Goal: Information Seeking & Learning: Check status

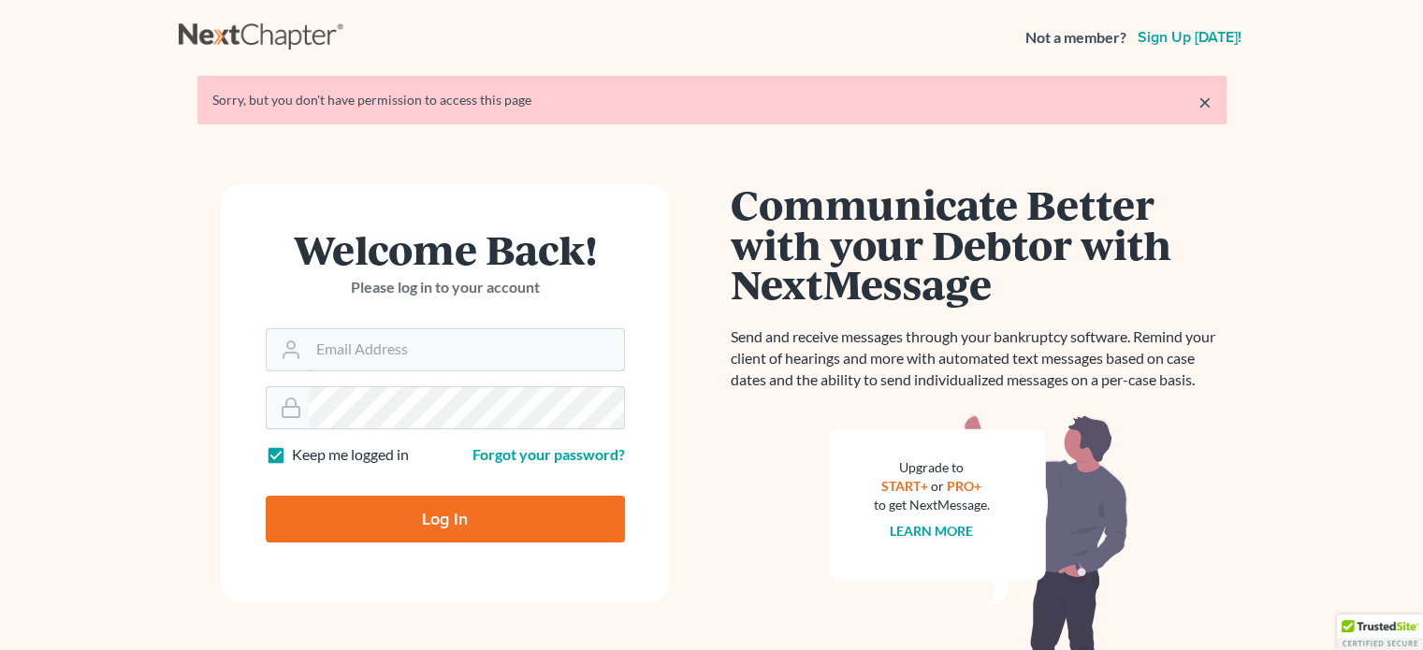
type input "[EMAIL_ADDRESS][DOMAIN_NAME]"
click at [410, 511] on input "Log In" at bounding box center [445, 519] width 359 height 47
type input "Thinking..."
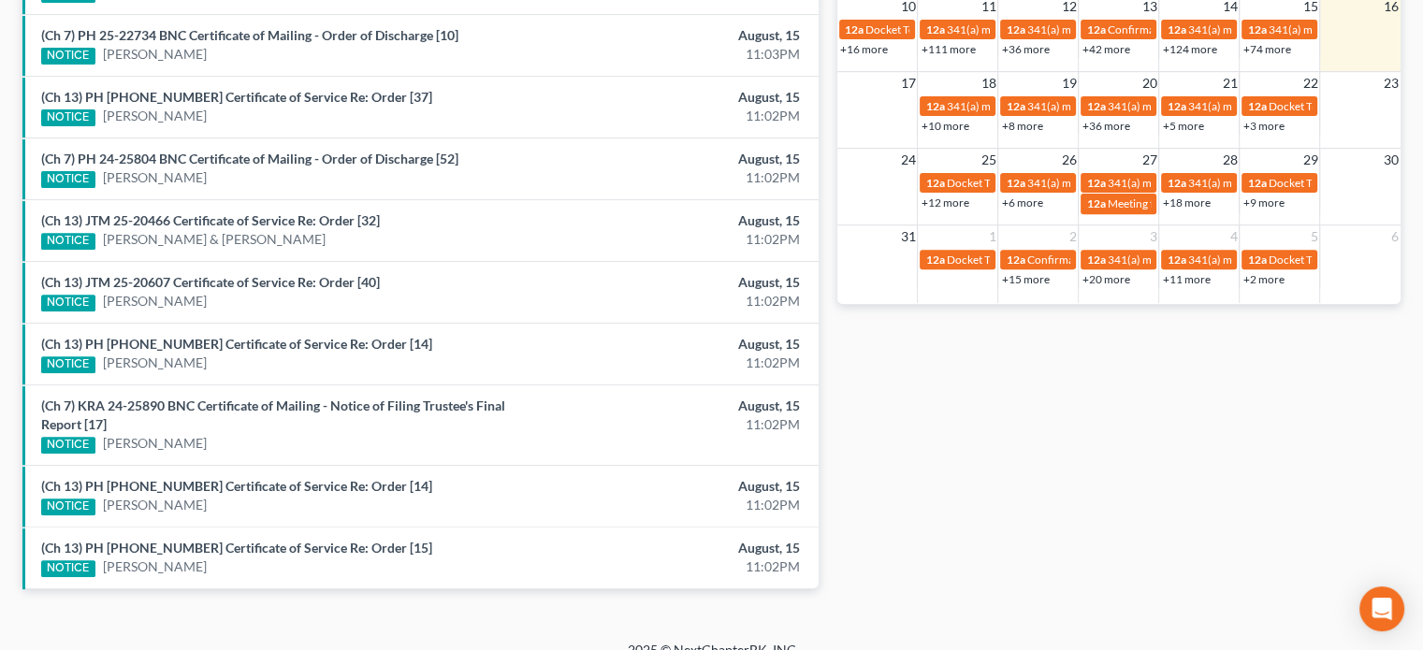
scroll to position [707, 0]
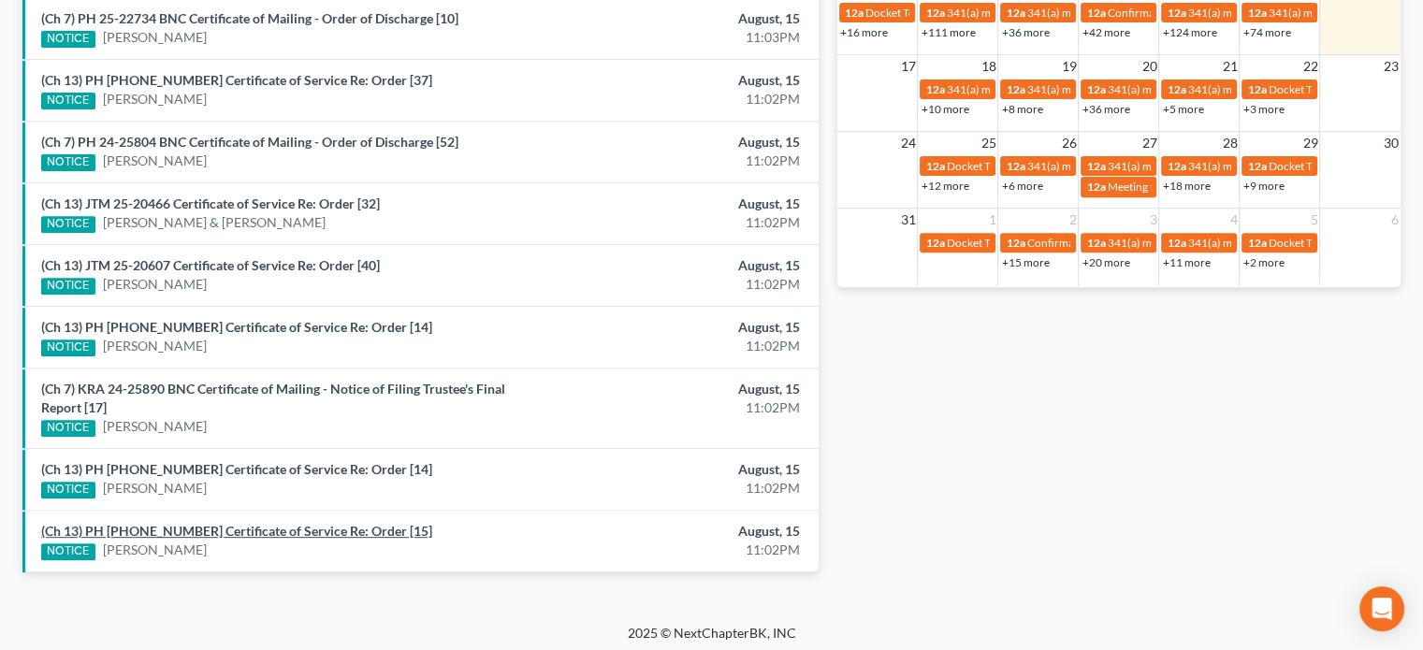
click at [248, 529] on link "(Ch 13) PH 25-22204 Certificate of Service Re: Order [15]" at bounding box center [236, 531] width 391 height 16
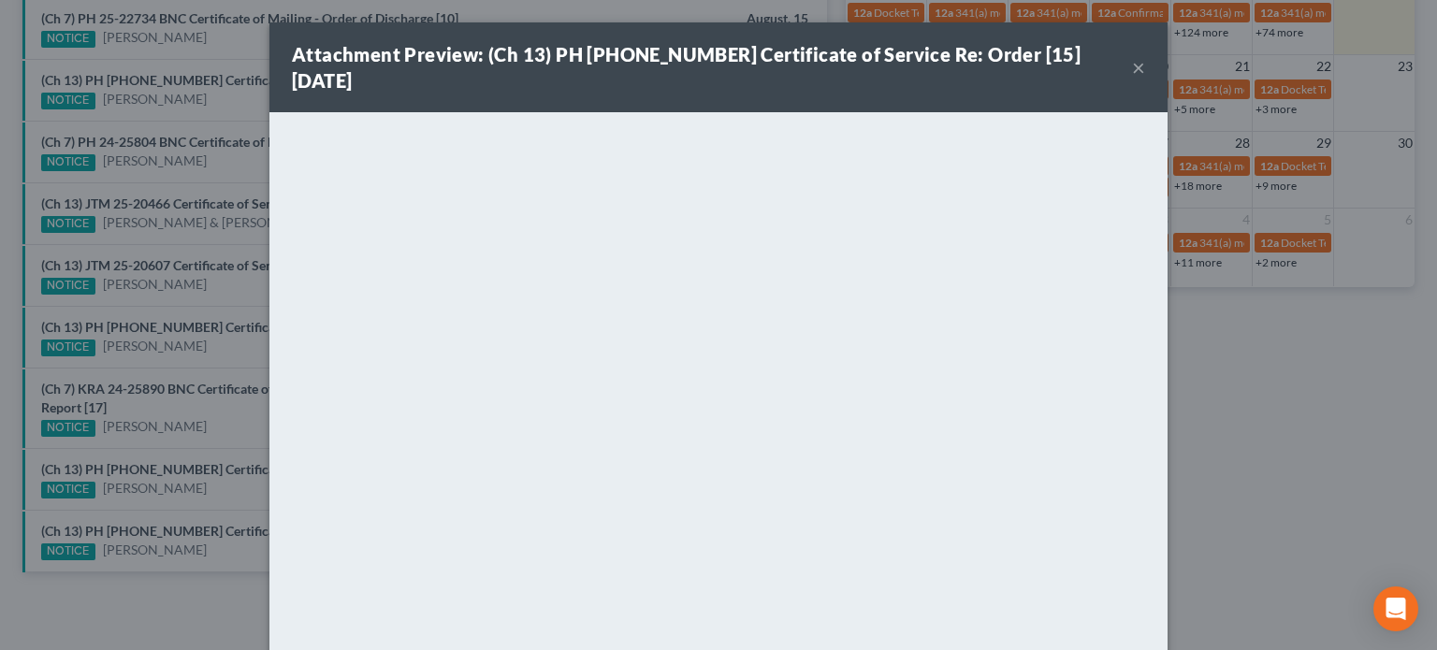
click at [177, 459] on div "Attachment Preview: (Ch 13) PH 25-22204 Certificate of Service Re: Order [15] 0…" at bounding box center [718, 325] width 1437 height 650
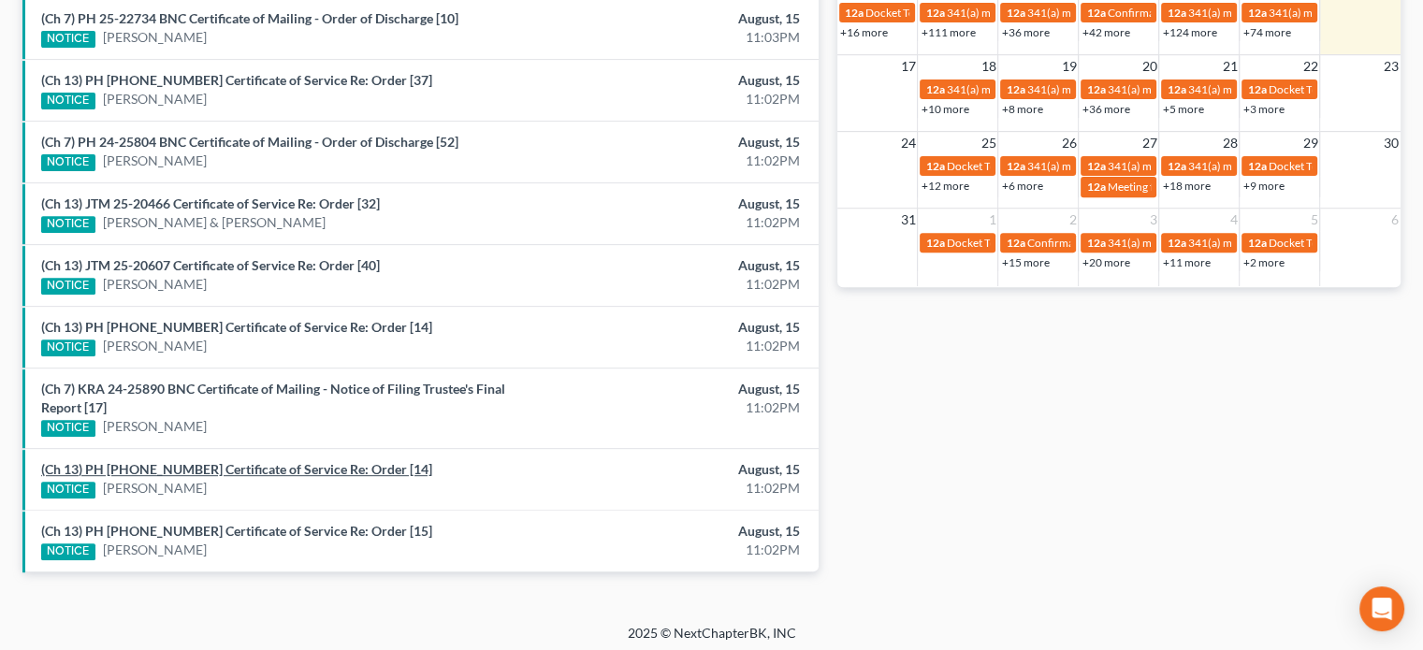
click at [177, 461] on link "(Ch 13) PH 25-22279 Certificate of Service Re: Order [14]" at bounding box center [236, 469] width 391 height 16
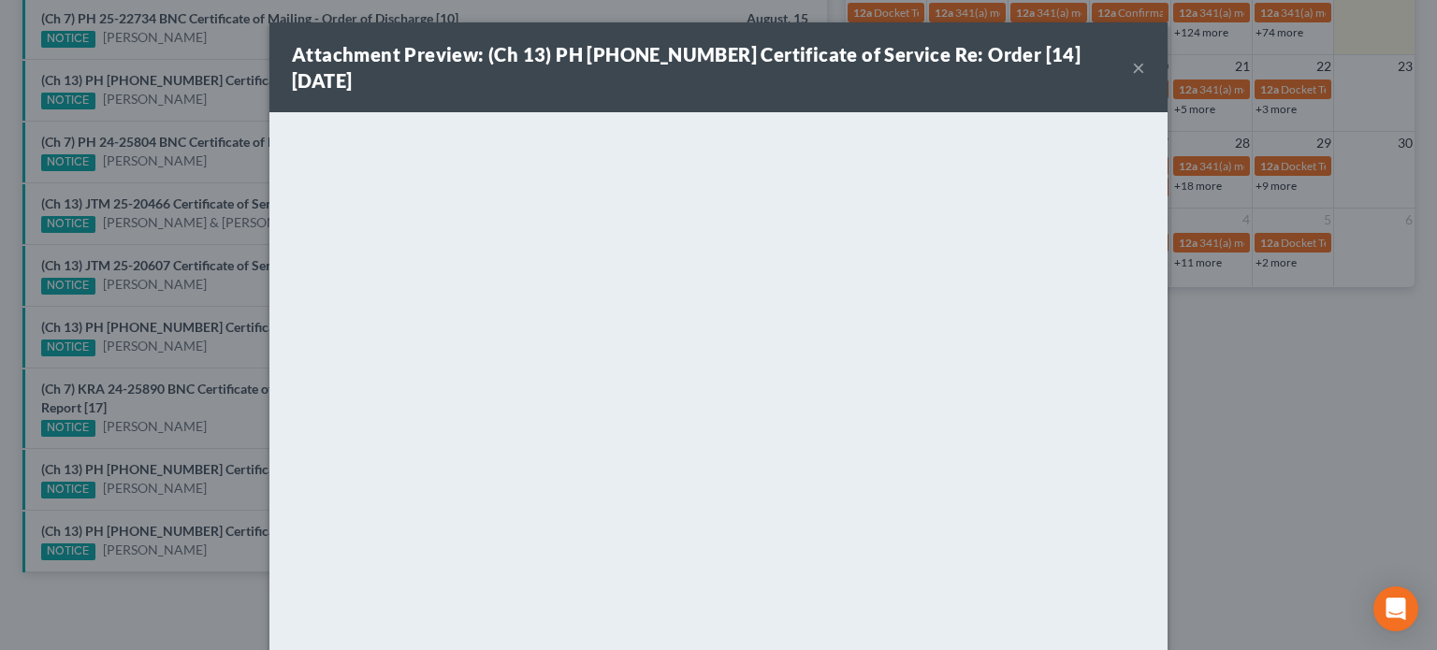
click at [218, 415] on div "Attachment Preview: (Ch 13) PH 25-22279 Certificate of Service Re: Order [14] 0…" at bounding box center [718, 325] width 1437 height 650
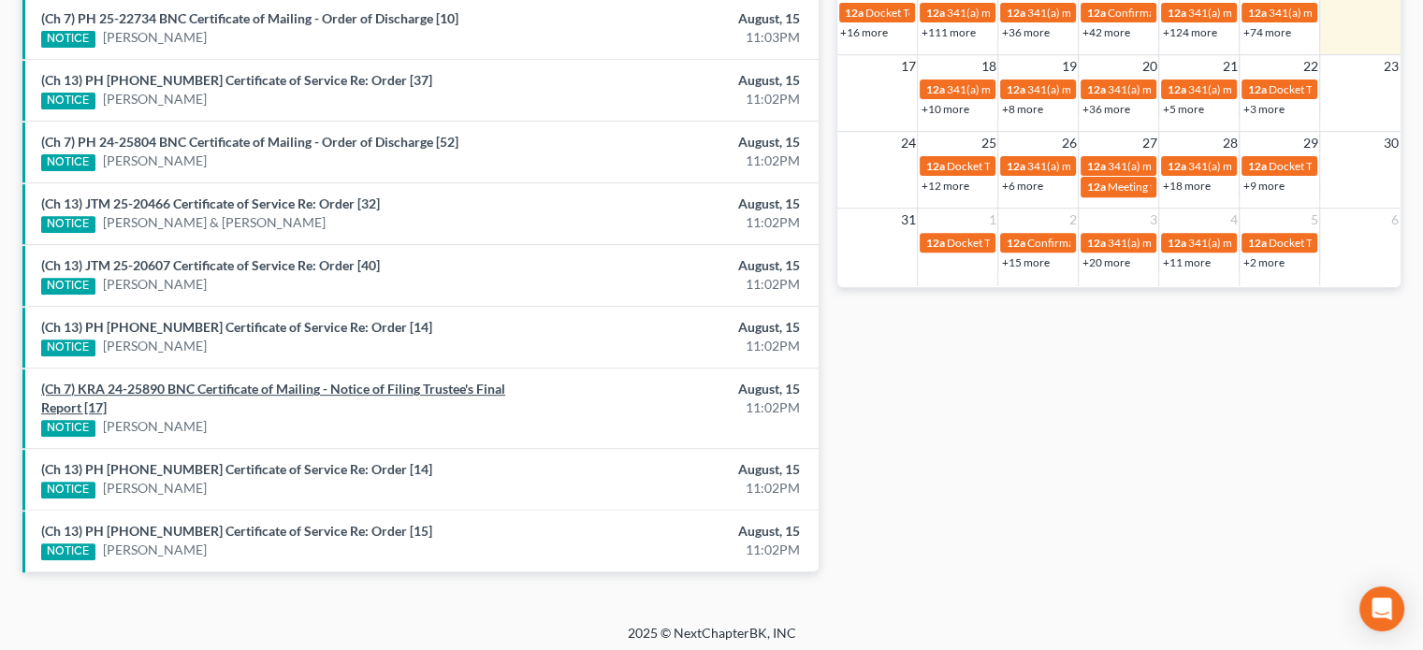
click at [229, 381] on link "(Ch 7) KRA 24-25890 BNC Certificate of Mailing - Notice of Filing Trustee's Fin…" at bounding box center [273, 398] width 464 height 35
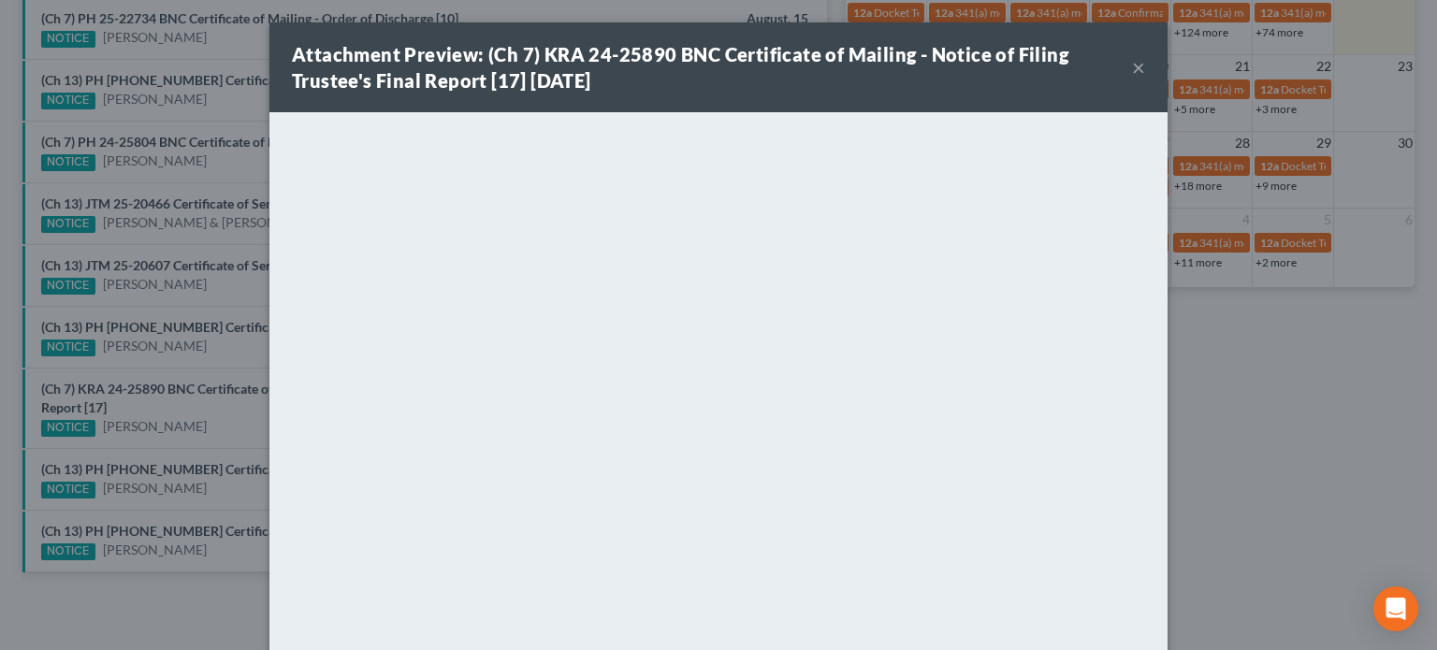
click at [221, 352] on div "Attachment Preview: (Ch 7) KRA 24-25890 BNC Certificate of Mailing - Notice of …" at bounding box center [718, 325] width 1437 height 650
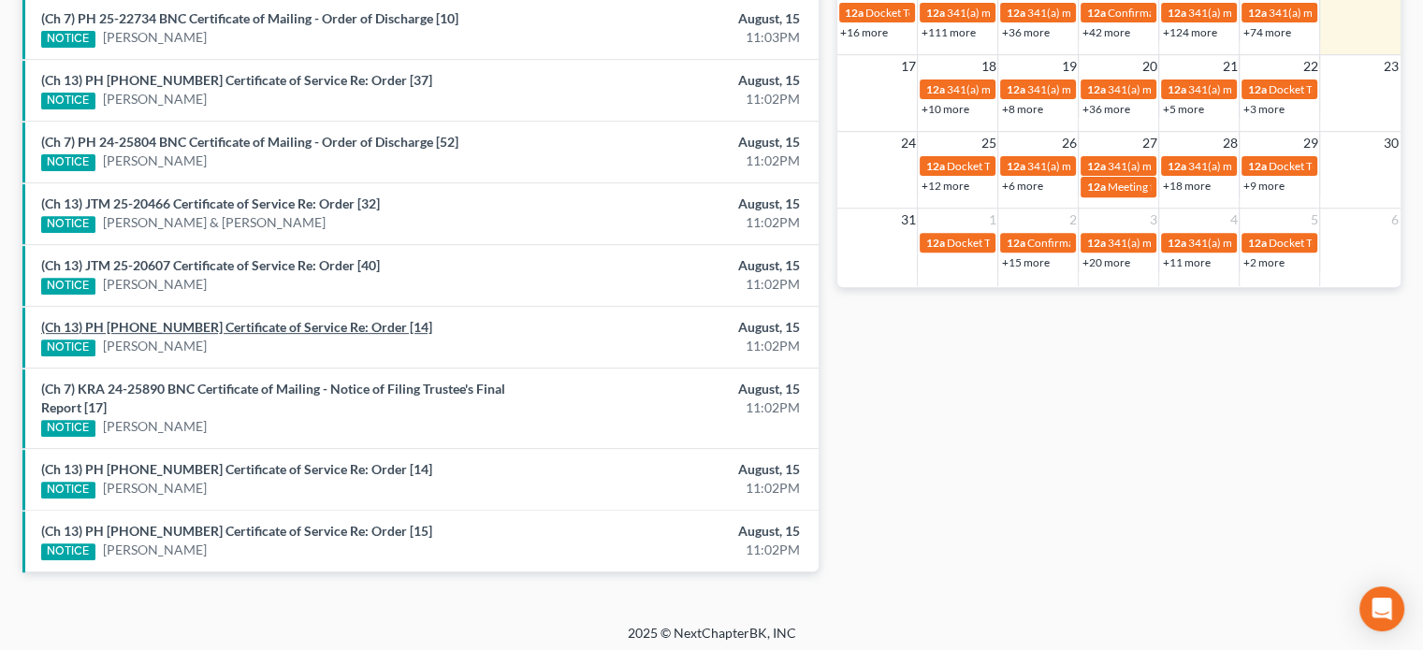
click at [219, 321] on link "(Ch 13) PH 25-22265 Certificate of Service Re: Order [14]" at bounding box center [236, 327] width 391 height 16
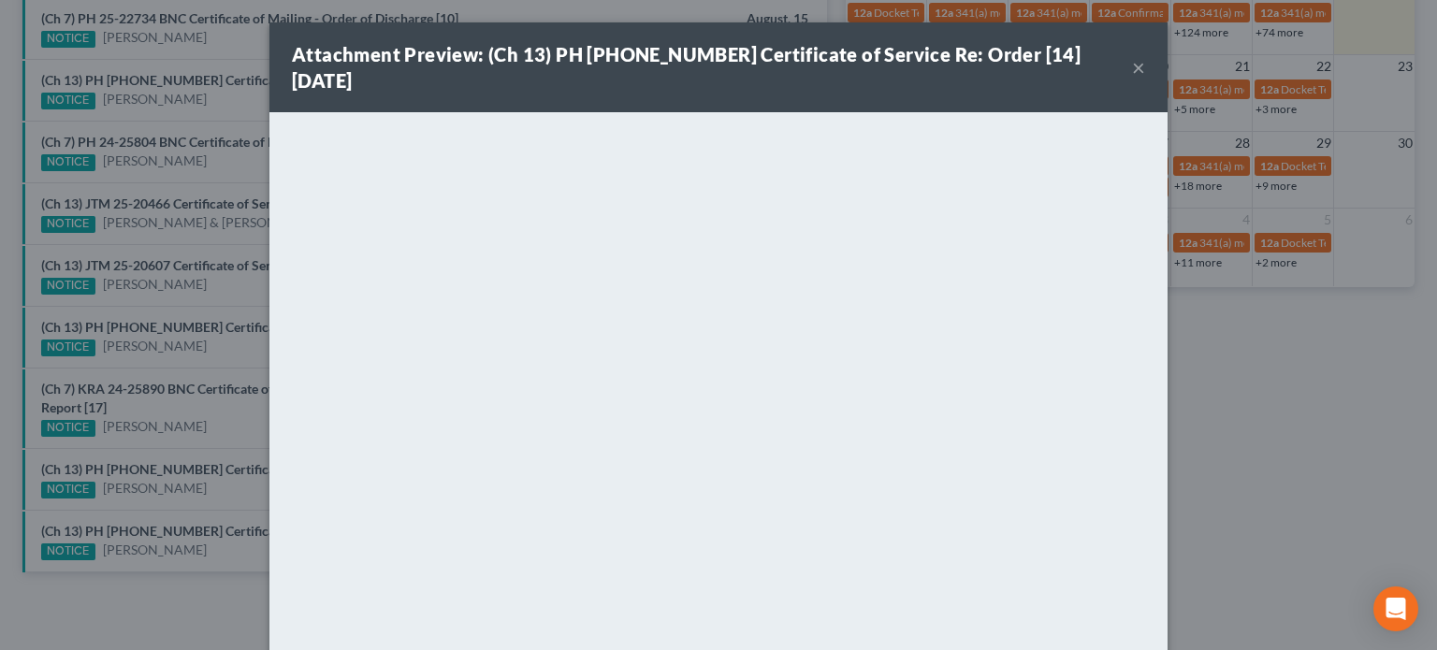
click at [212, 351] on div "Attachment Preview: (Ch 13) PH 25-22265 Certificate of Service Re: Order [14] 0…" at bounding box center [718, 325] width 1437 height 650
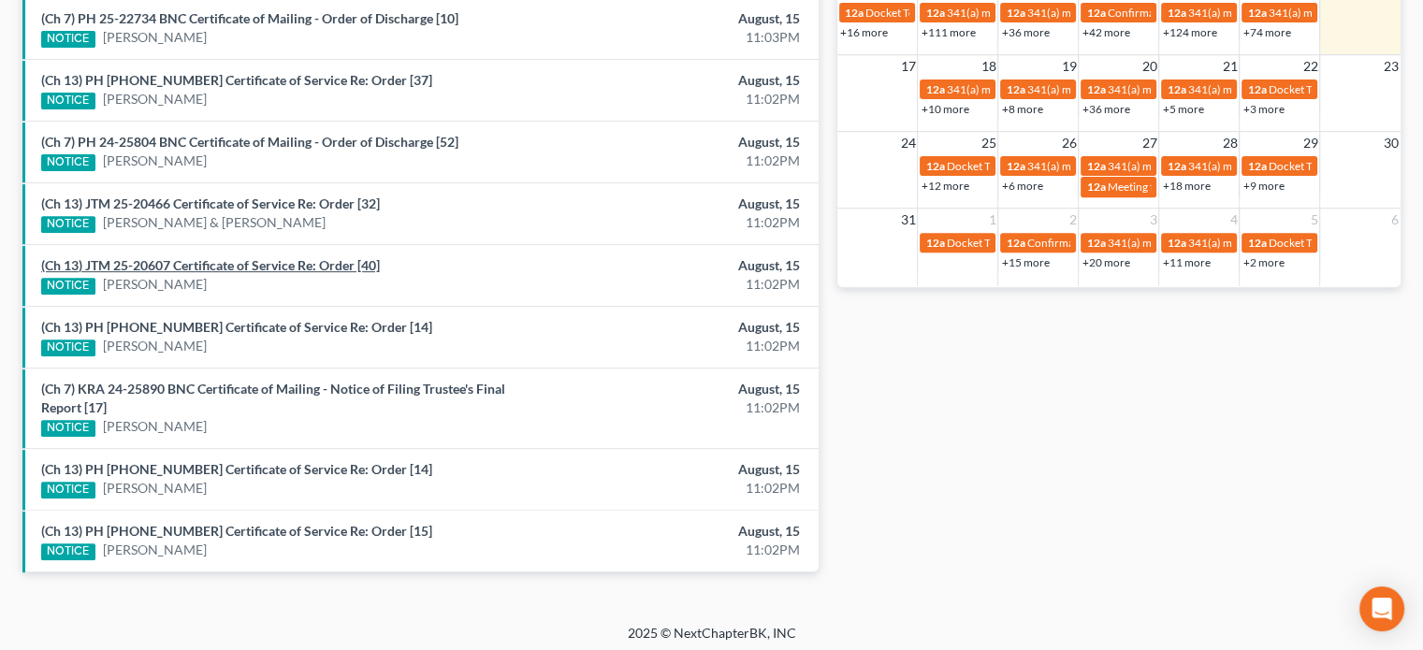
click at [224, 257] on link "(Ch 13) JTM 25-20607 Certificate of Service Re: Order [40]" at bounding box center [210, 265] width 339 height 16
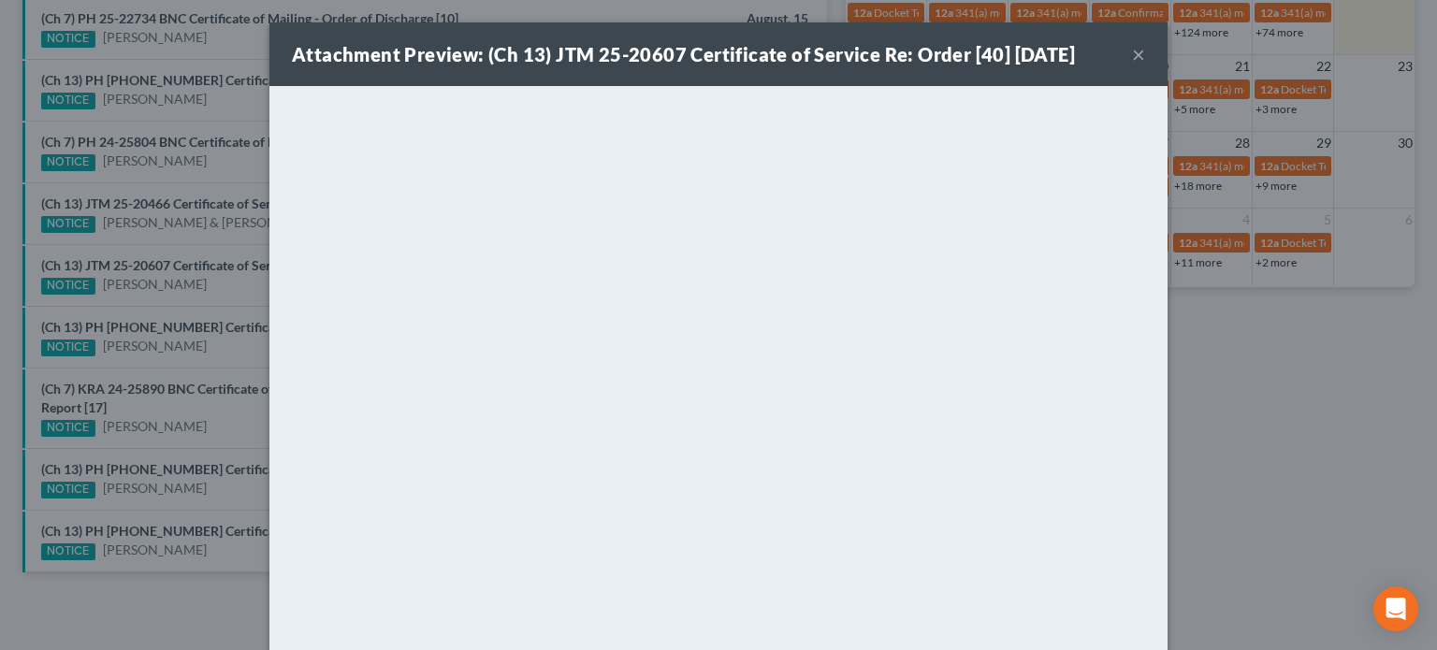
click at [213, 279] on div "Attachment Preview: (Ch 13) JTM 25-20607 Certificate of Service Re: Order [40] …" at bounding box center [718, 325] width 1437 height 650
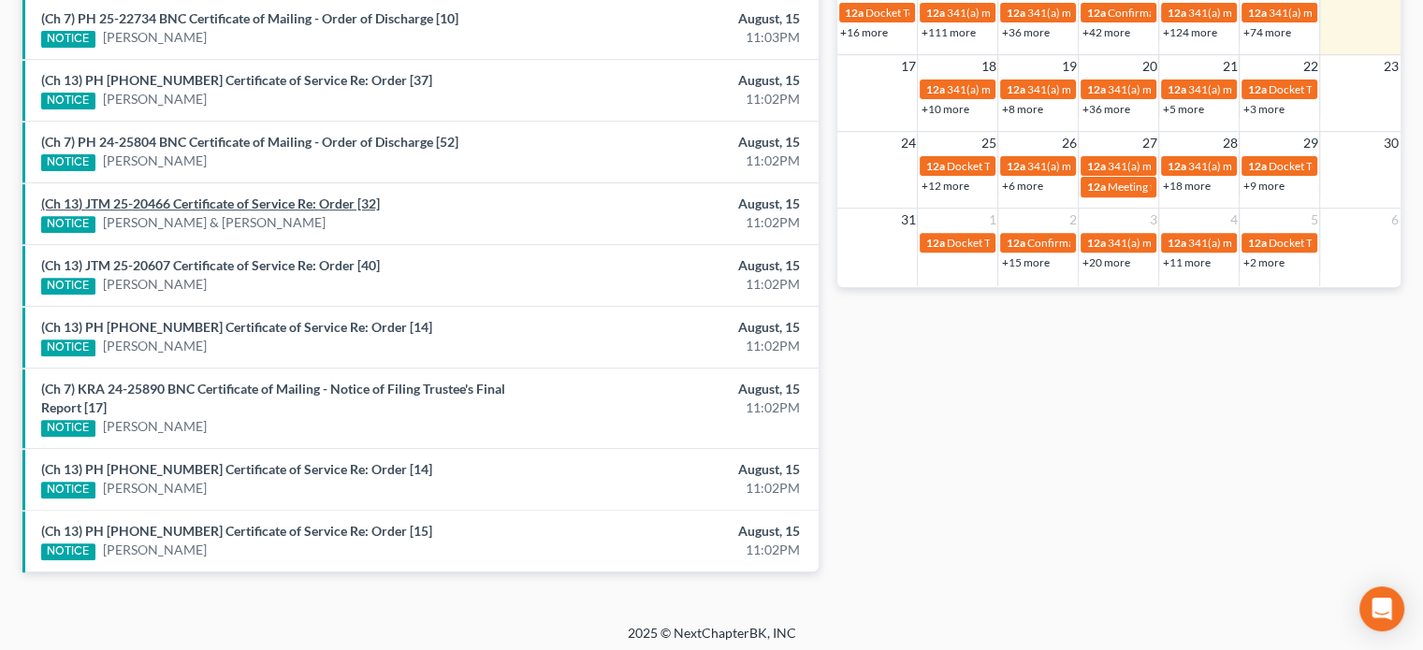
click at [228, 195] on link "(Ch 13) JTM 25-20466 Certificate of Service Re: Order [32]" at bounding box center [210, 203] width 339 height 16
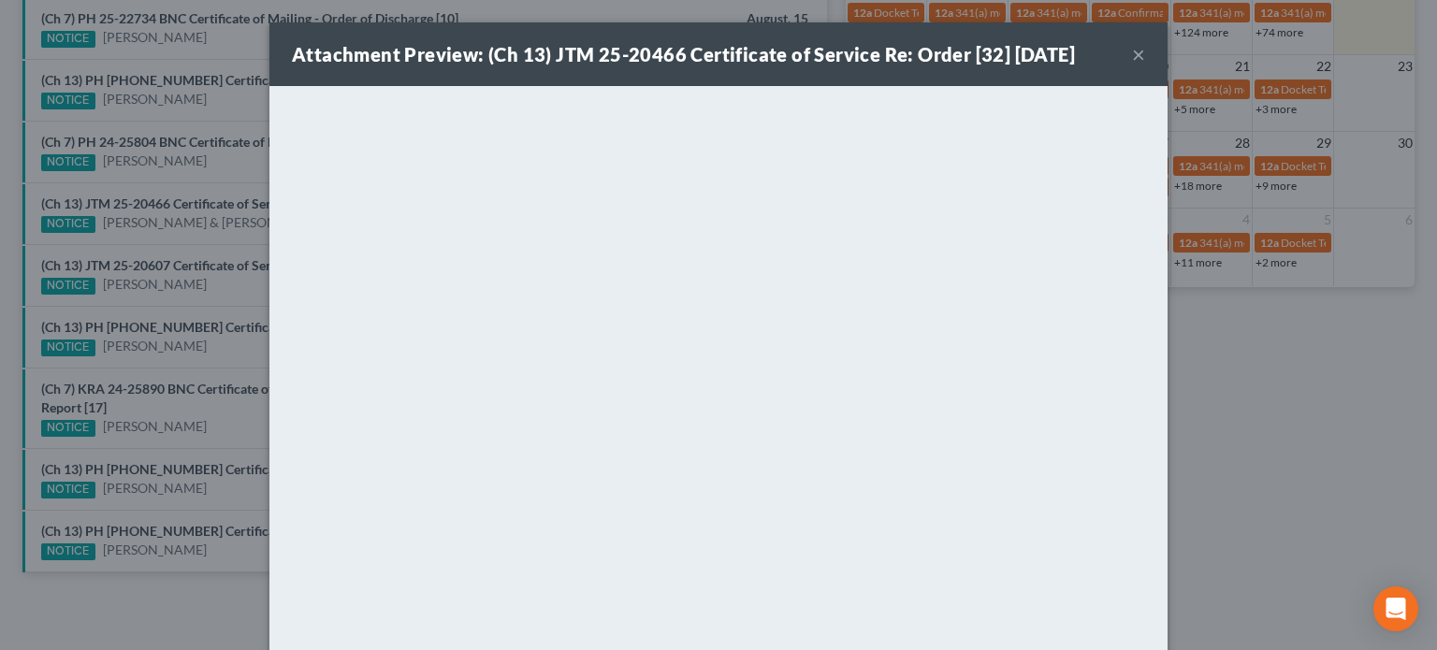
click at [223, 171] on div "Attachment Preview: (Ch 13) JTM 25-20466 Certificate of Service Re: Order [32] …" at bounding box center [718, 325] width 1437 height 650
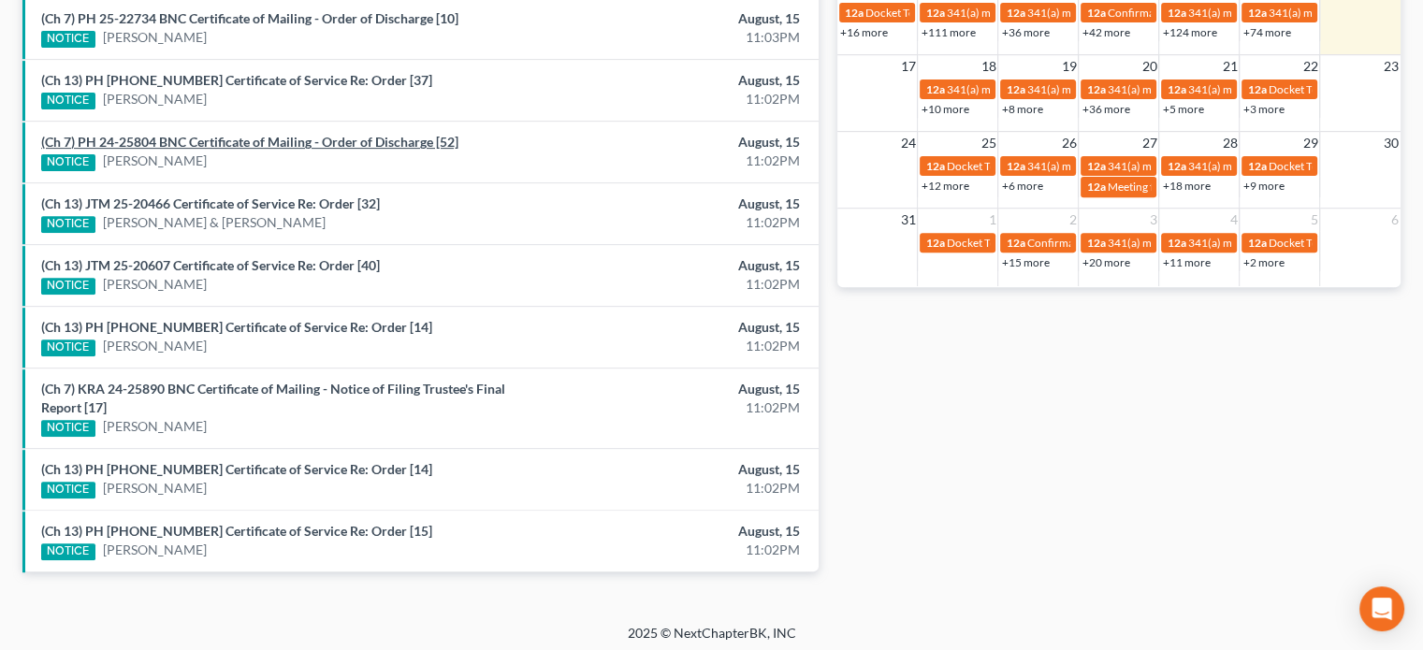
click at [218, 139] on link "(Ch 7) PH 24-25804 BNC Certificate of Mailing - Order of Discharge [52]" at bounding box center [249, 142] width 417 height 16
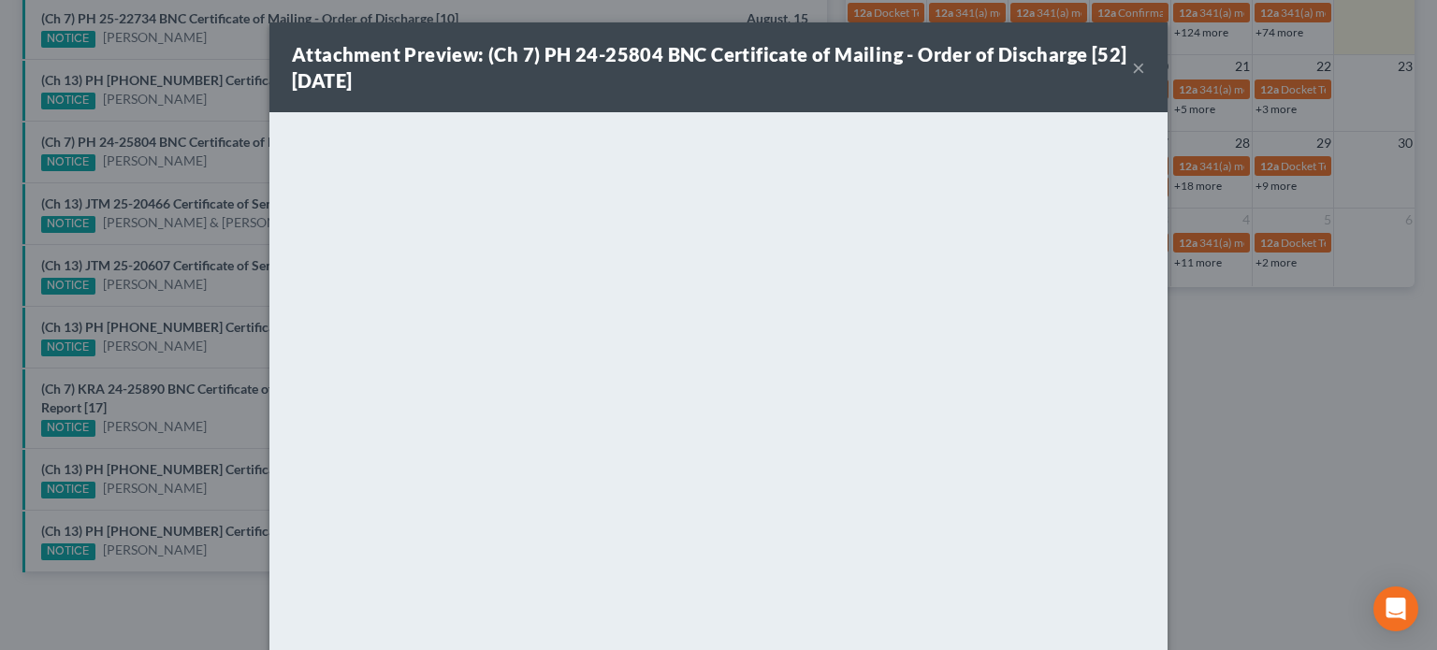
click at [195, 161] on div "Attachment Preview: (Ch 7) PH 24-25804 BNC Certificate of Mailing - Order of Di…" at bounding box center [718, 325] width 1437 height 650
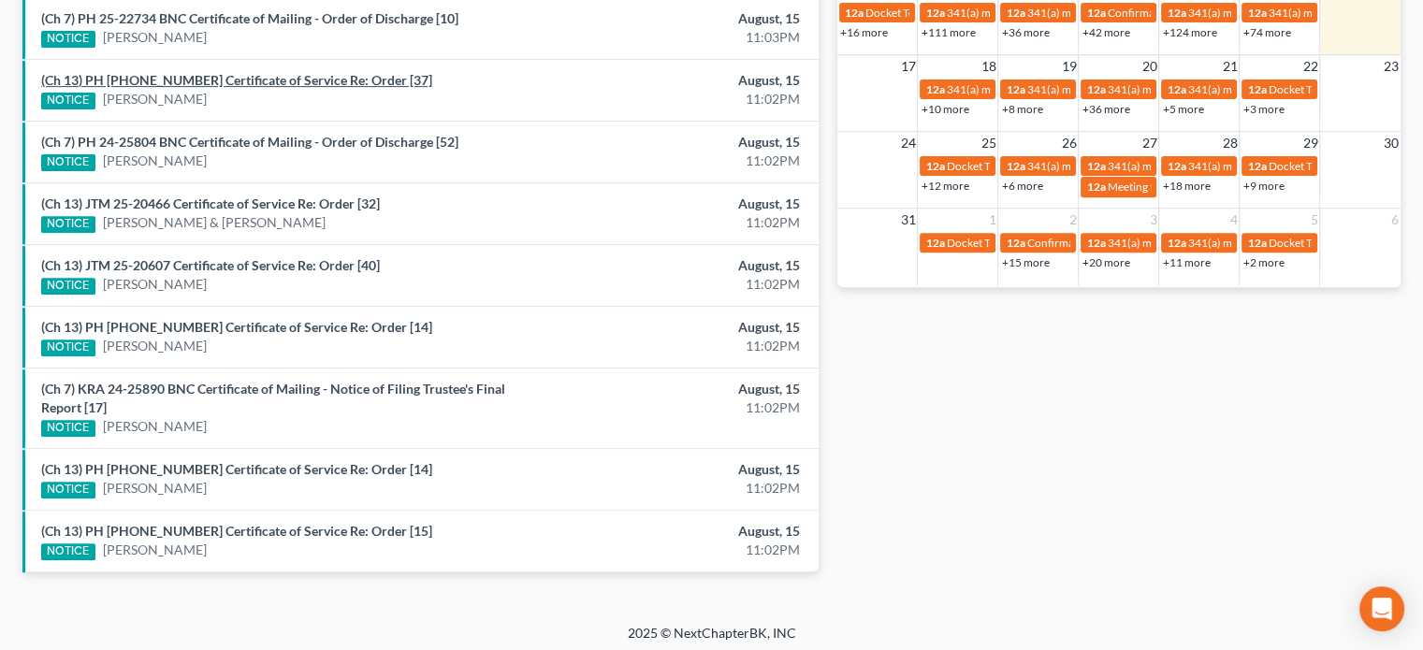
click at [210, 83] on link "(Ch 13) PH 25-20078 Certificate of Service Re: Order [37]" at bounding box center [236, 80] width 391 height 16
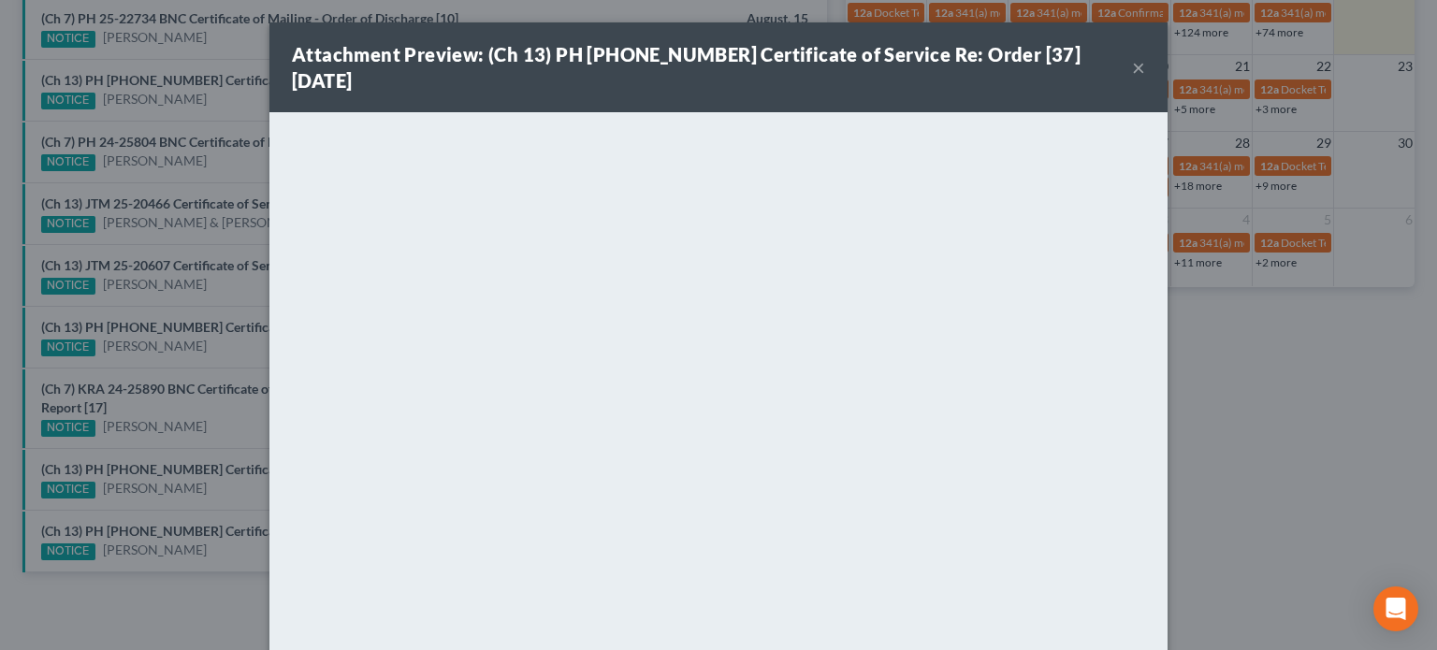
click at [236, 120] on div "Attachment Preview: (Ch 13) PH 25-20078 Certificate of Service Re: Order [37] 0…" at bounding box center [718, 325] width 1437 height 650
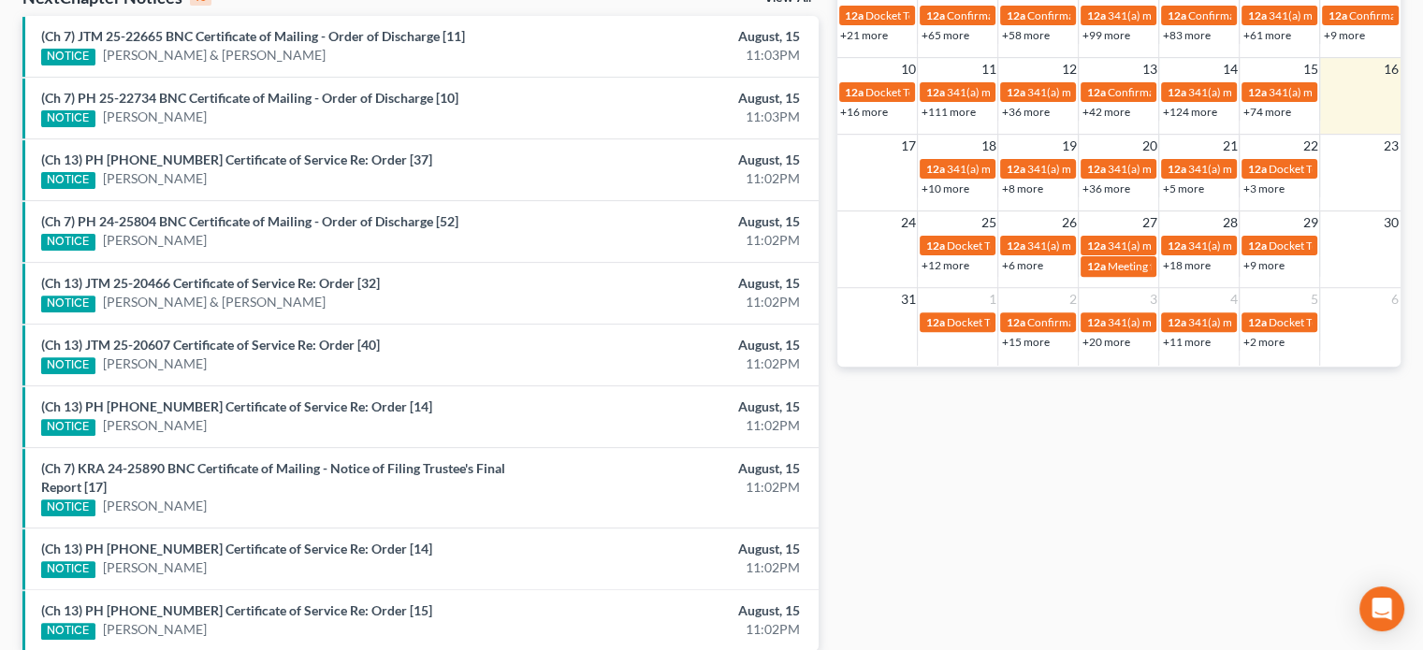
scroll to position [625, 0]
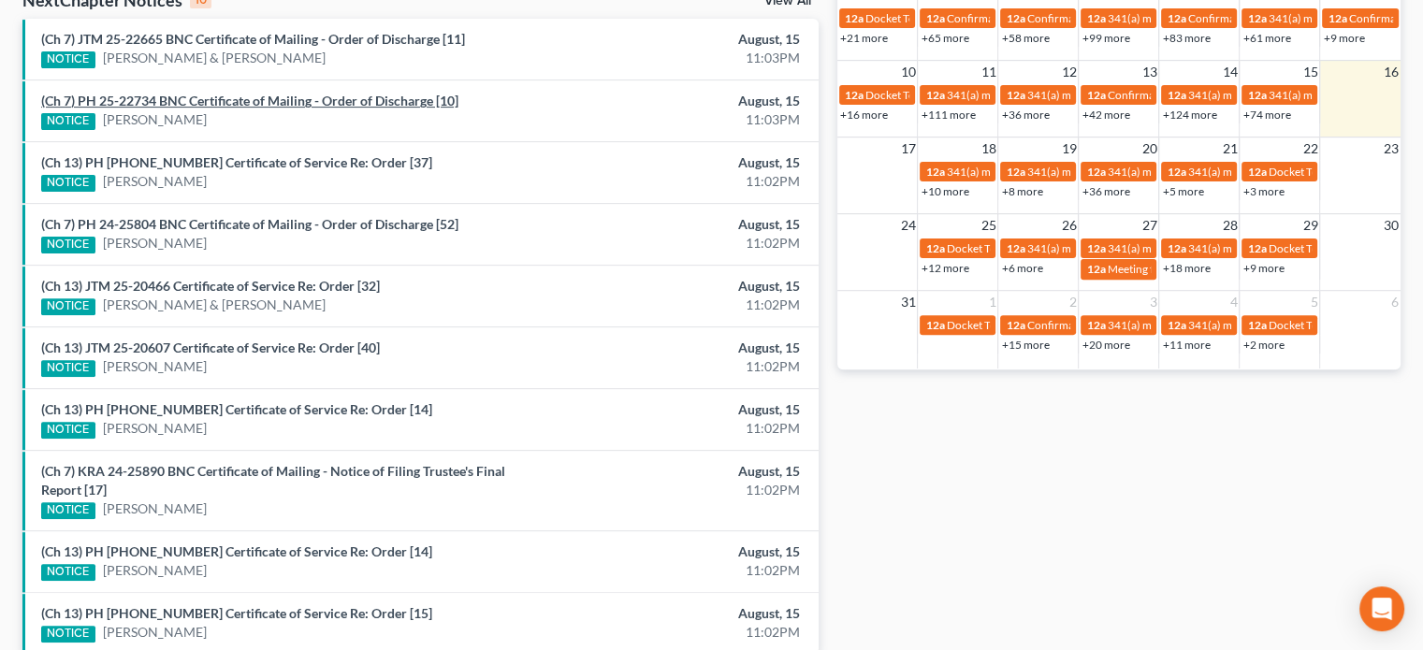
click at [239, 100] on link "(Ch 7) PH 25-22734 BNC Certificate of Mailing - Order of Discharge [10]" at bounding box center [249, 101] width 417 height 16
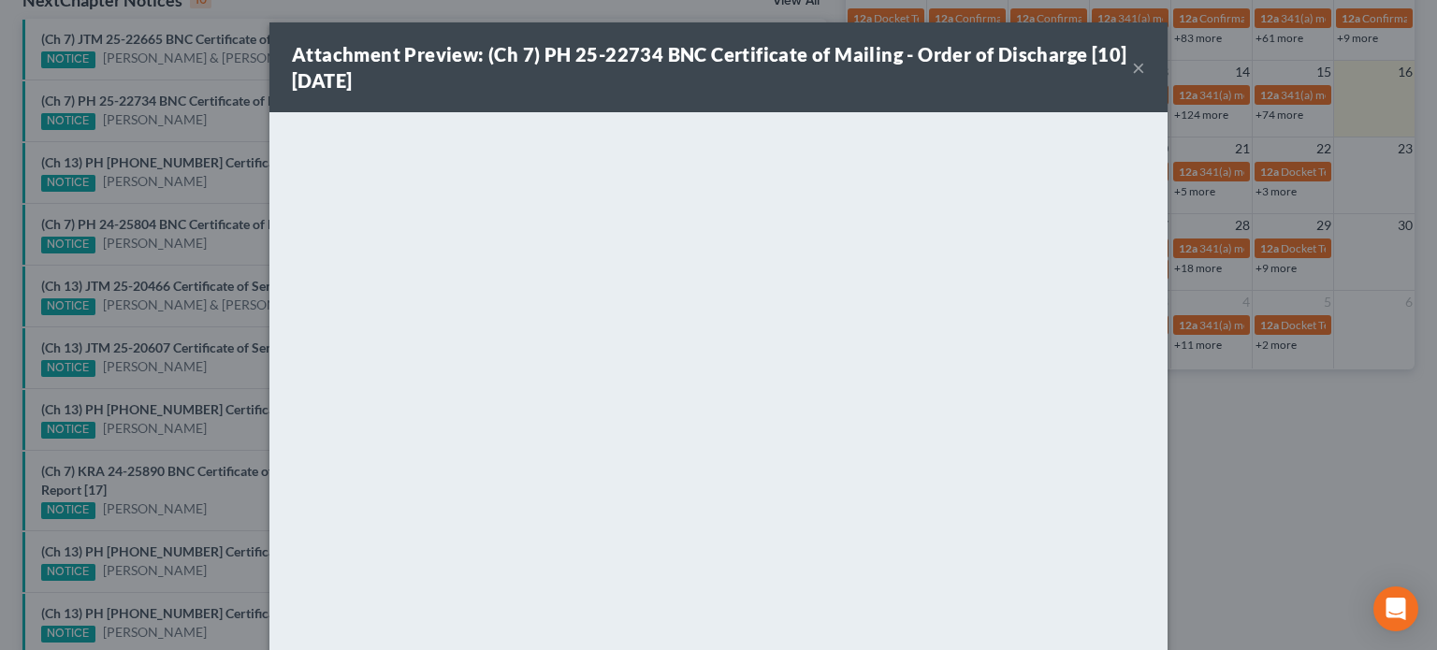
click at [227, 120] on div "Attachment Preview: (Ch 7) PH 25-22734 BNC Certificate of Mailing - Order of Di…" at bounding box center [718, 325] width 1437 height 650
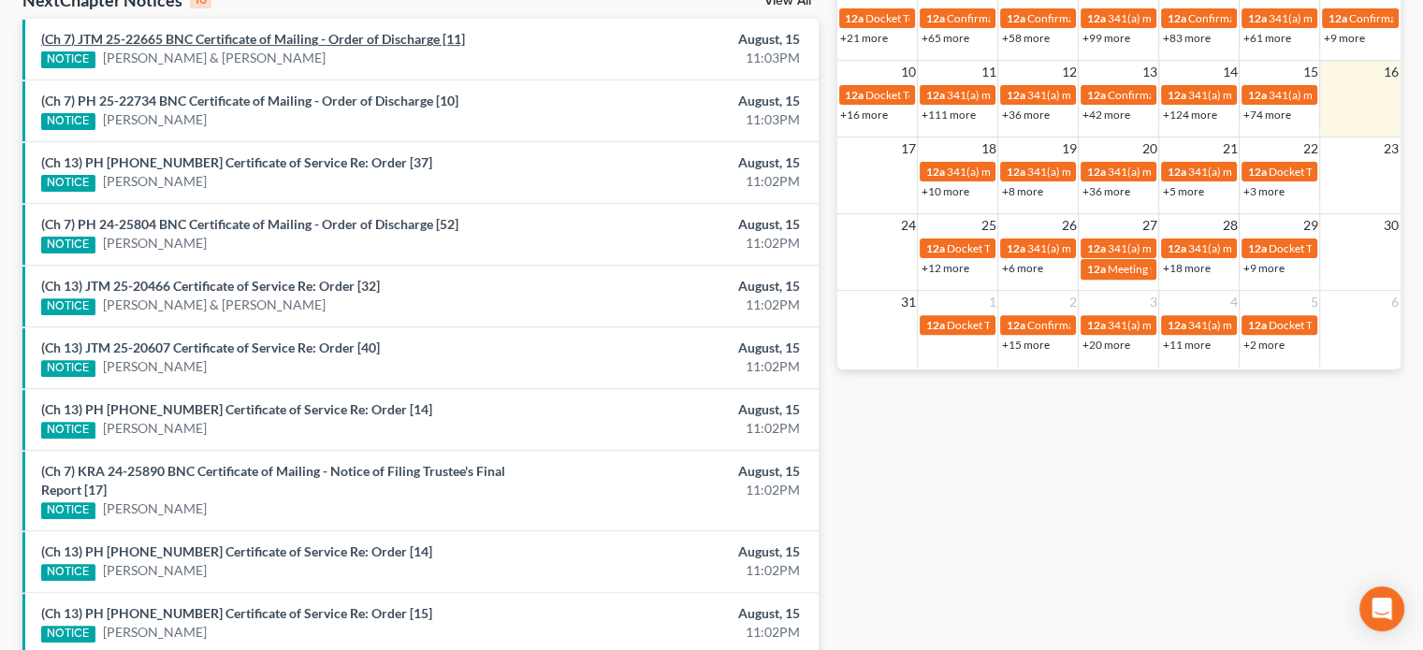
click at [222, 33] on link "(Ch 7) JTM 25-22665 BNC Certificate of Mailing - Order of Discharge [11]" at bounding box center [253, 39] width 424 height 16
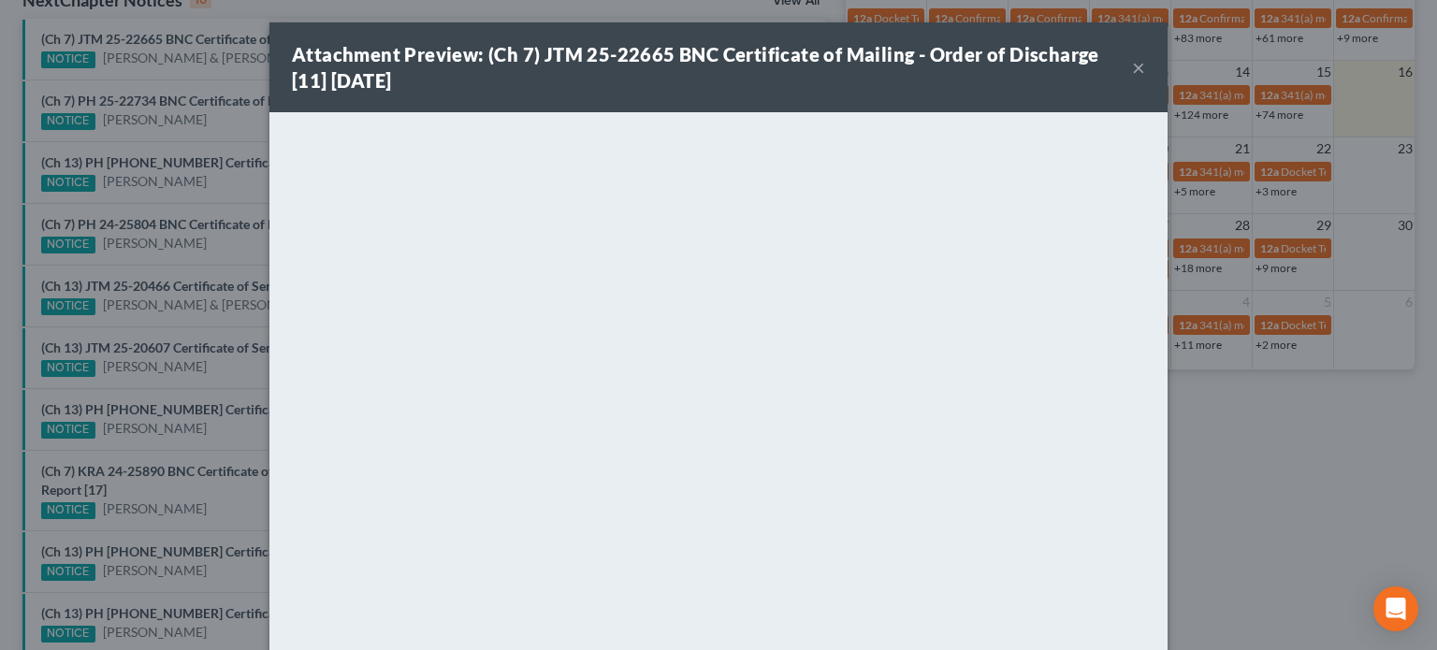
click at [203, 70] on div "Attachment Preview: (Ch 7) JTM 25-22665 BNC Certificate of Mailing - Order of D…" at bounding box center [718, 325] width 1437 height 650
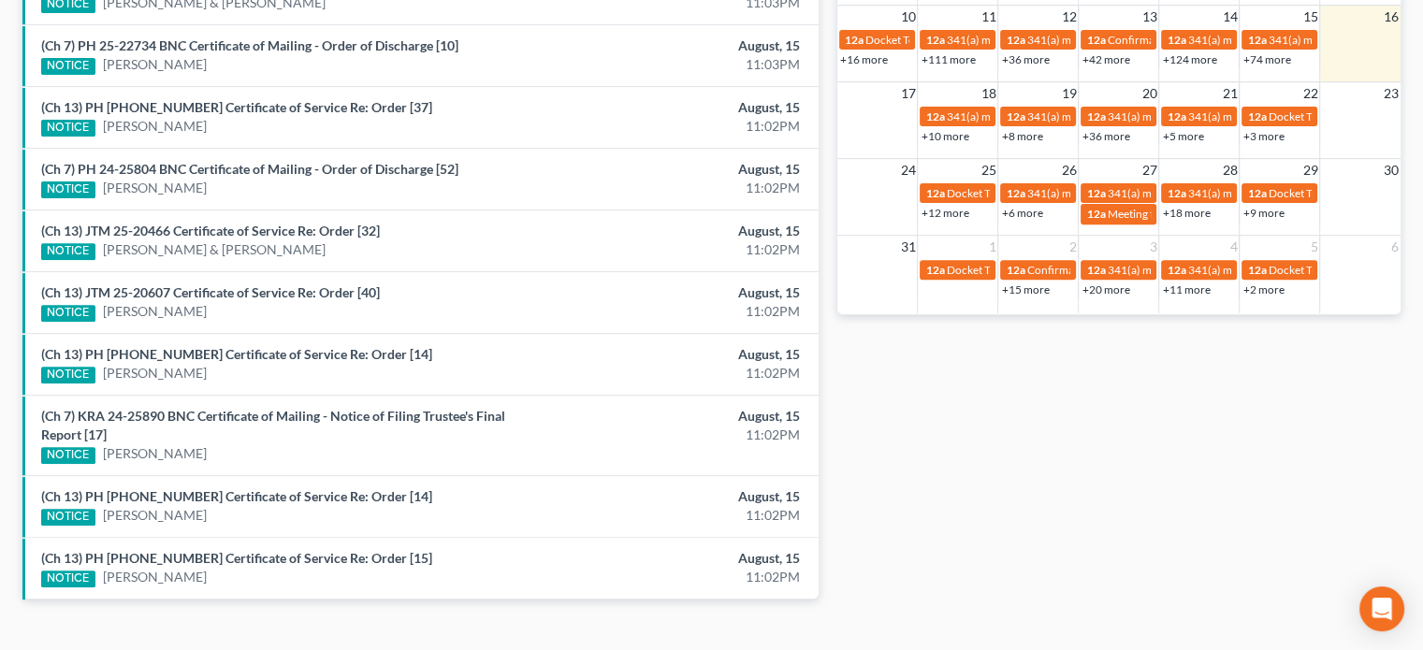
scroll to position [707, 0]
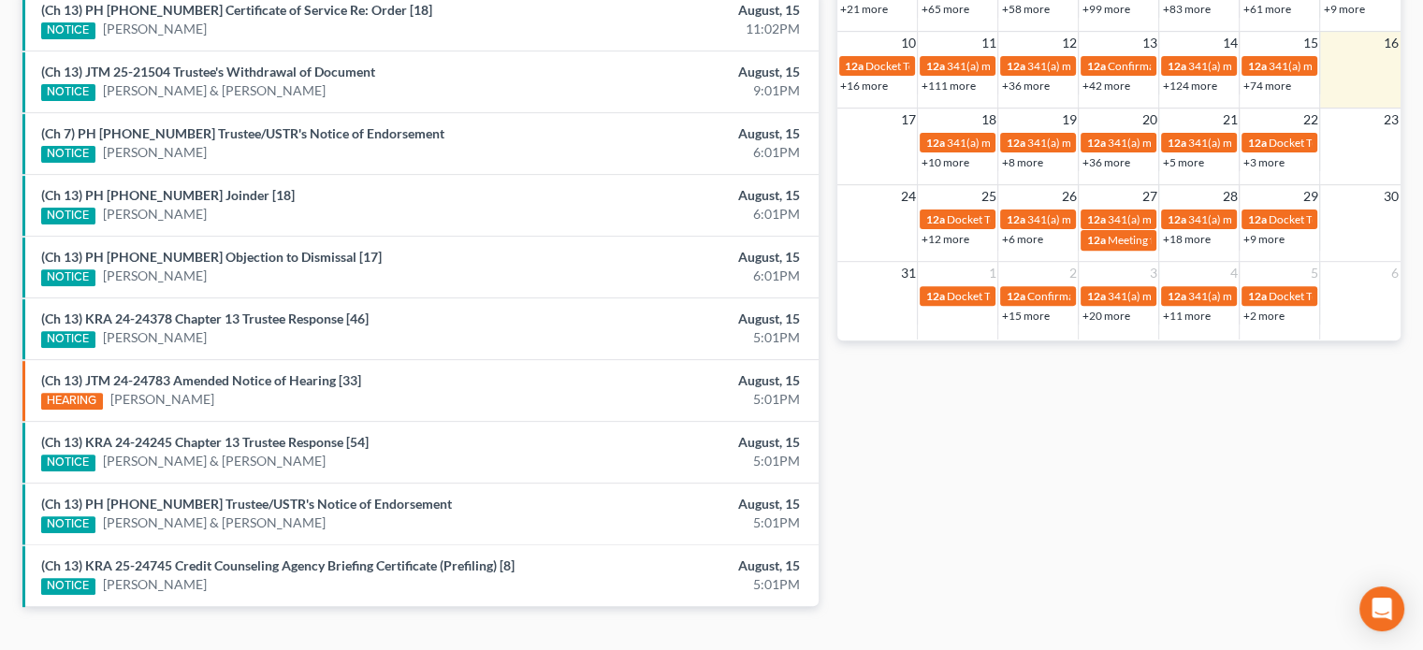
scroll to position [655, 0]
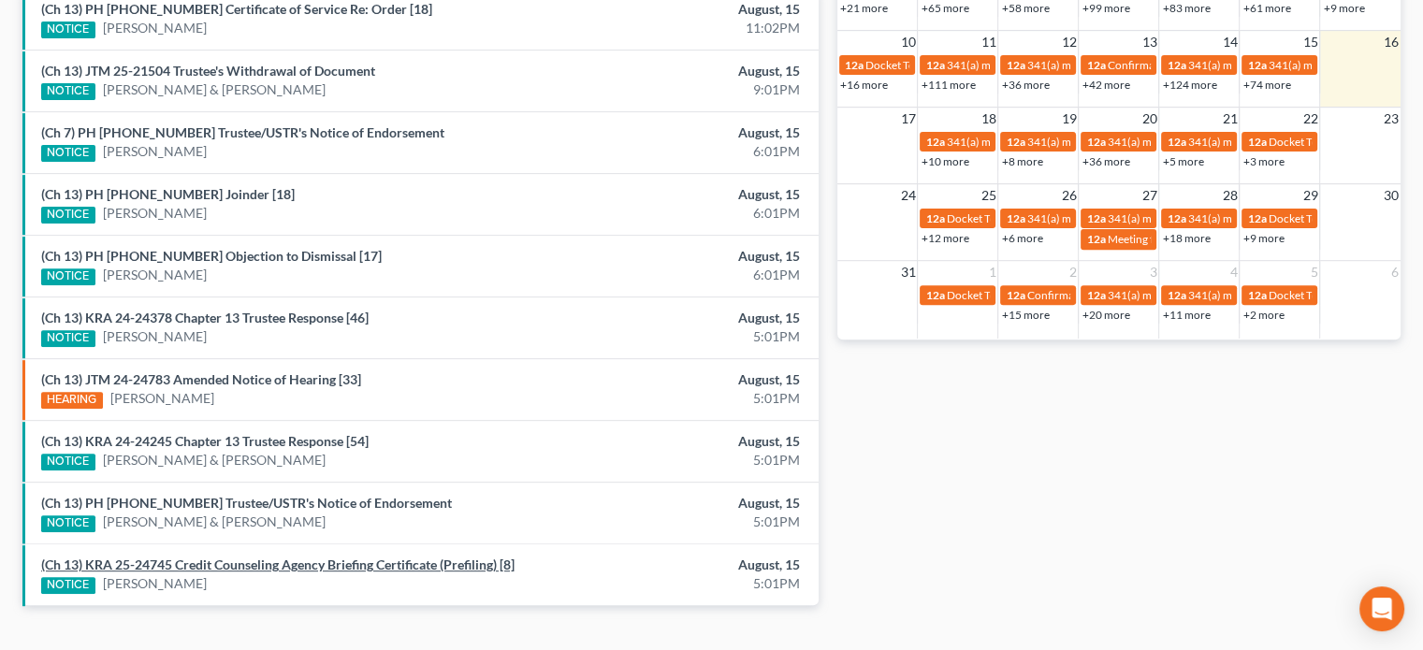
click at [232, 557] on link "(Ch 13) KRA 25-24745 Credit Counseling Agency Briefing Certificate (Prefiling) …" at bounding box center [277, 565] width 473 height 16
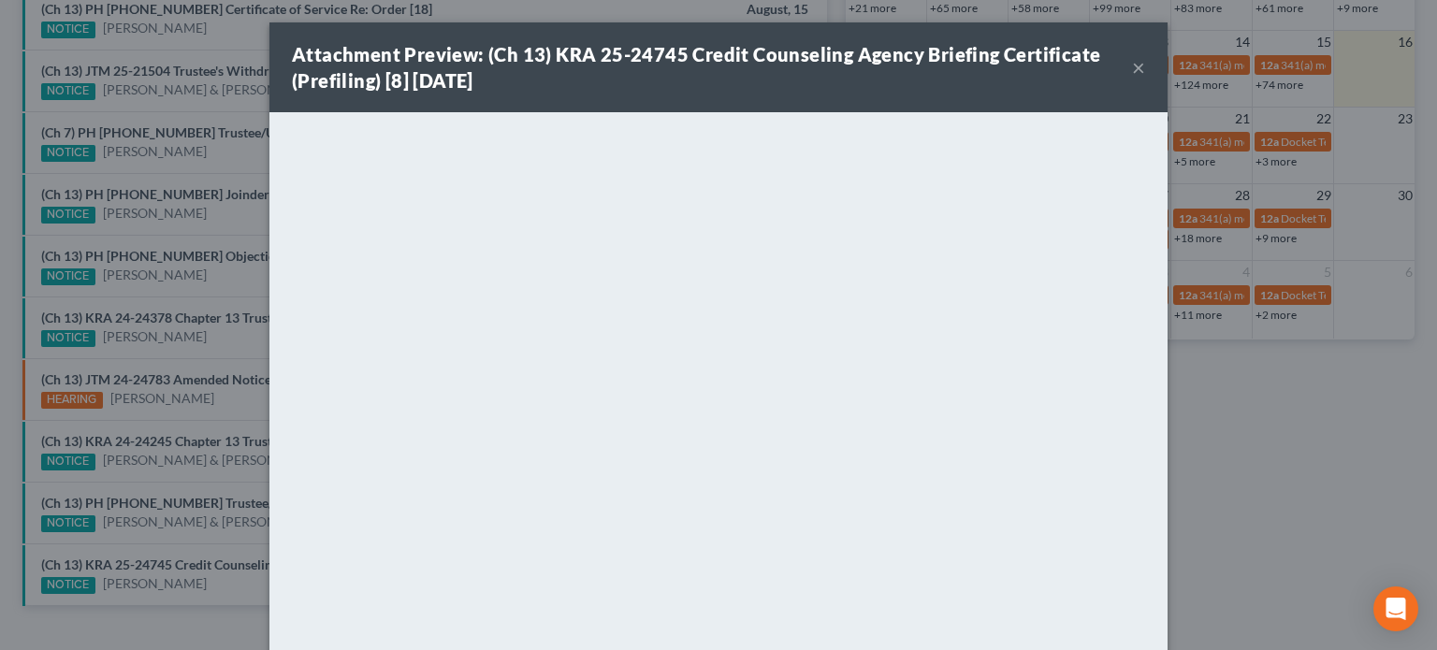
click at [240, 528] on div "Attachment Preview: (Ch 13) KRA 25-24745 Credit Counseling Agency Briefing Cert…" at bounding box center [718, 325] width 1437 height 650
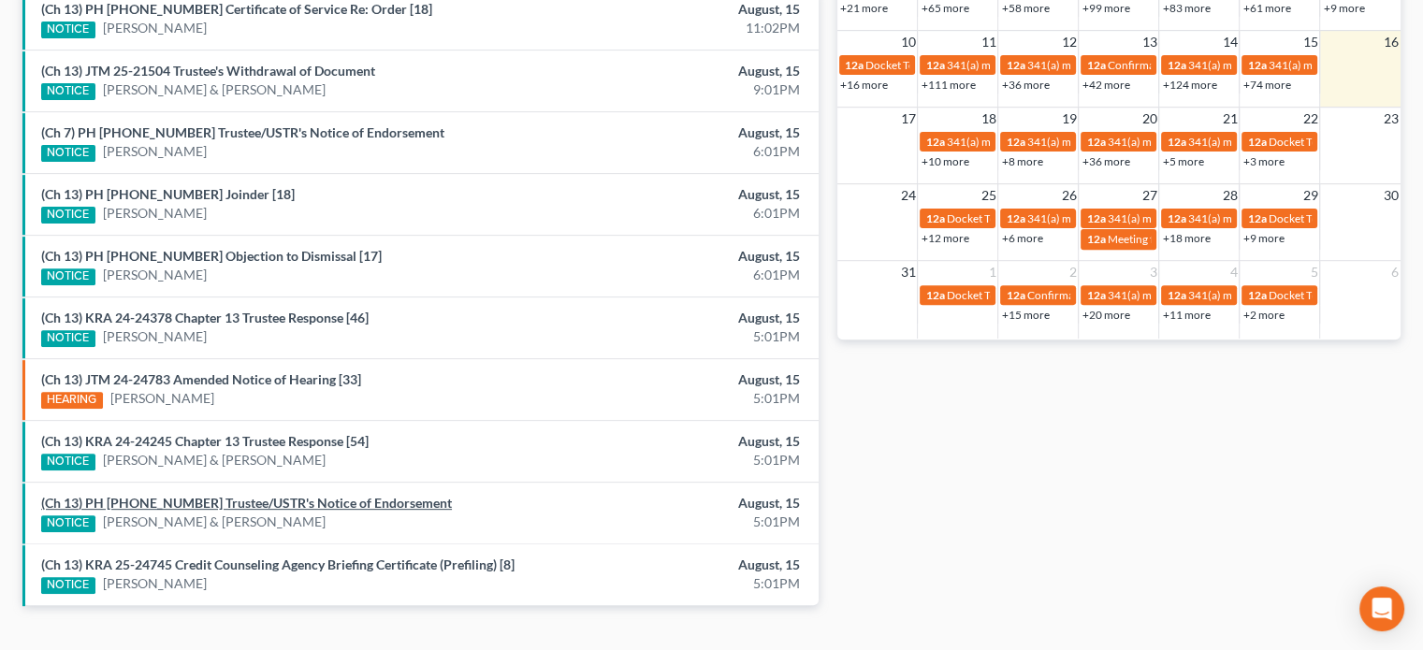
click at [243, 495] on link "(Ch 13) PH 25-22817 Trustee/USTR's Notice of Endorsement" at bounding box center [246, 503] width 411 height 16
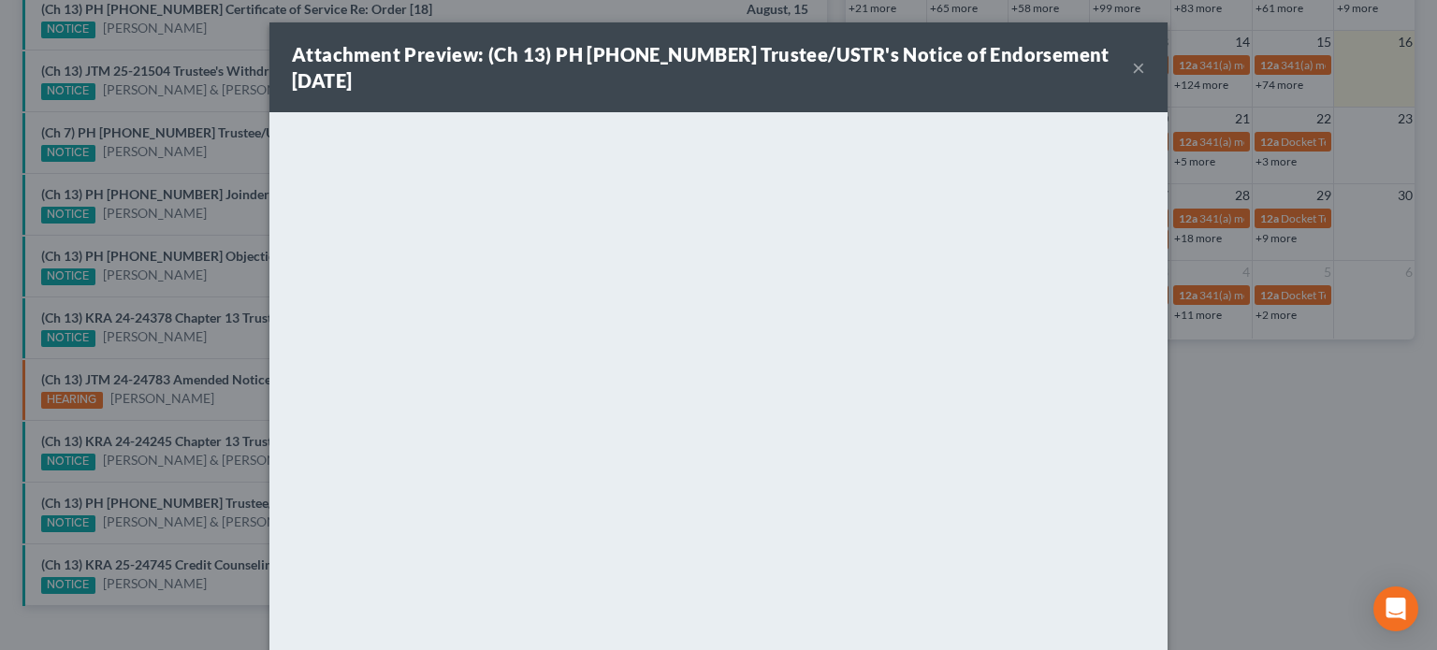
click at [243, 470] on div "Attachment Preview: (Ch 13) PH 25-22817 Trustee/USTR's Notice of Endorsement 08…" at bounding box center [718, 325] width 1437 height 650
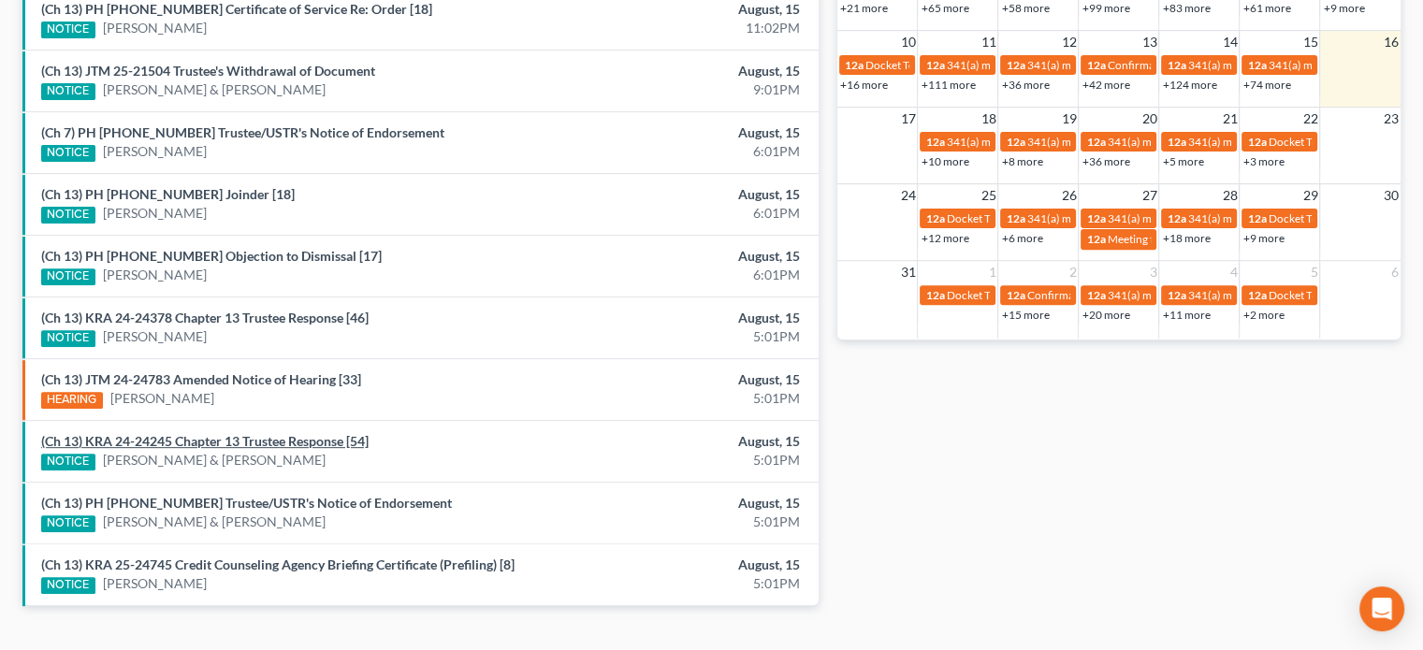
click at [259, 438] on link "(Ch 13) KRA 24-24245 Chapter 13 Trustee Response [54]" at bounding box center [204, 441] width 327 height 16
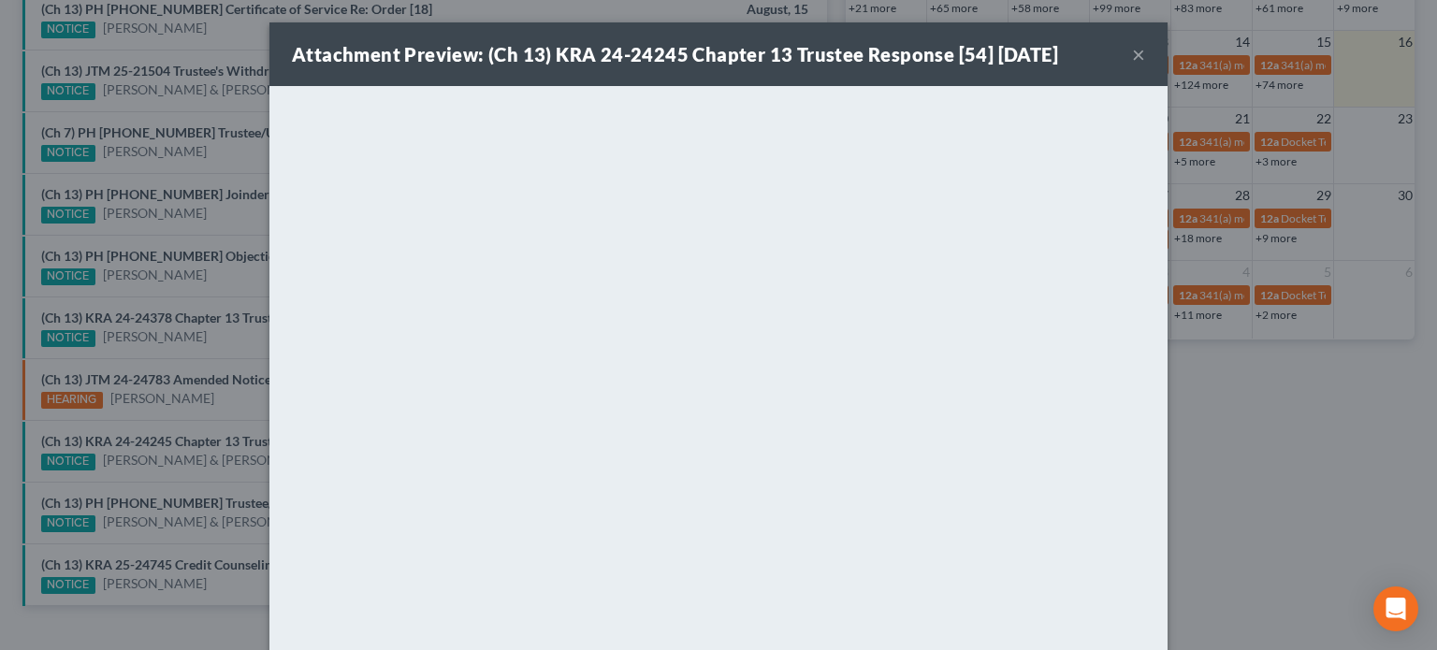
click at [225, 336] on div "Attachment Preview: (Ch 13) KRA 24-24245 Chapter 13 Trustee Response [54] 08/15…" at bounding box center [718, 325] width 1437 height 650
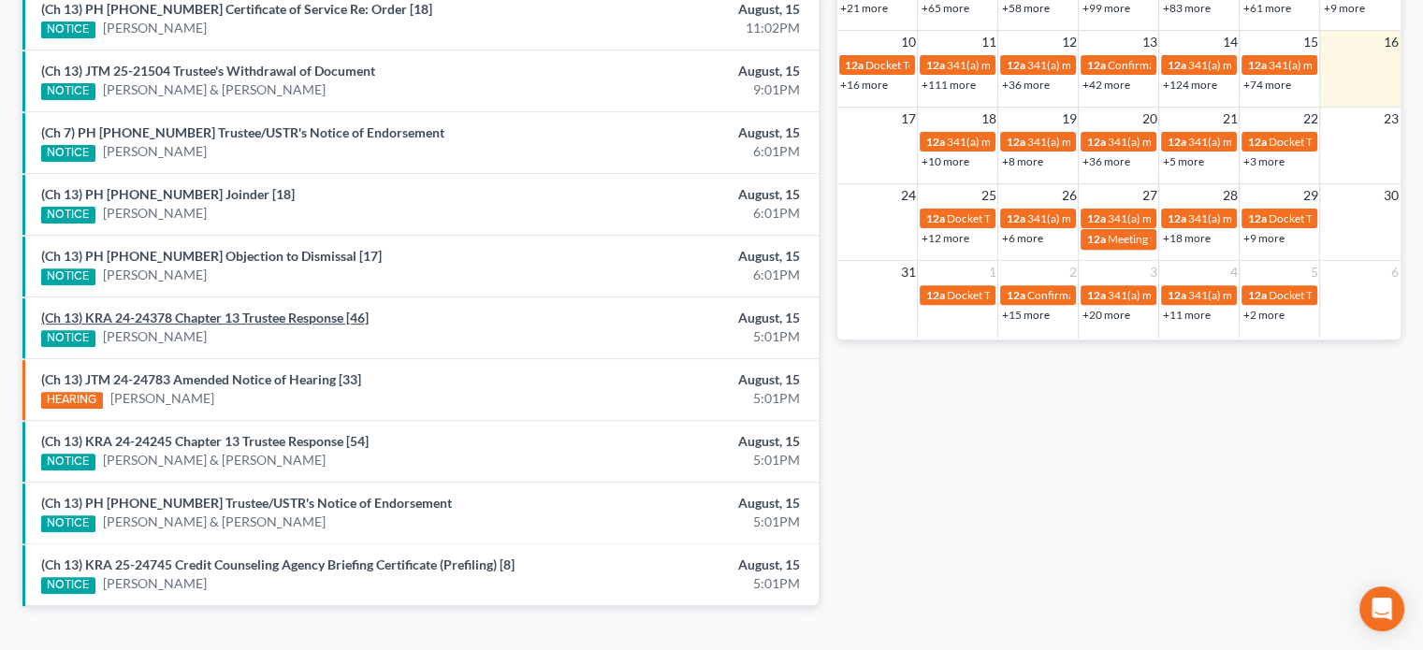
click at [222, 315] on link "(Ch 13) KRA 24-24378 Chapter 13 Trustee Response [46]" at bounding box center [204, 318] width 327 height 16
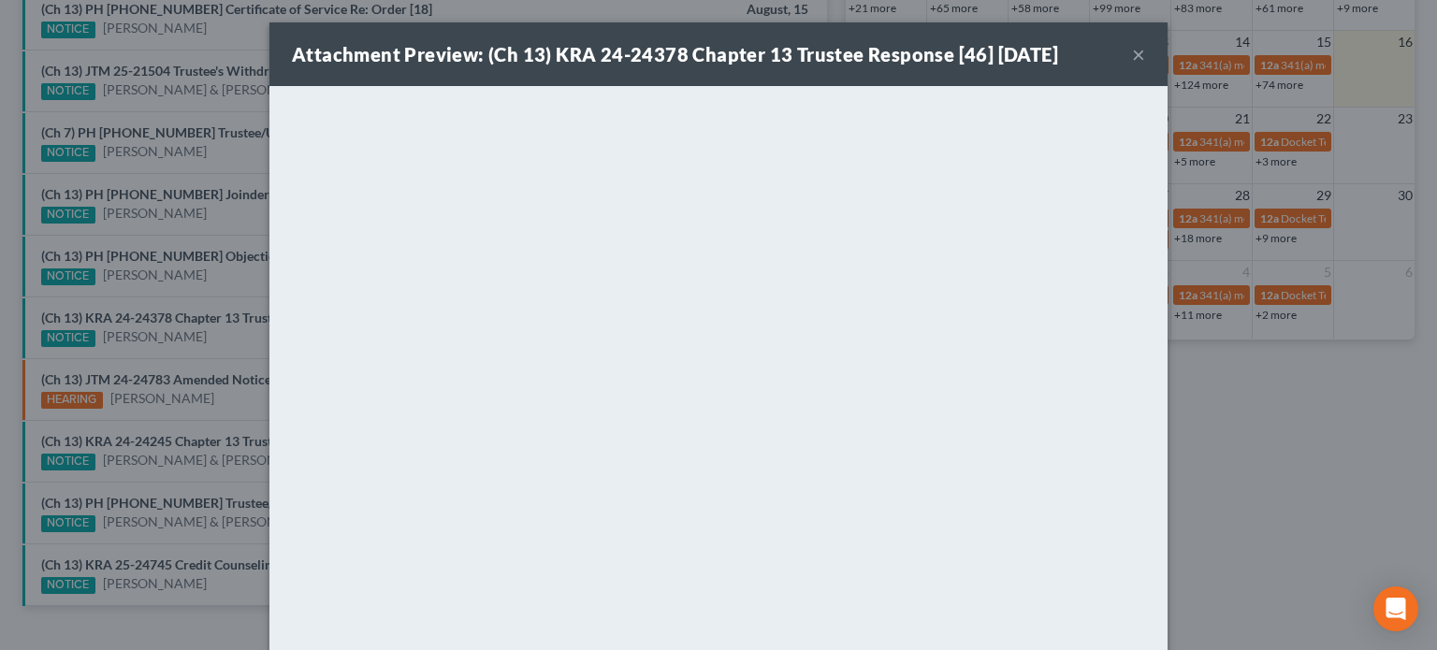
click at [210, 281] on div "Attachment Preview: (Ch 13) KRA 24-24378 Chapter 13 Trustee Response [46] 08/15…" at bounding box center [718, 325] width 1437 height 650
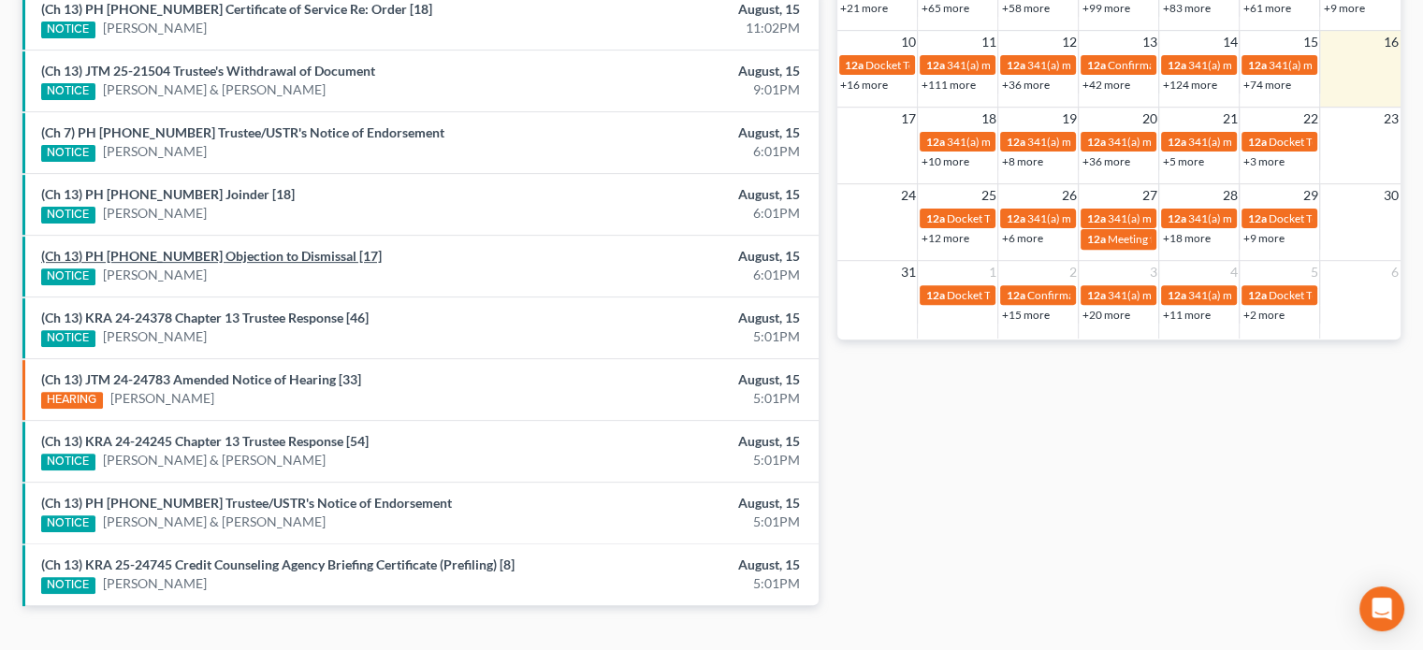
click at [215, 253] on link "(Ch 13) PH 25-24283 Objection to Dismissal [17]" at bounding box center [211, 256] width 340 height 16
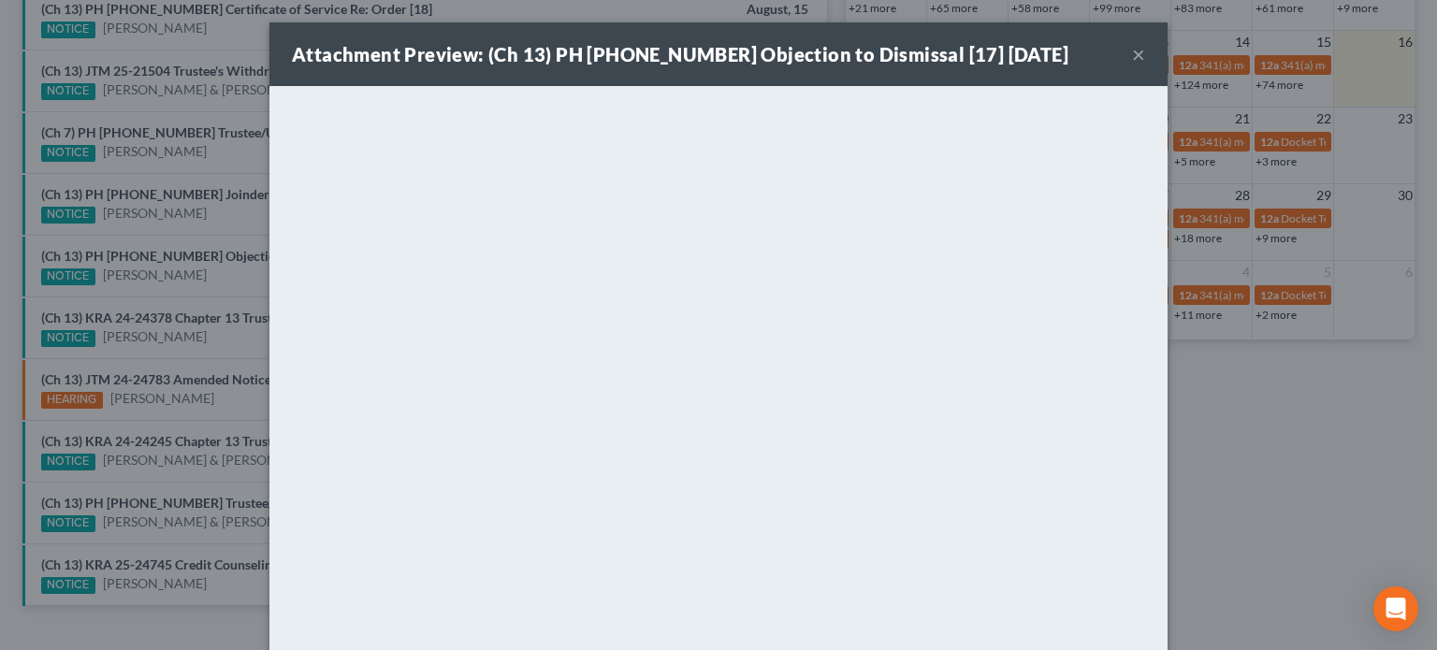
click at [219, 218] on div "Attachment Preview: (Ch 13) PH 25-24283 Objection to Dismissal [17] 08/15/2025 …" at bounding box center [718, 325] width 1437 height 650
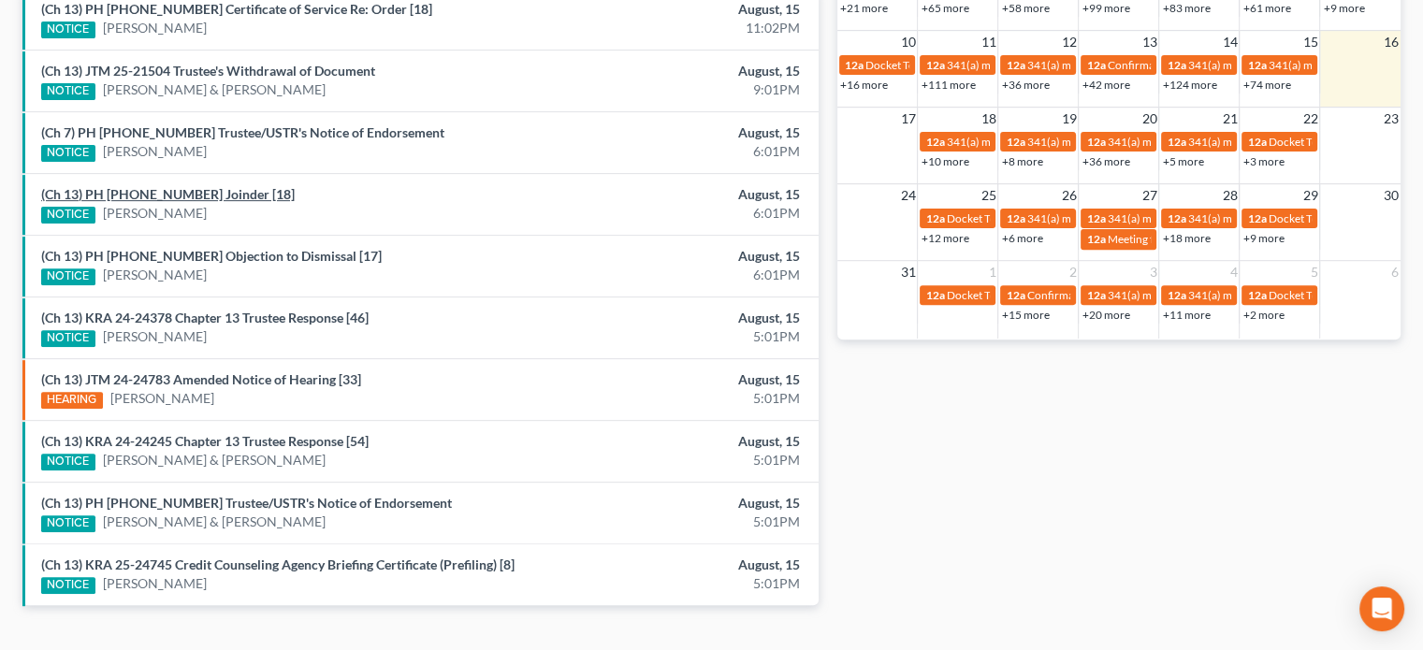
click at [198, 193] on link "(Ch 13) PH 25-24283 Joinder [18]" at bounding box center [167, 194] width 253 height 16
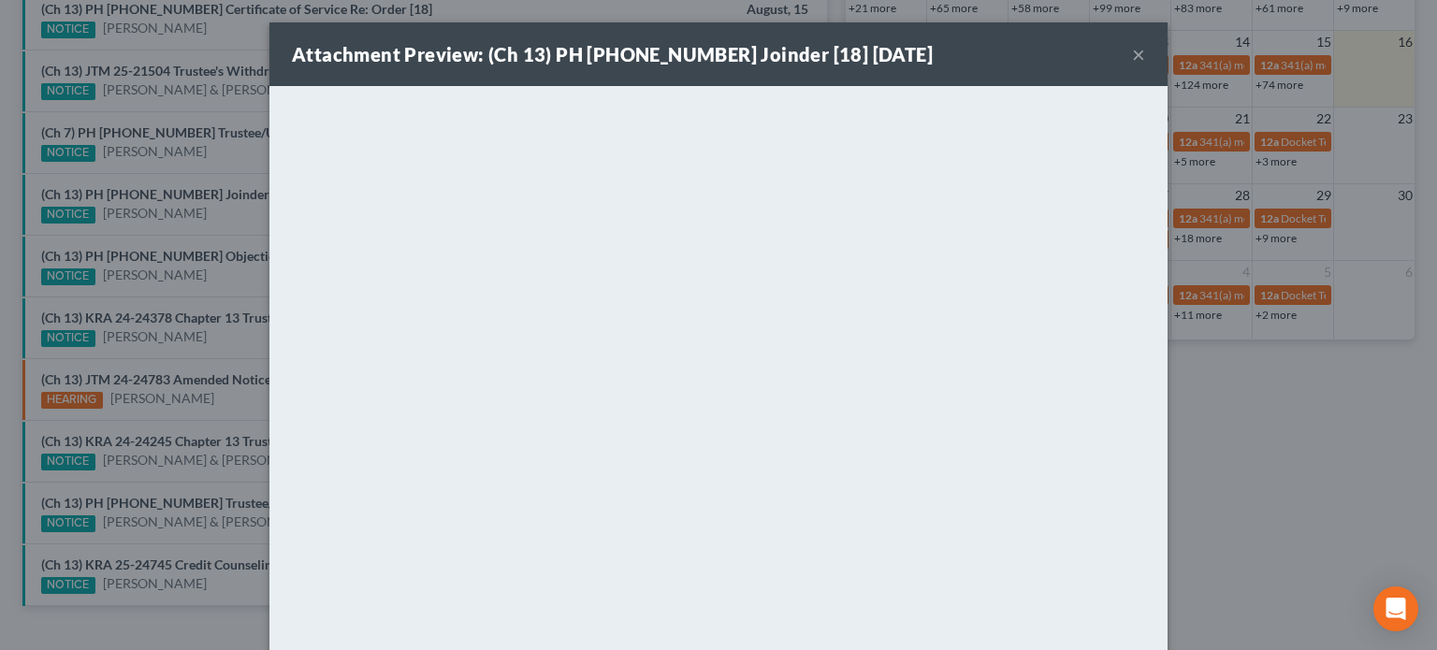
click at [198, 224] on div "Attachment Preview: (Ch 13) PH 25-24283 Joinder [18] 08/15/2025 × <object ng-at…" at bounding box center [718, 325] width 1437 height 650
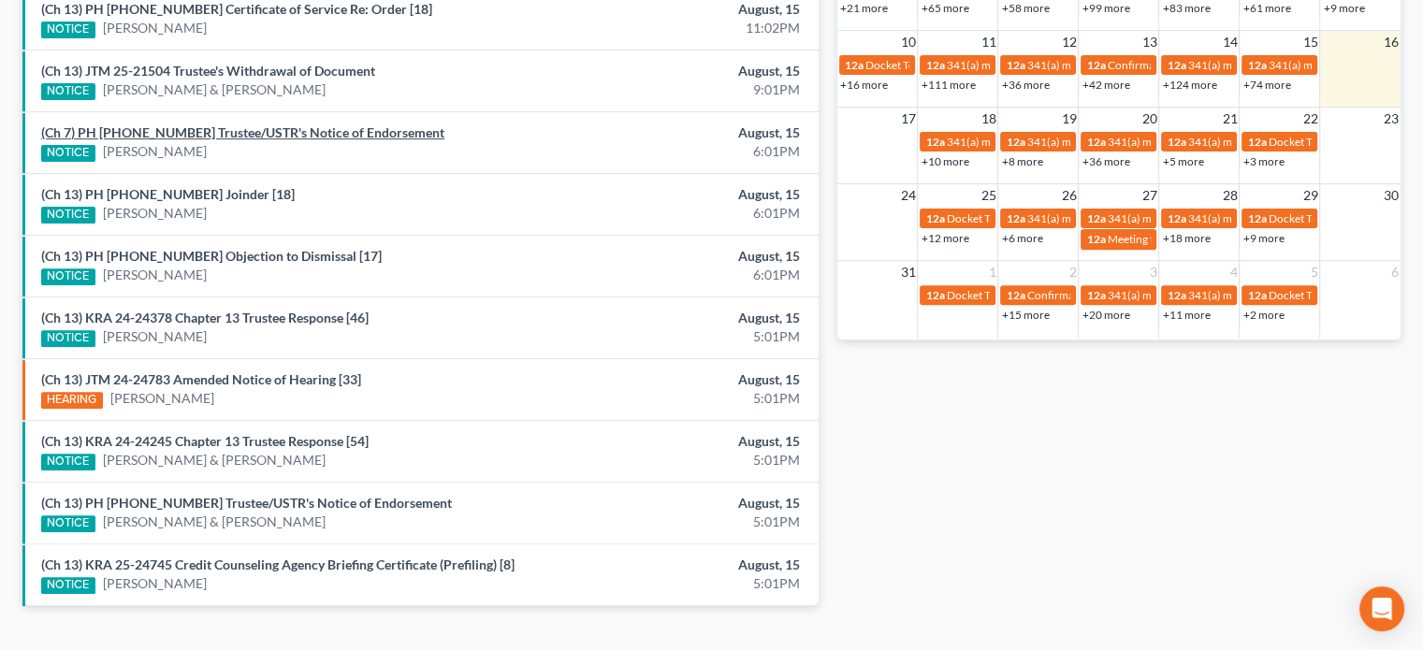
click at [222, 124] on link "(Ch 7) PH 23-21328 Trustee/USTR's Notice of Endorsement" at bounding box center [242, 132] width 403 height 16
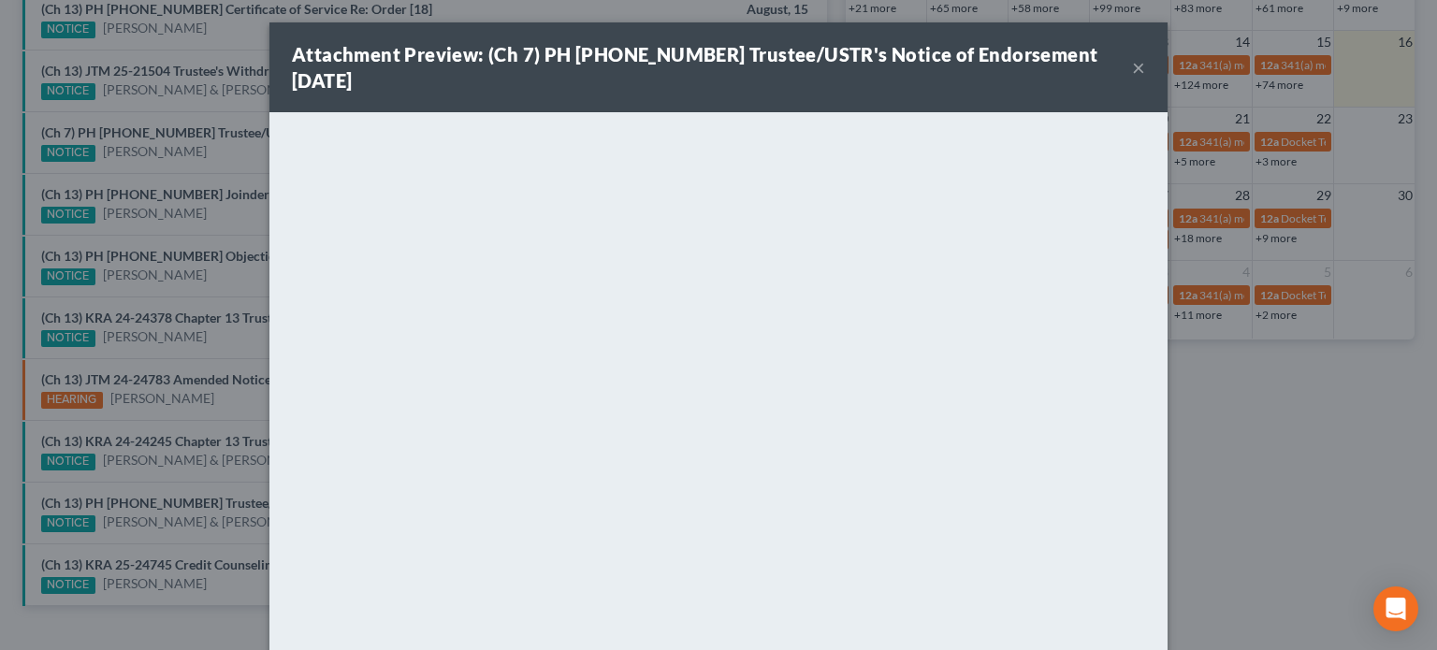
click at [206, 156] on div "Attachment Preview: (Ch 7) PH 23-21328 Trustee/USTR's Notice of Endorsement 08/…" at bounding box center [718, 325] width 1437 height 650
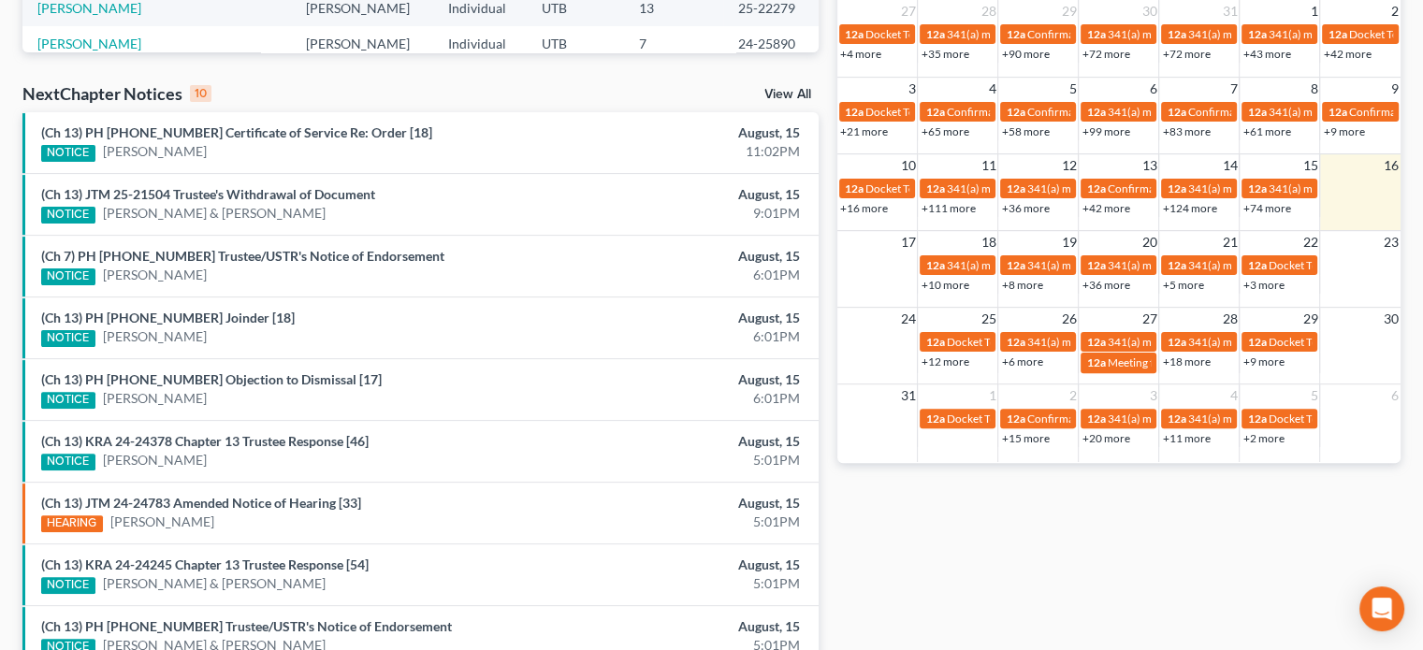
scroll to position [531, 0]
click at [192, 190] on link "(Ch 13) JTM 25-21504 Trustee's Withdrawal of Document" at bounding box center [208, 194] width 334 height 16
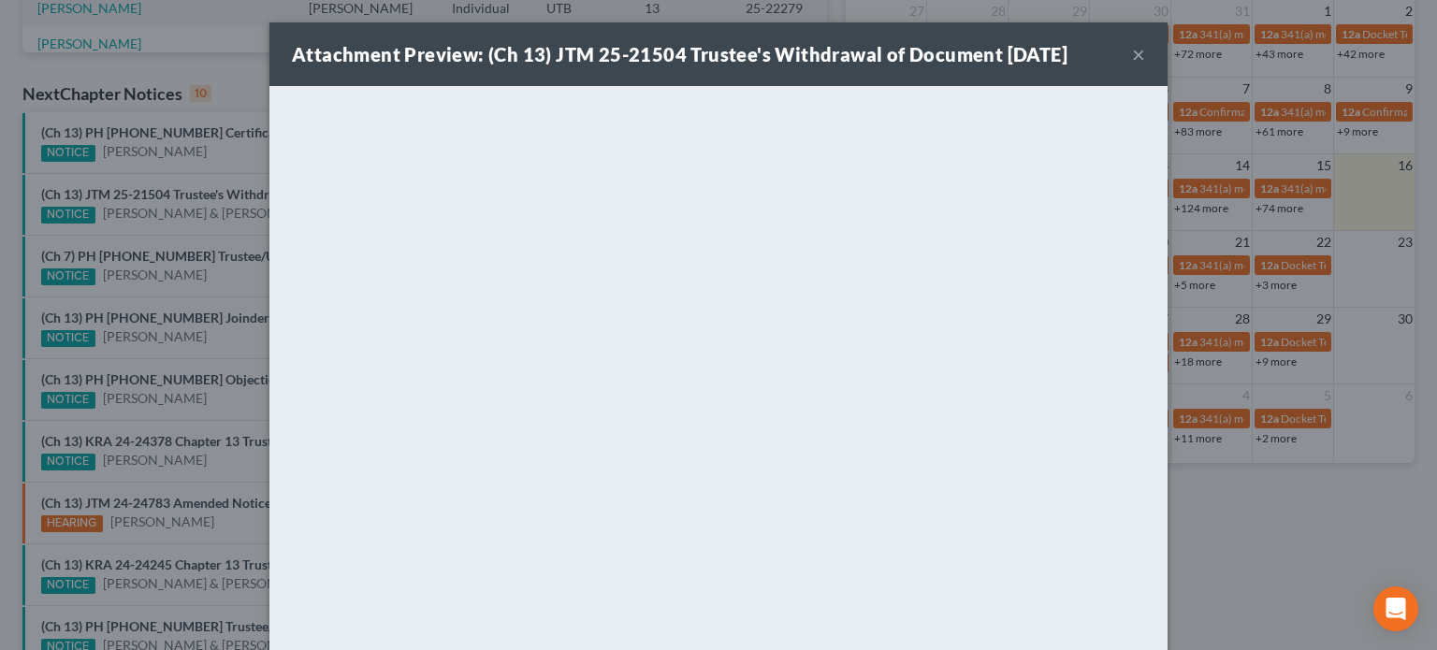
click at [223, 163] on div "Attachment Preview: (Ch 13) JTM 25-21504 Trustee's Withdrawal of Document 08/15…" at bounding box center [718, 325] width 1437 height 650
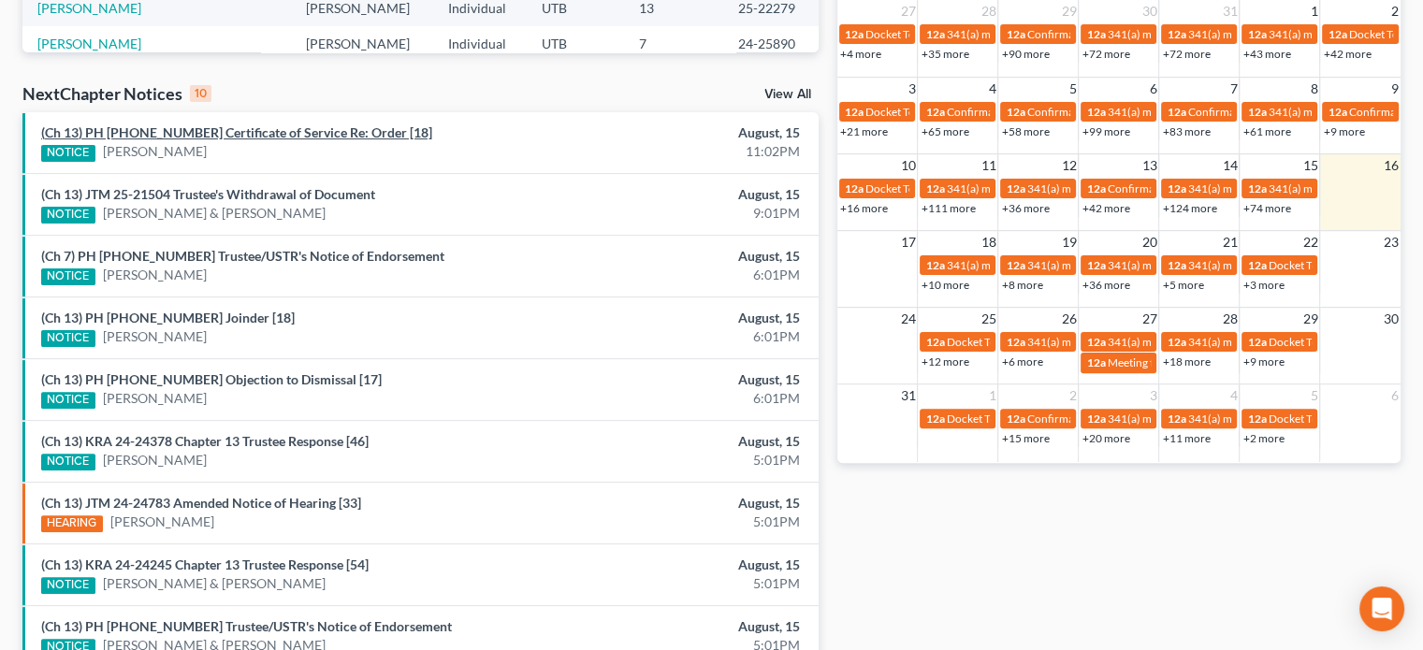
click at [232, 130] on link "(Ch 13) PH 25-22451 Certificate of Service Re: Order [18]" at bounding box center [236, 132] width 391 height 16
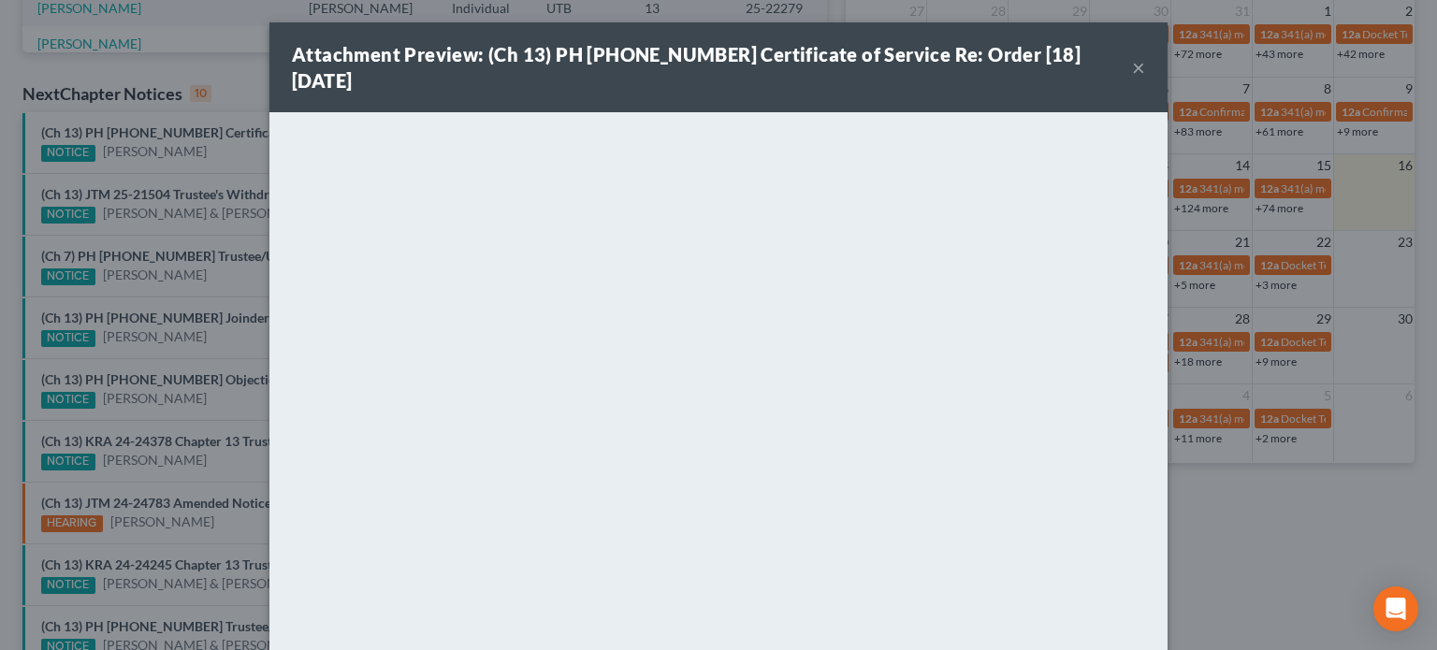
click at [213, 158] on div "Attachment Preview: (Ch 13) PH 25-22451 Certificate of Service Re: Order [18] 0…" at bounding box center [718, 325] width 1437 height 650
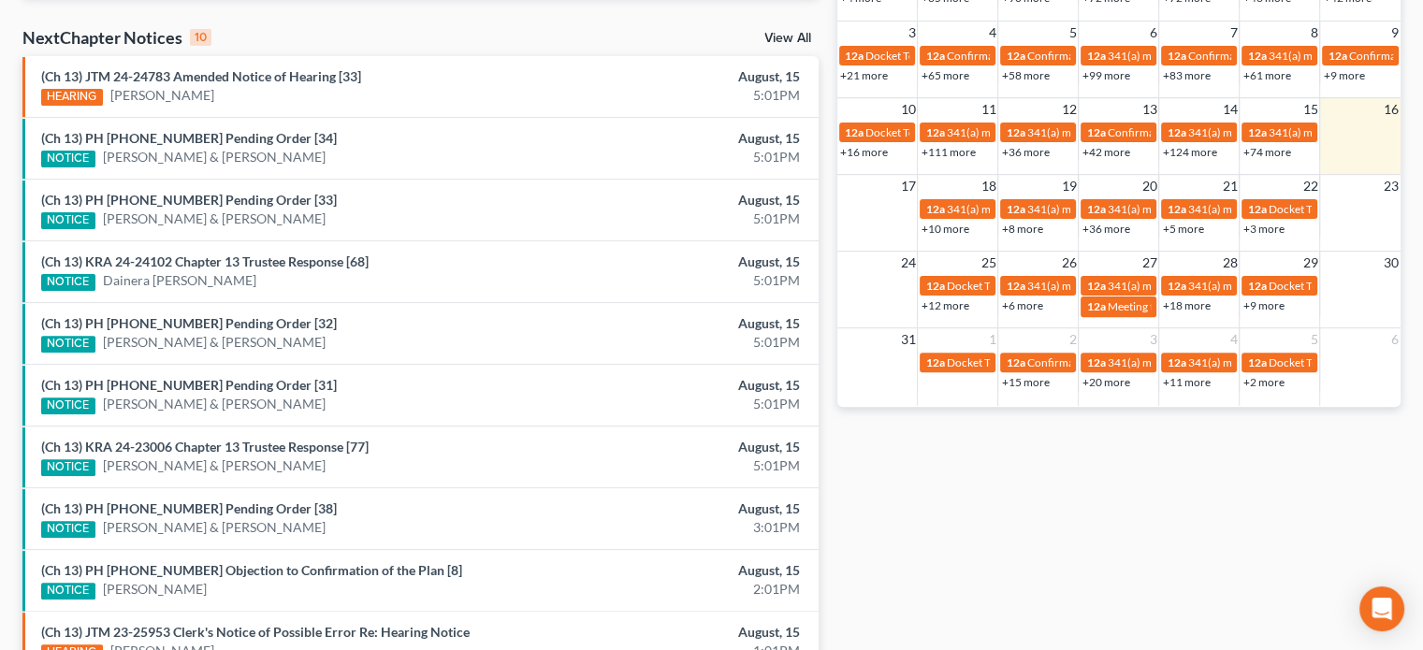
scroll to position [589, 0]
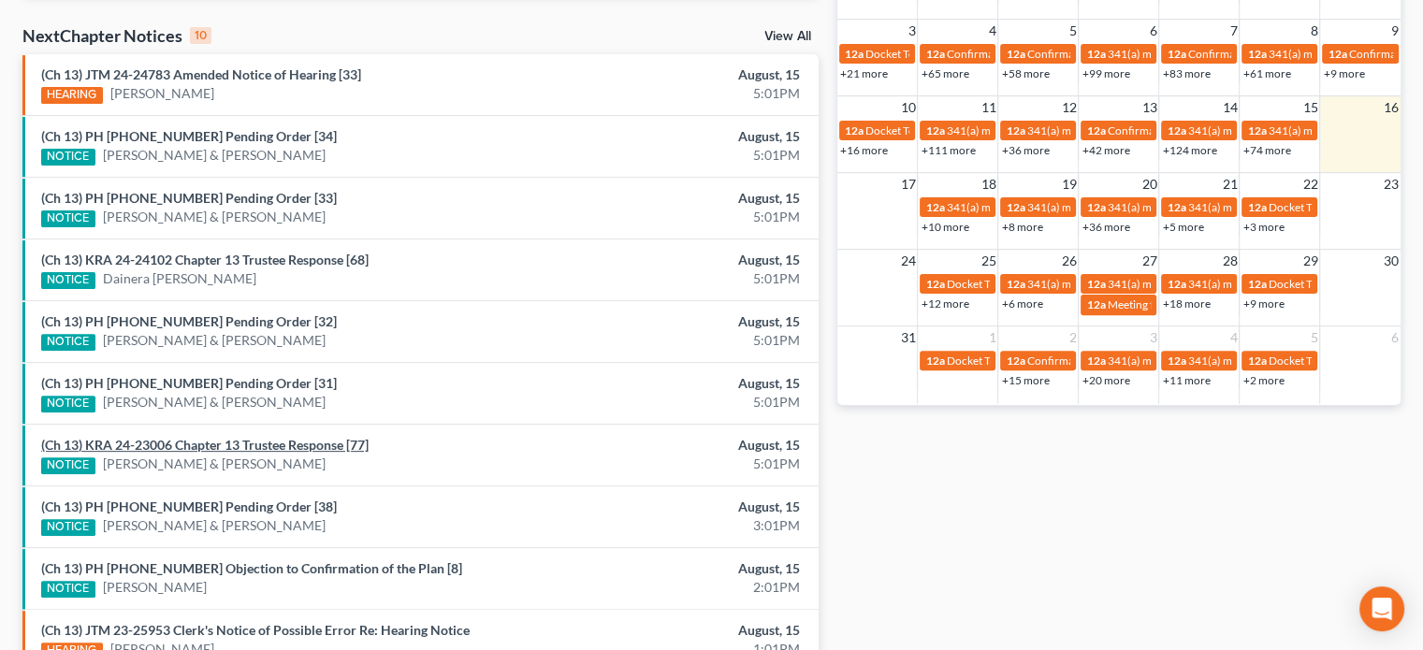
click at [228, 437] on link "(Ch 13) KRA 24-23006 Chapter 13 Trustee Response [77]" at bounding box center [204, 445] width 327 height 16
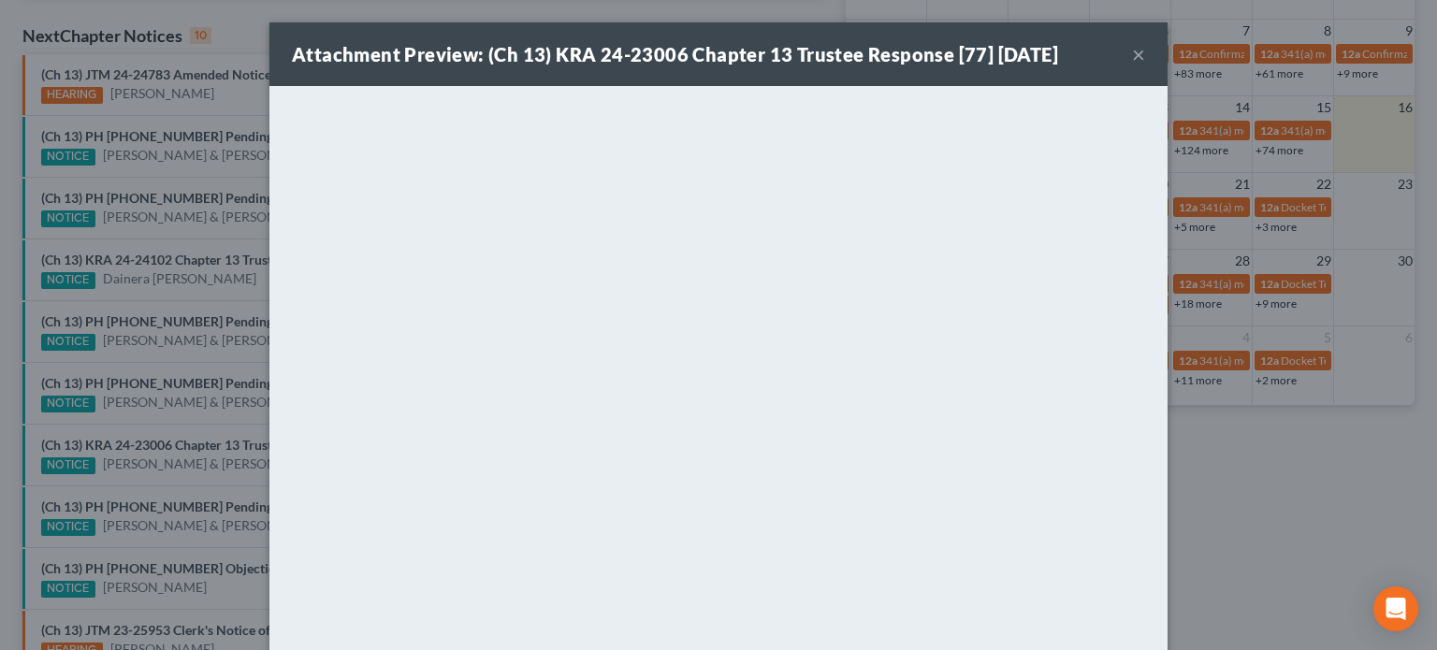
click at [243, 450] on div "Attachment Preview: (Ch 13) KRA 24-23006 Chapter 13 Trustee Response [77] 08/15…" at bounding box center [718, 325] width 1437 height 650
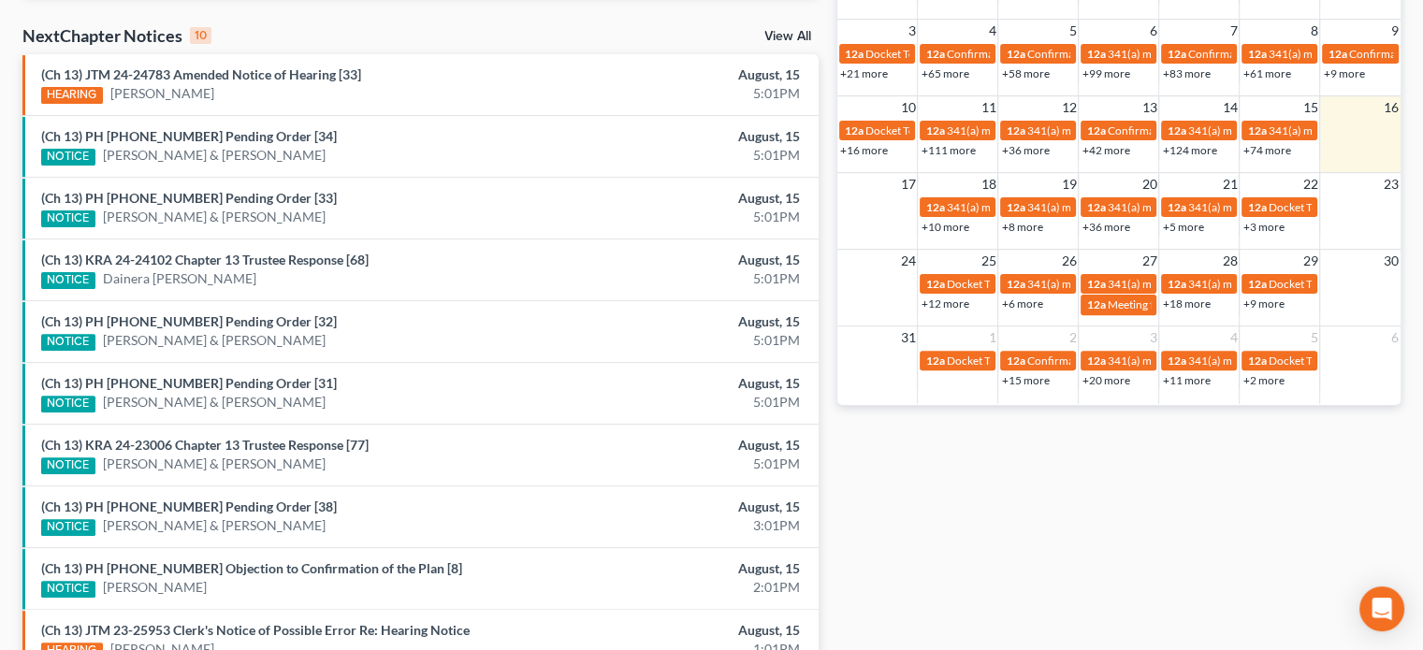
scroll to position [688, 0]
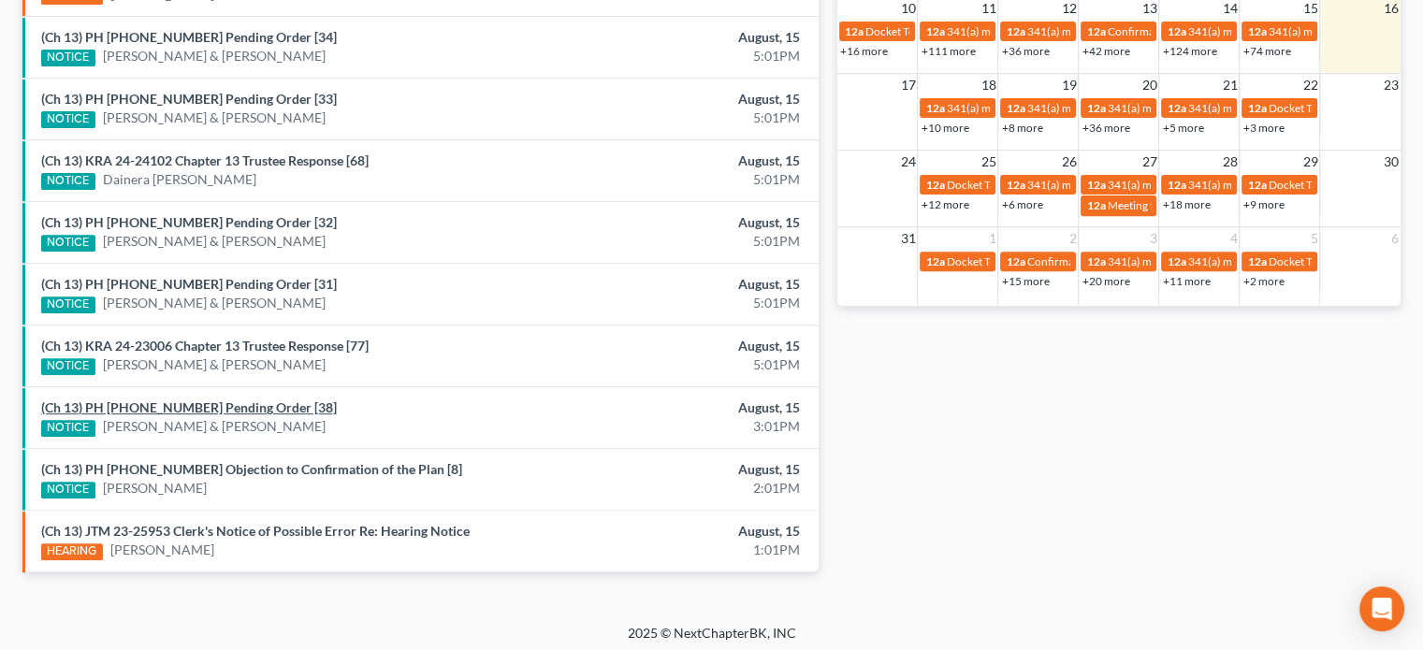
click at [216, 403] on link "(Ch 13) PH 25-23240 Pending Order [38]" at bounding box center [189, 407] width 296 height 16
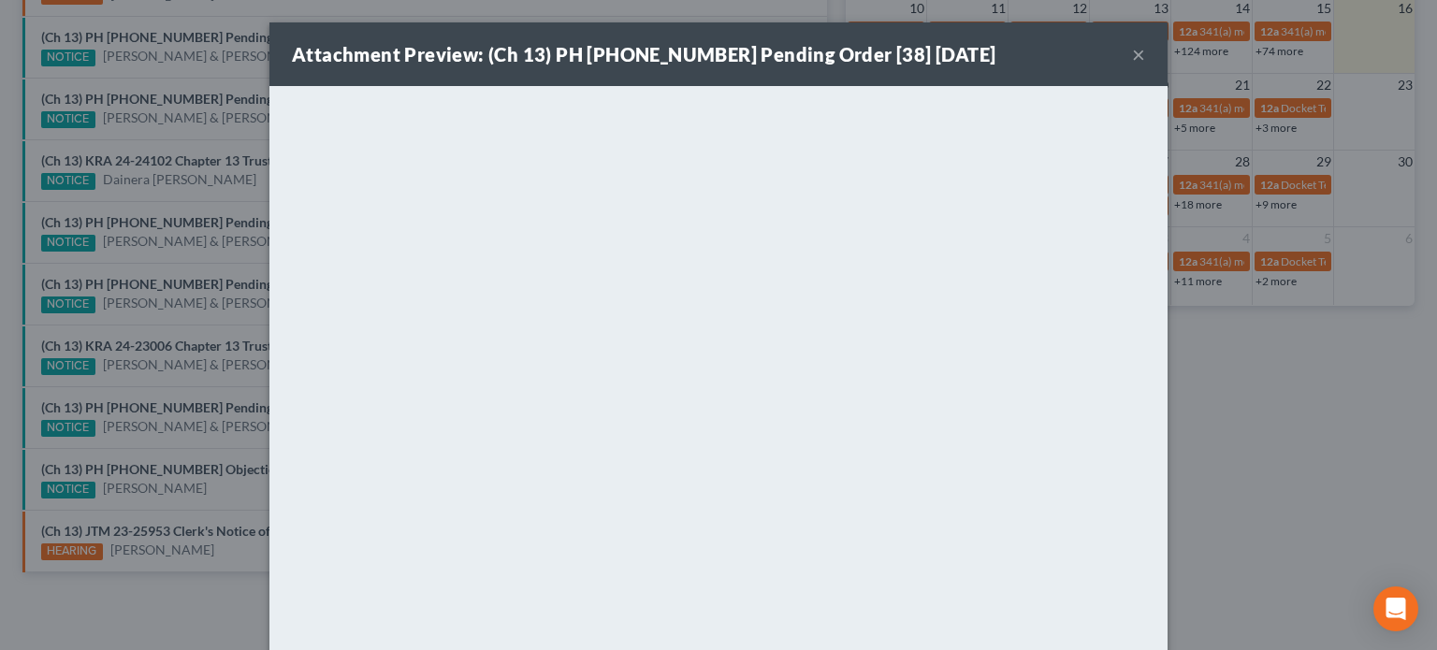
click at [239, 420] on div "Attachment Preview: (Ch 13) PH 25-23240 Pending Order [38] 08/15/2025 × <object…" at bounding box center [718, 325] width 1437 height 650
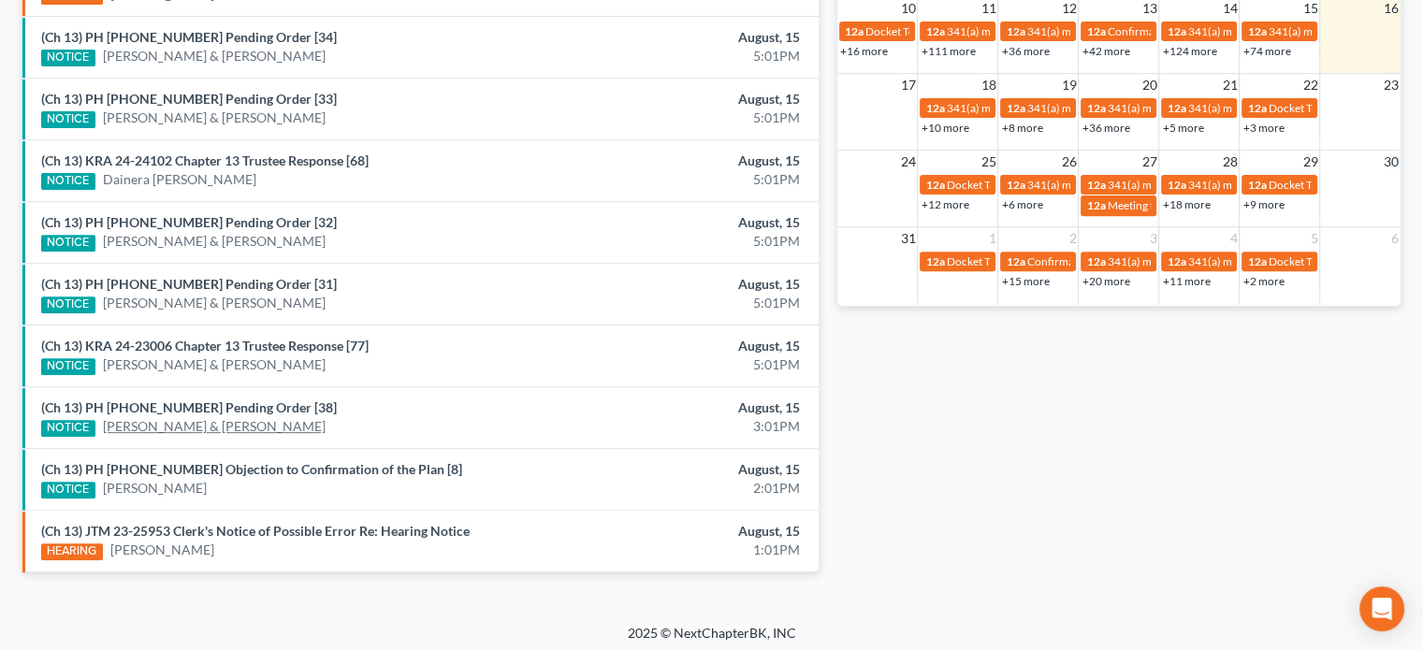
click at [239, 418] on link "Scott Weaver & Allison Weaver" at bounding box center [214, 426] width 223 height 19
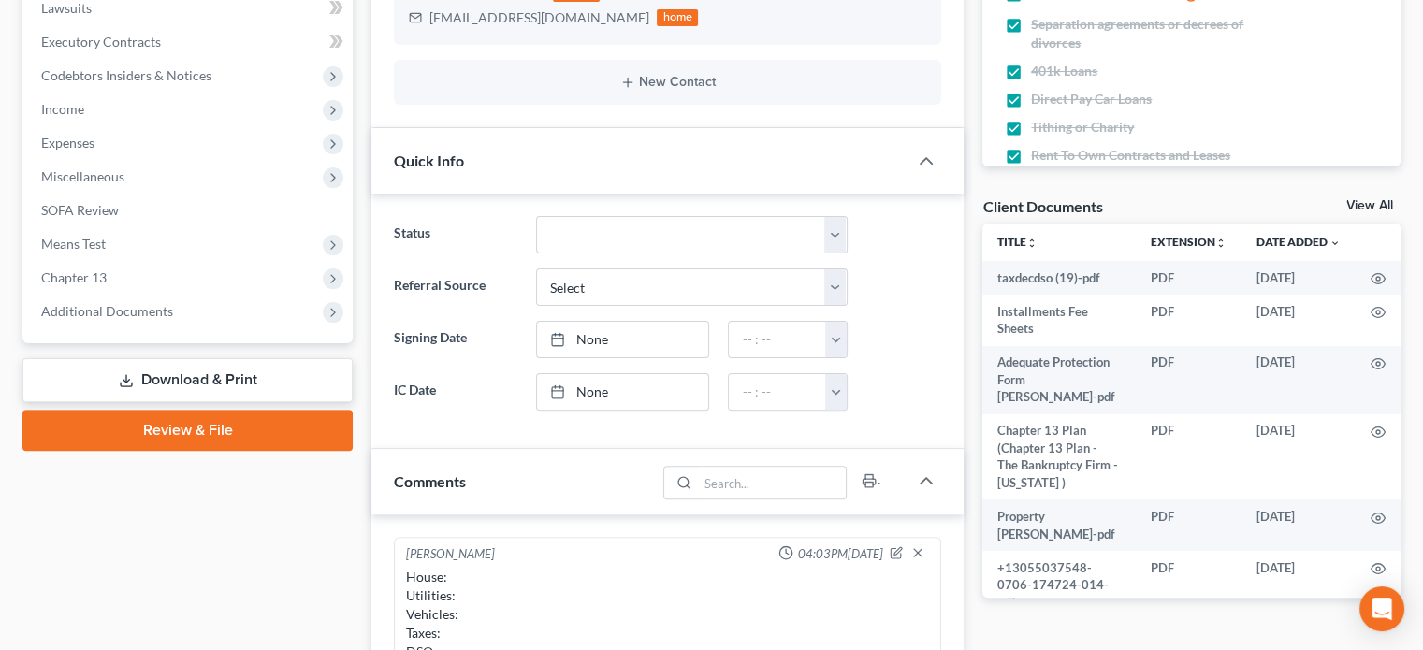
scroll to position [504, 0]
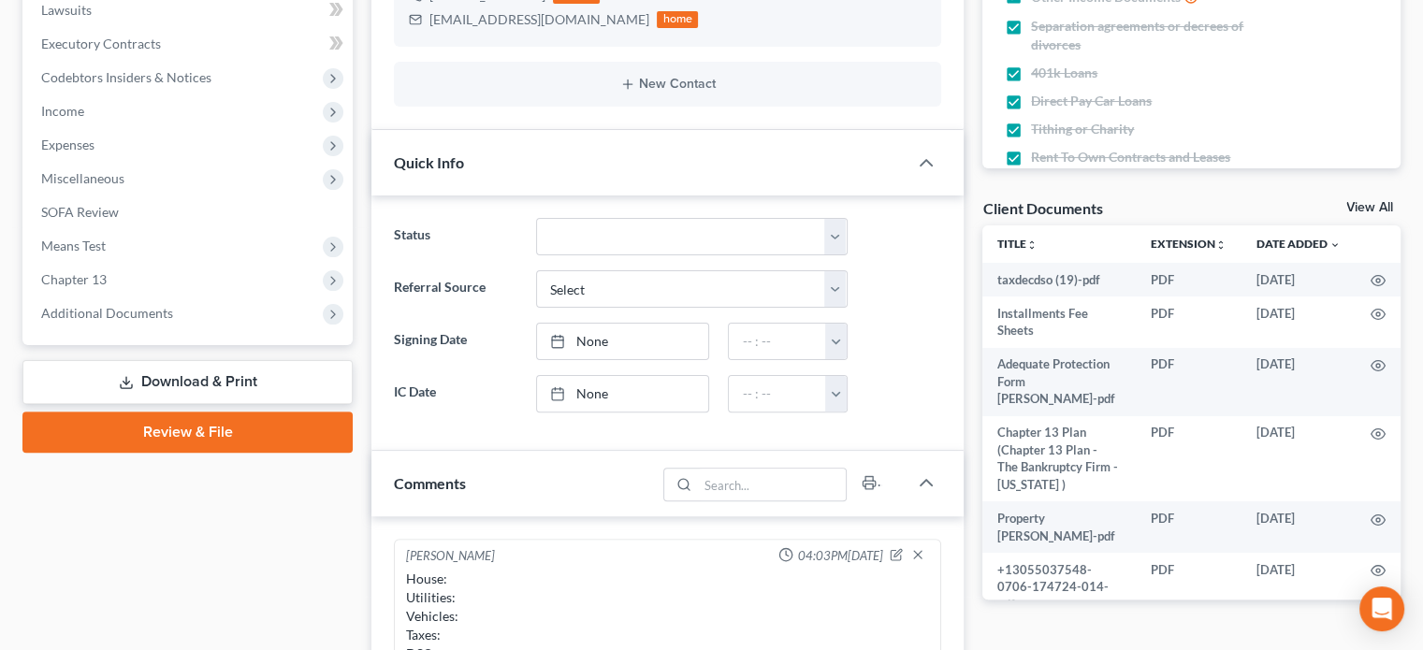
click at [1364, 210] on link "View All" at bounding box center [1369, 207] width 47 height 13
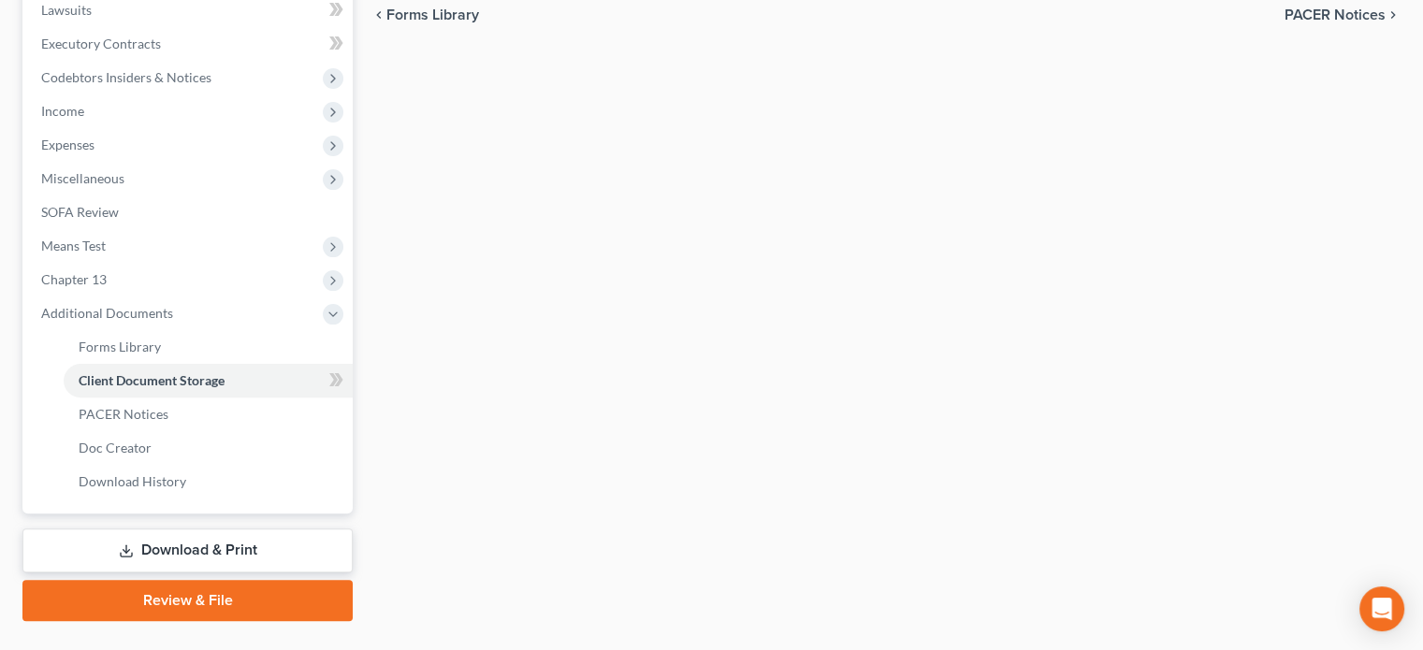
scroll to position [321, 0]
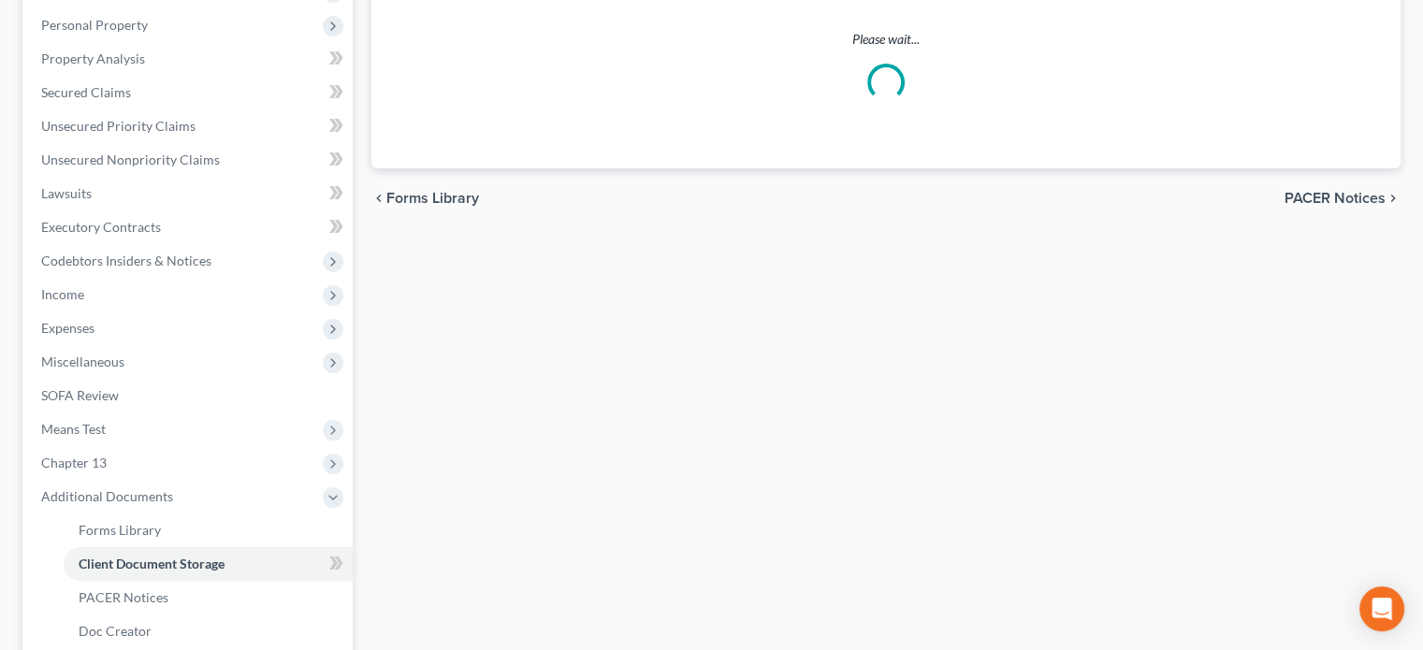
select select "30"
select select "26"
select select "53"
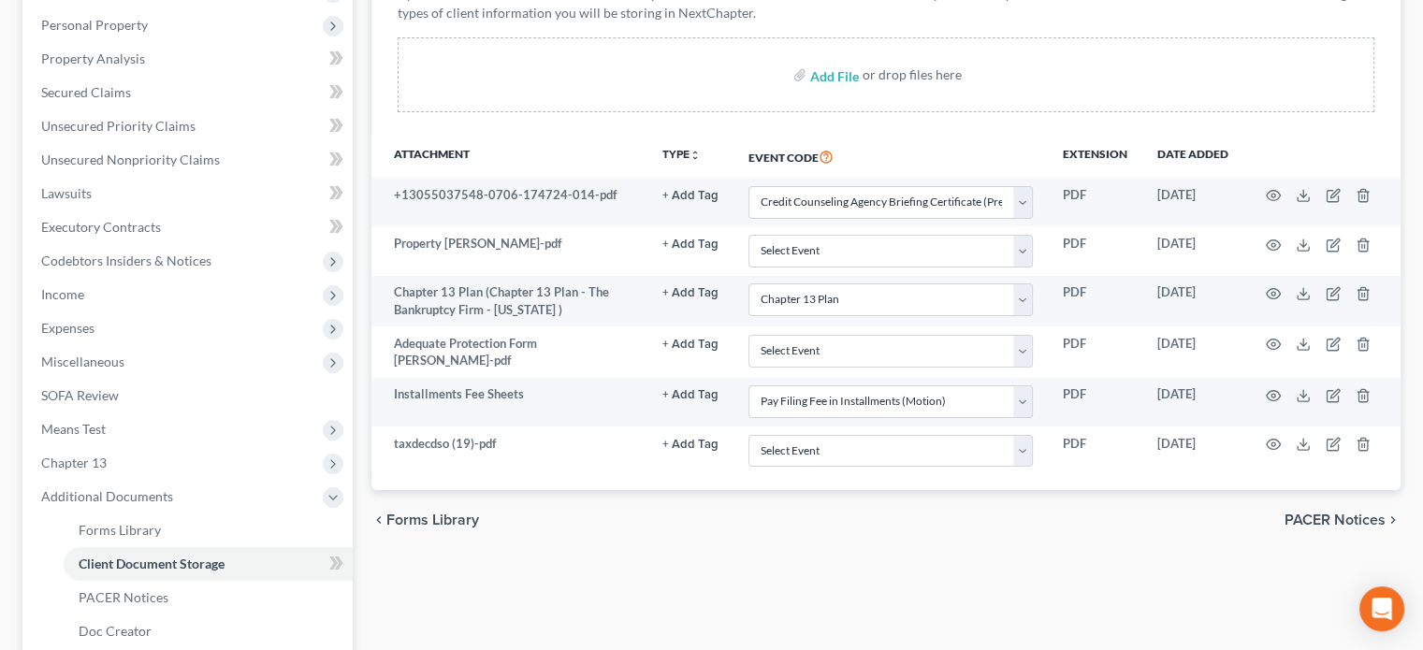
scroll to position [0, 0]
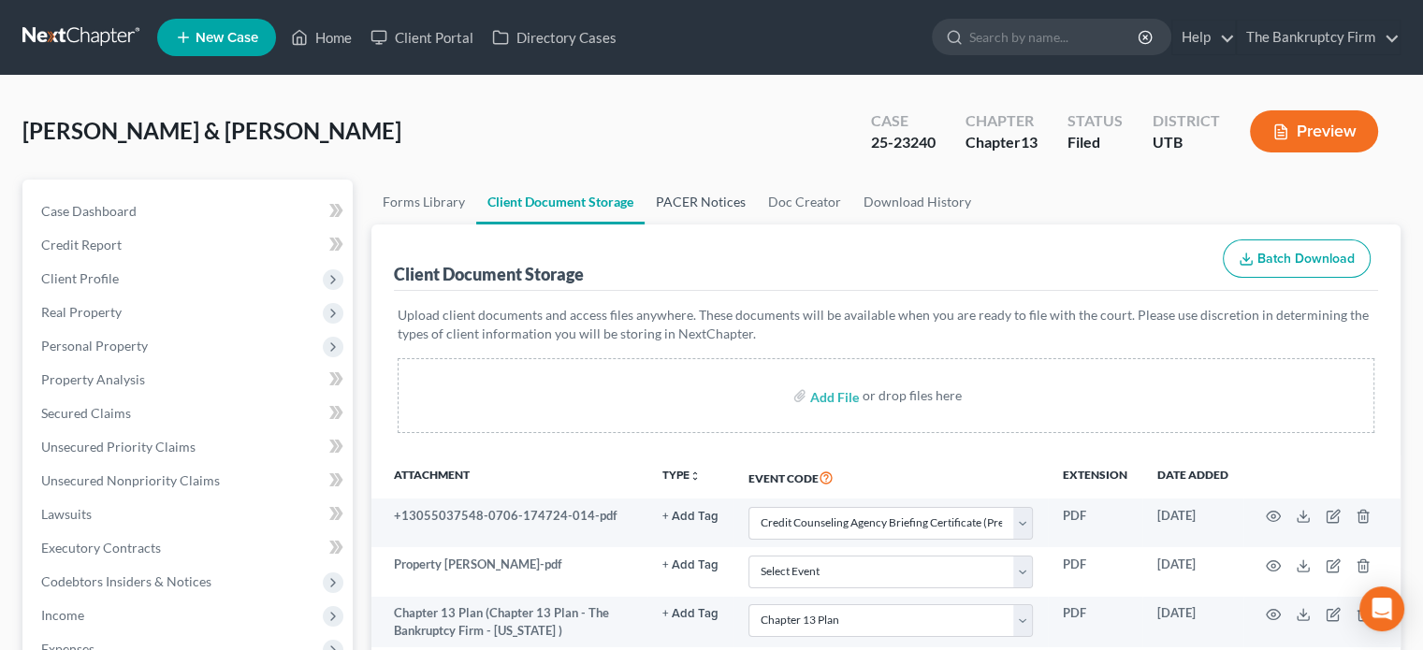
click at [715, 194] on link "PACER Notices" at bounding box center [700, 202] width 112 height 45
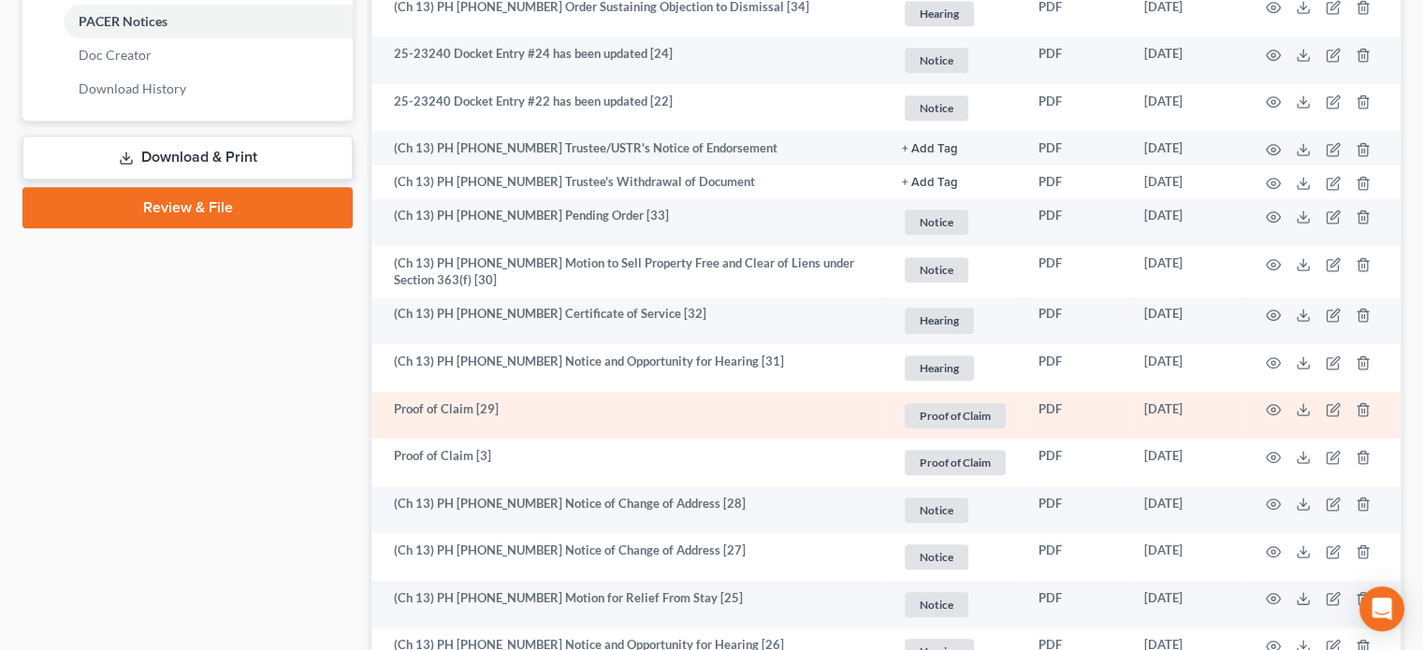
scroll to position [893, 0]
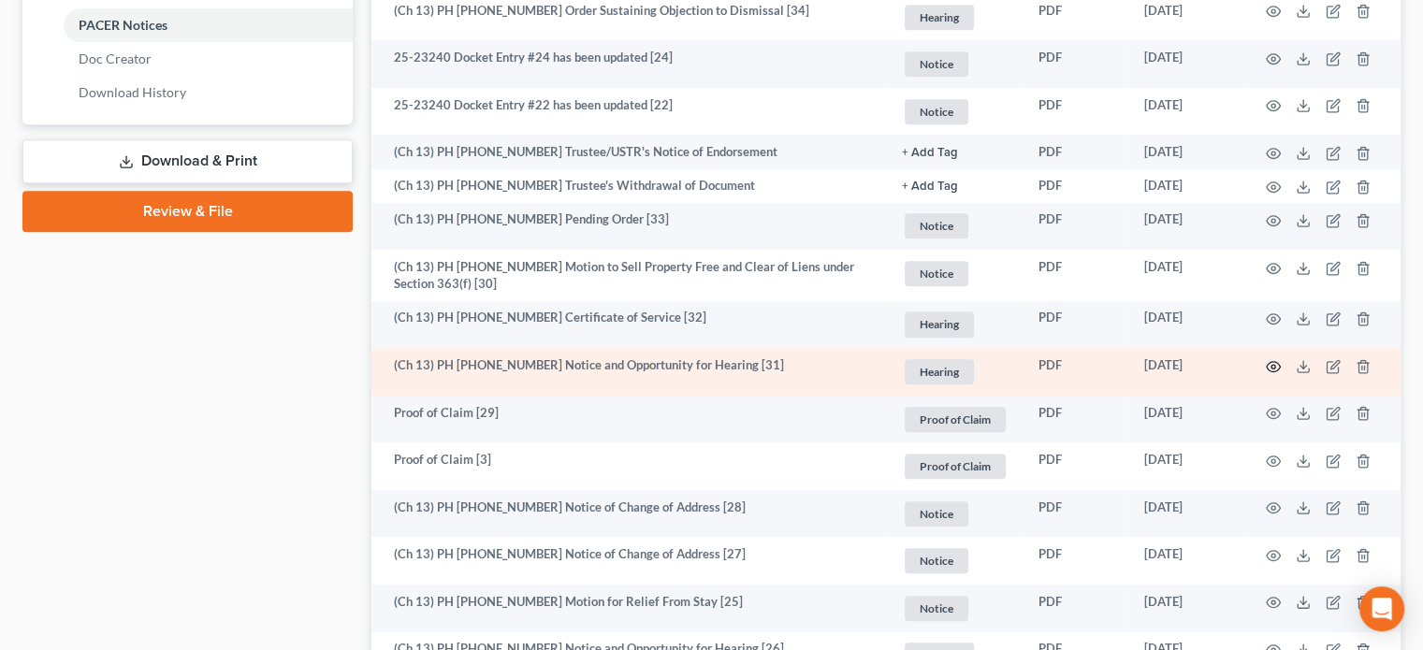
click at [1274, 363] on icon "button" at bounding box center [1272, 366] width 15 height 15
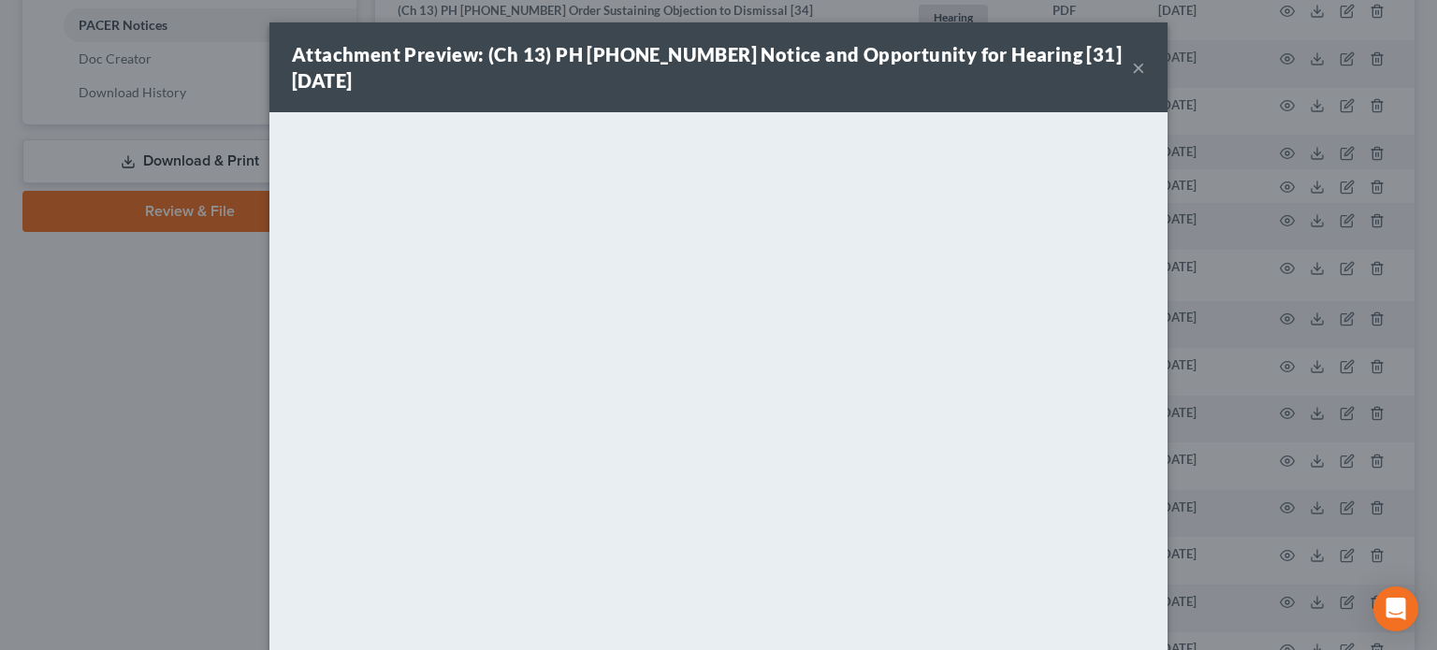
click at [1134, 65] on button "×" at bounding box center [1138, 67] width 13 height 22
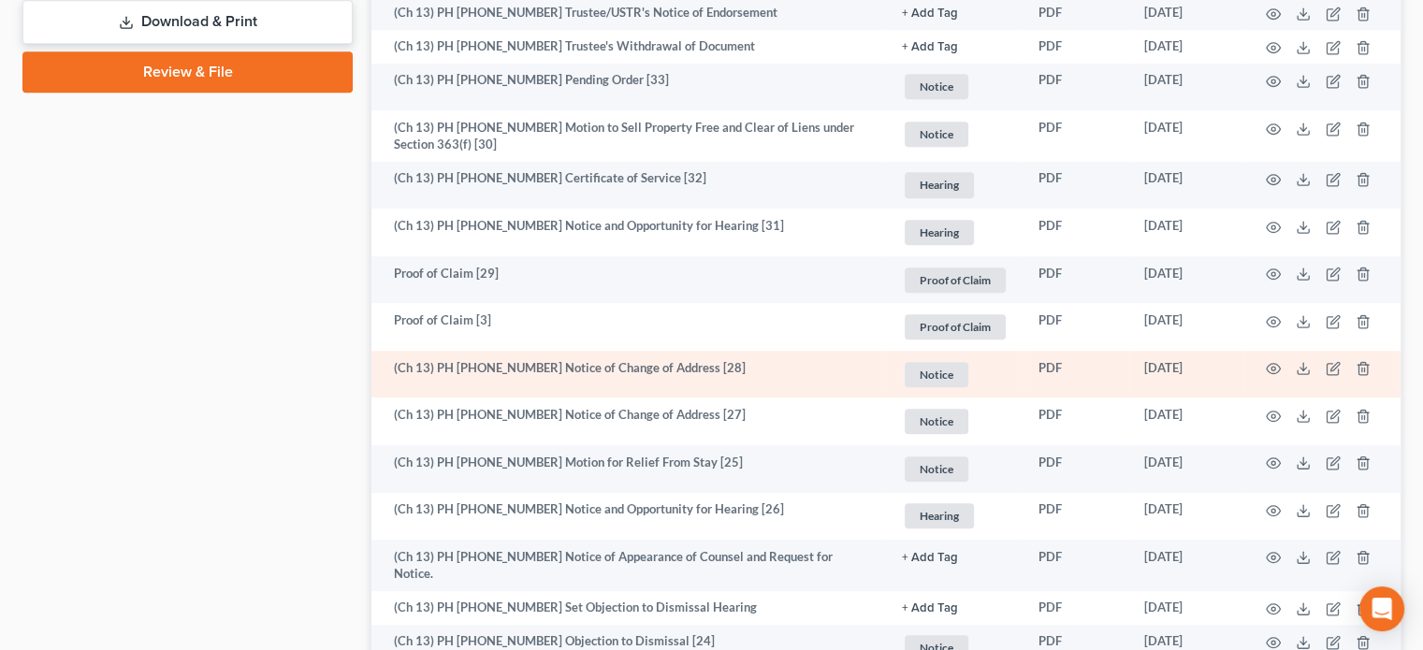
scroll to position [1034, 0]
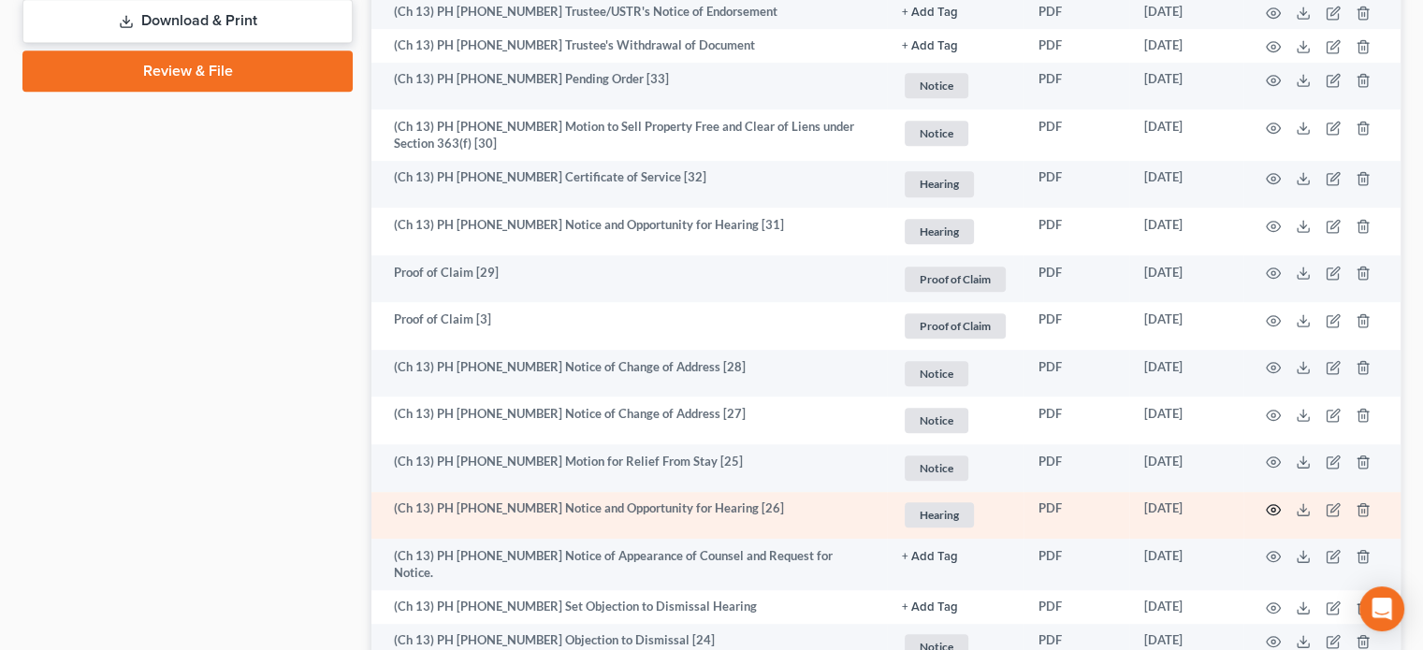
click at [1279, 507] on icon "button" at bounding box center [1272, 509] width 15 height 15
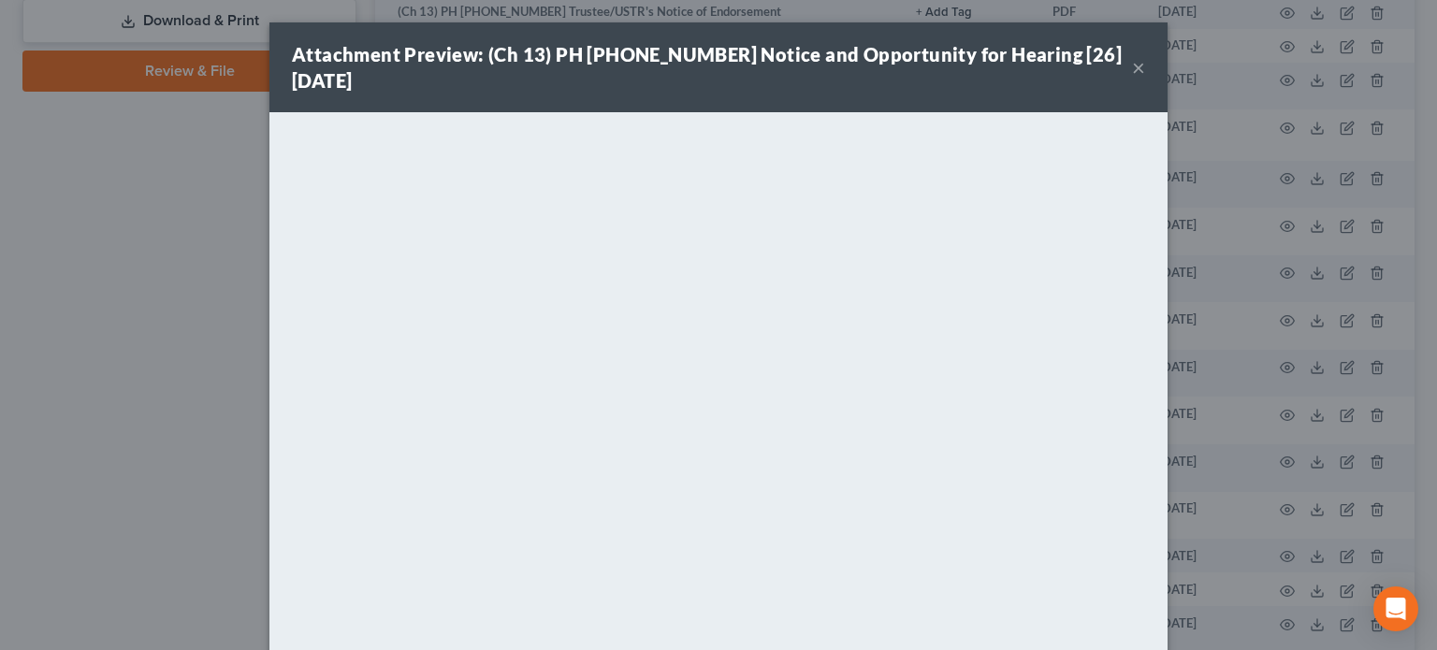
click at [163, 347] on div "Attachment Preview: (Ch 13) PH 25-23240 Notice and Opportunity for Hearing [26]…" at bounding box center [718, 325] width 1437 height 650
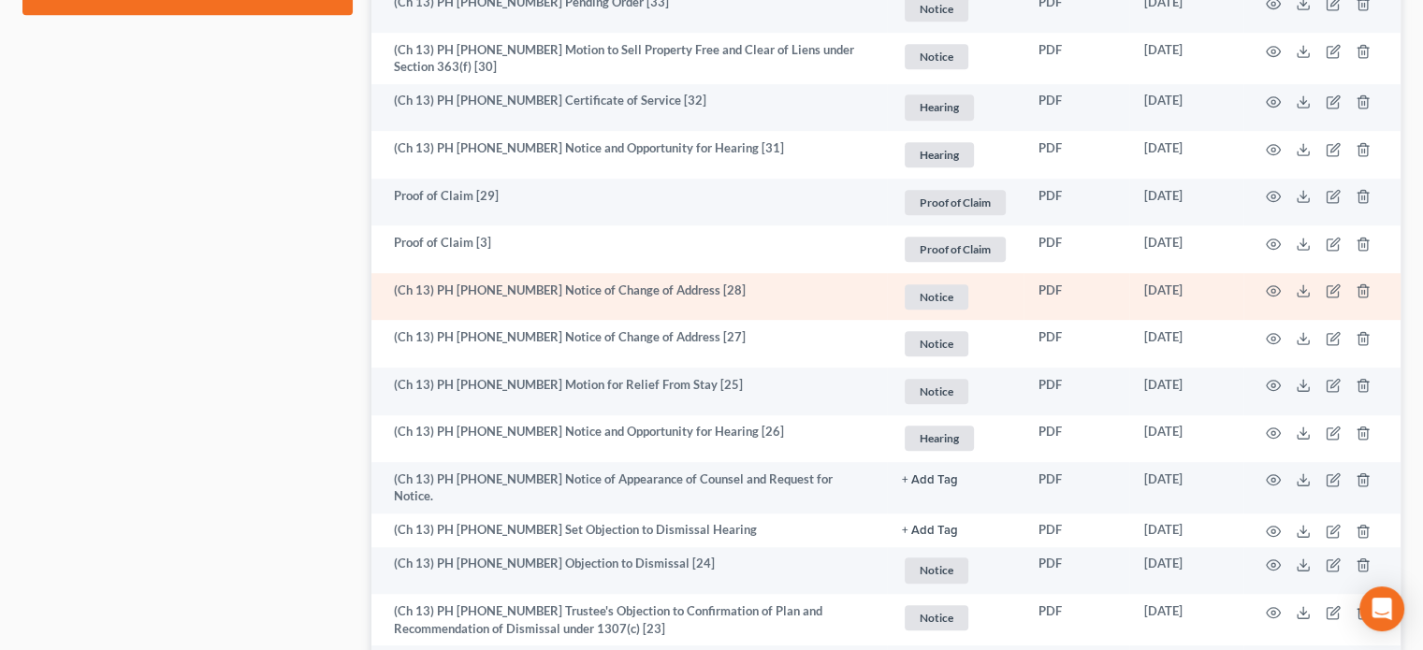
scroll to position [1112, 0]
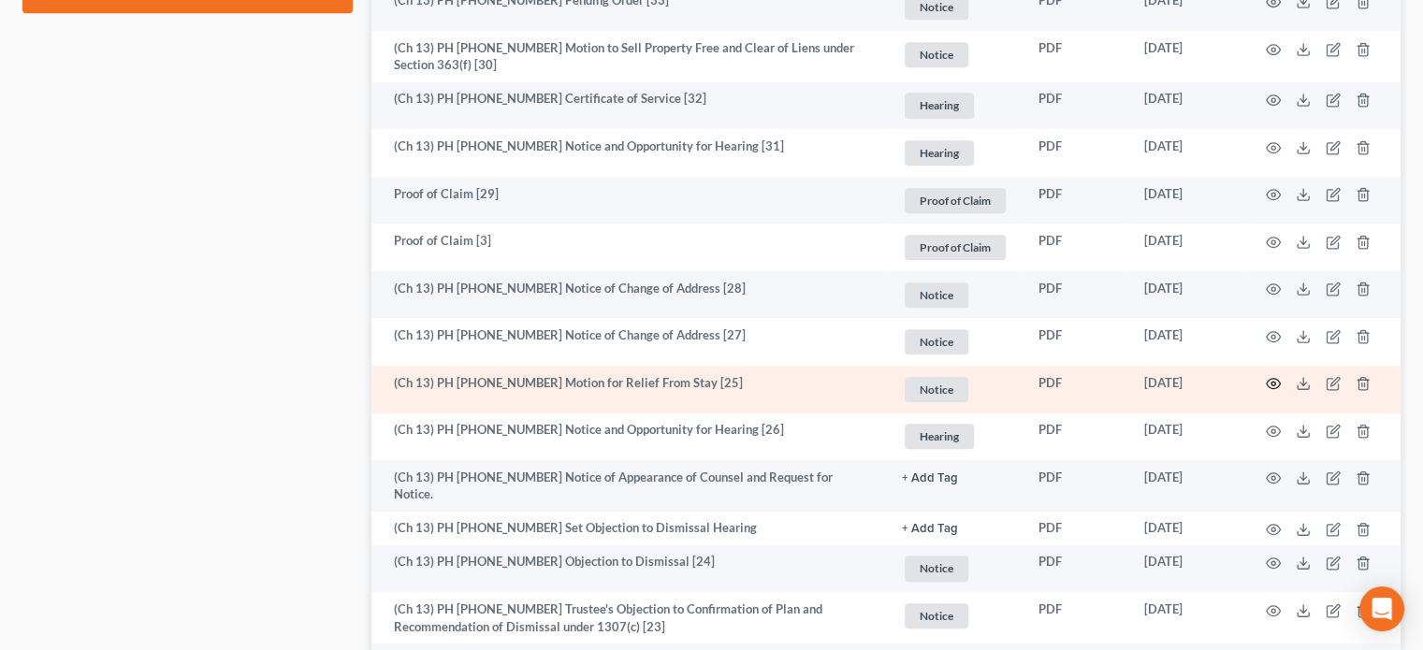
click at [1268, 381] on icon "button" at bounding box center [1273, 384] width 14 height 10
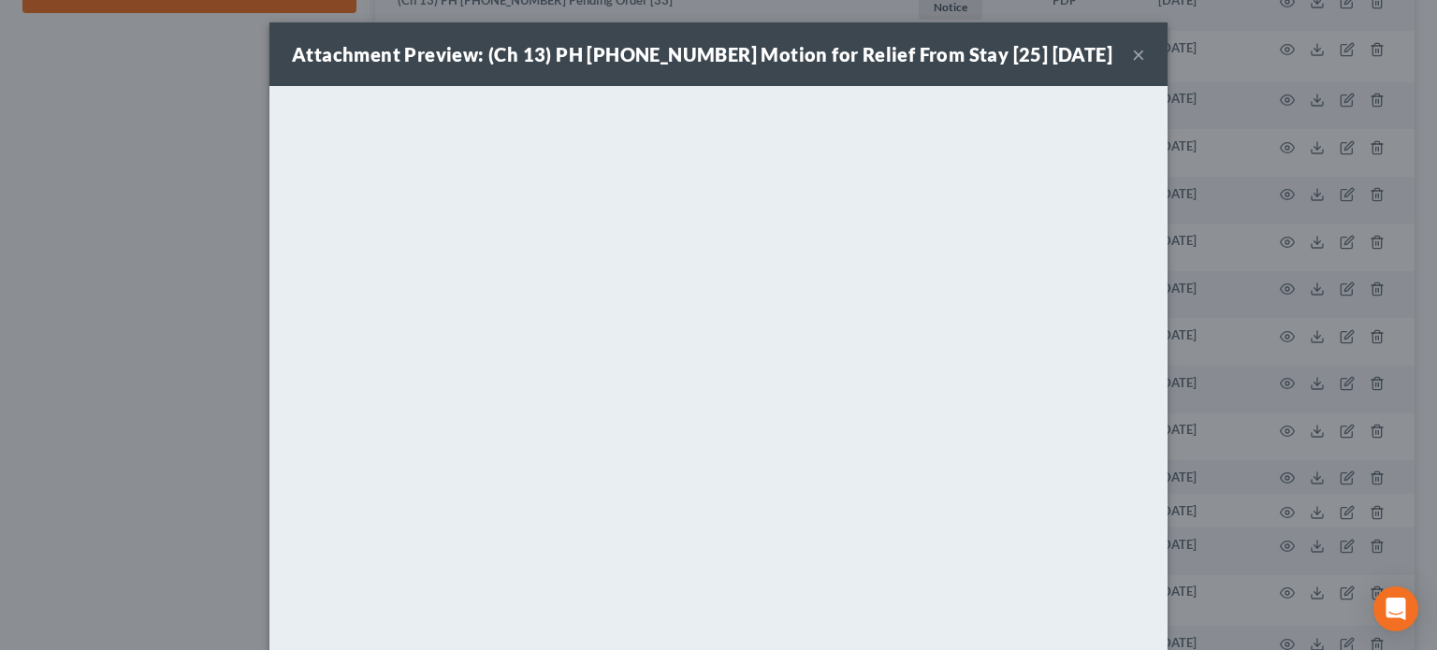
click at [1132, 51] on button "×" at bounding box center [1138, 54] width 13 height 22
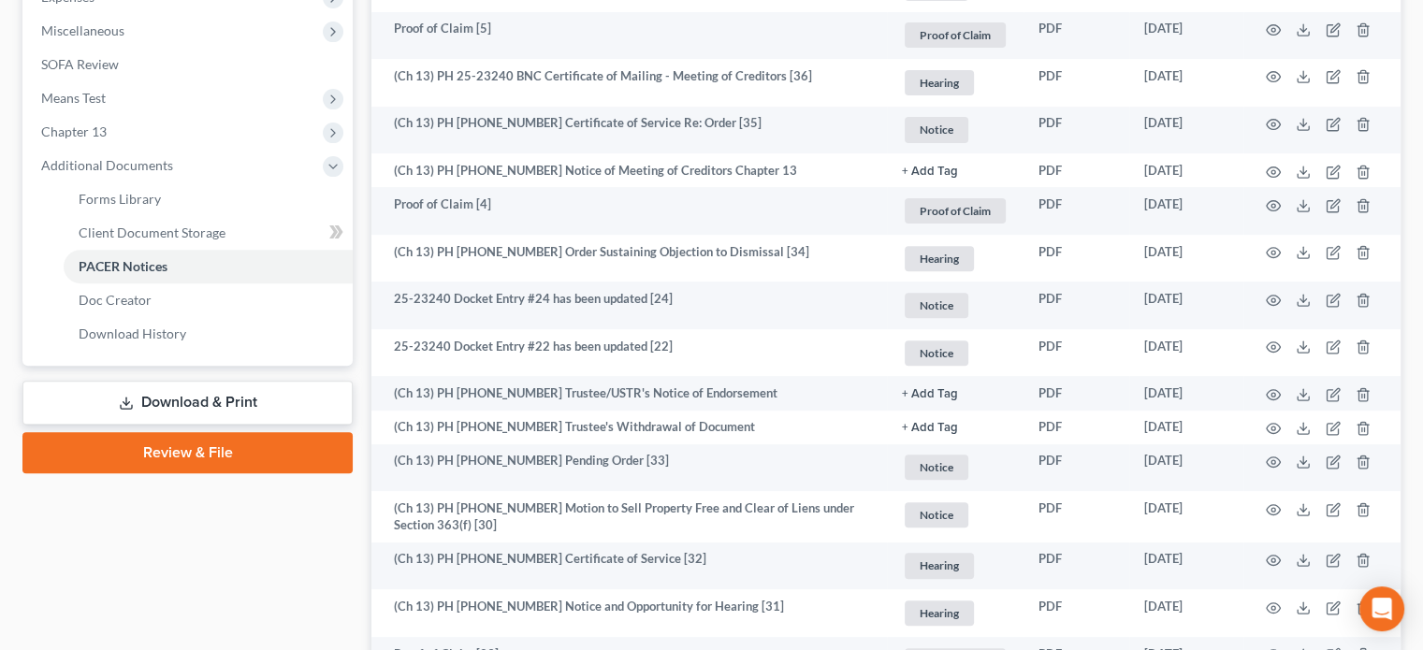
scroll to position [651, 0]
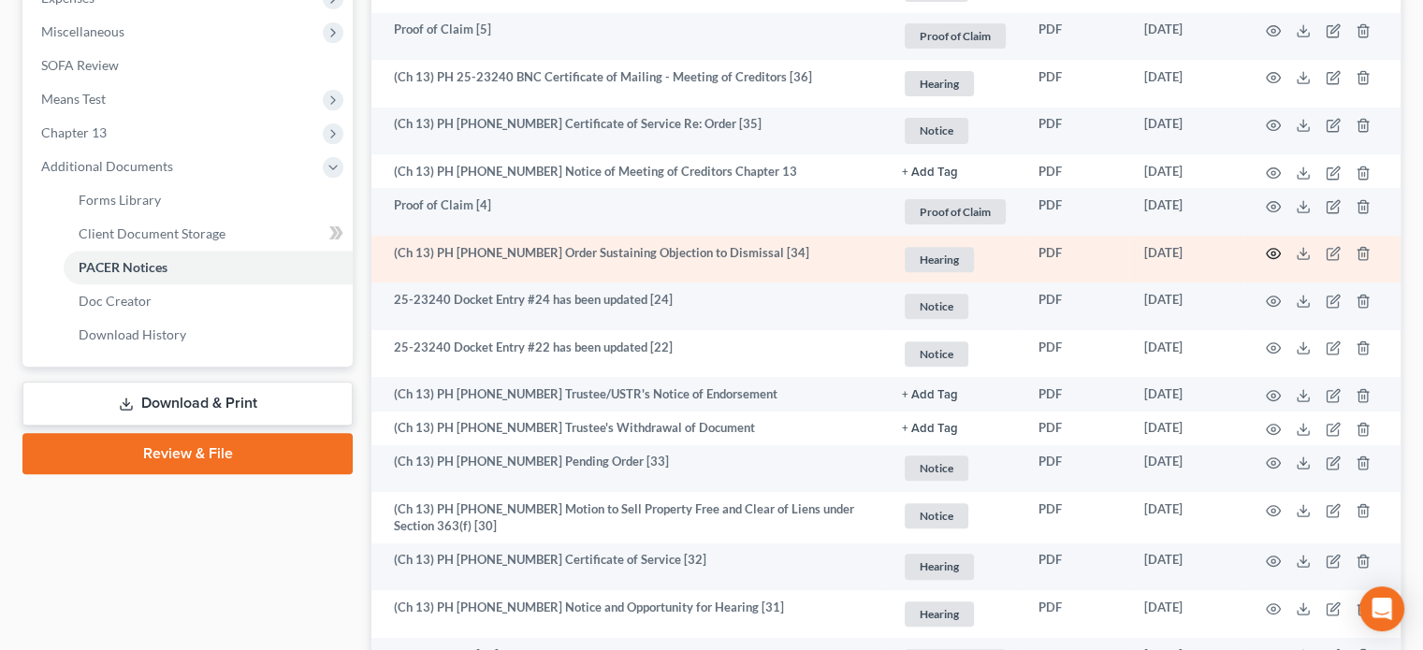
click at [1272, 256] on icon "button" at bounding box center [1272, 253] width 15 height 15
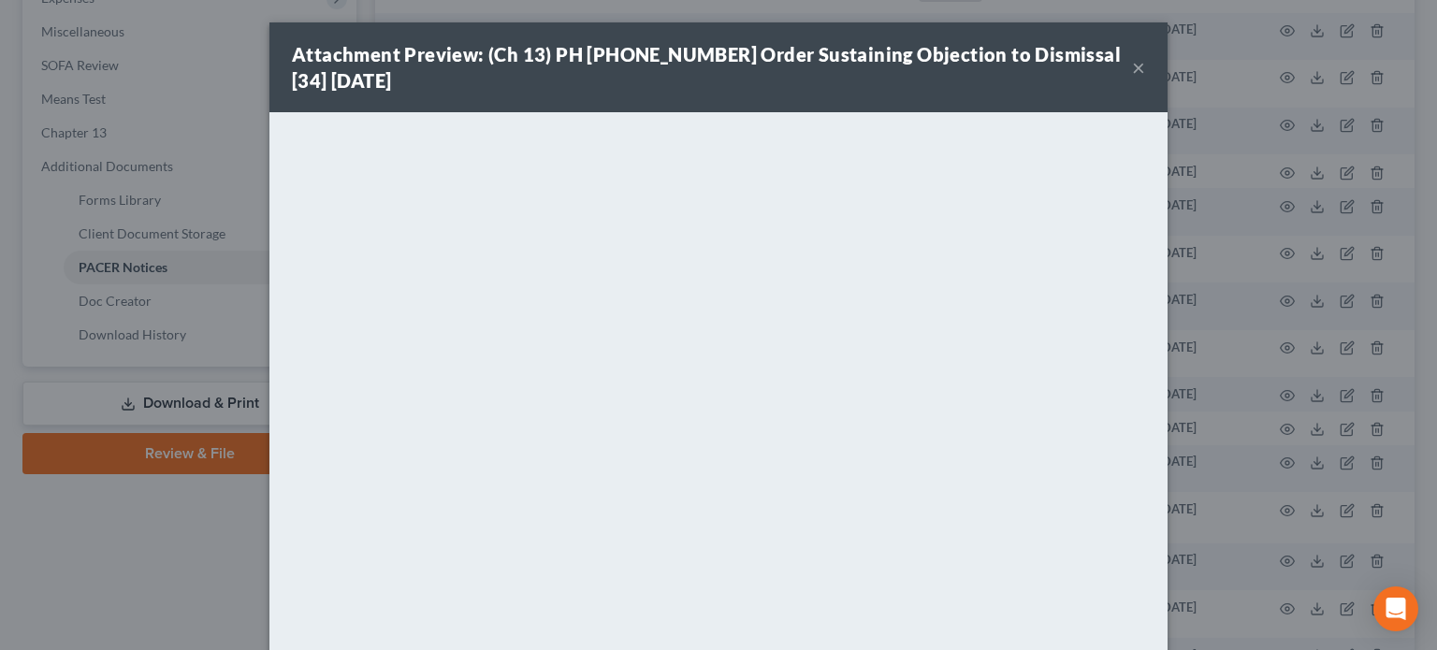
click at [1135, 65] on button "×" at bounding box center [1138, 67] width 13 height 22
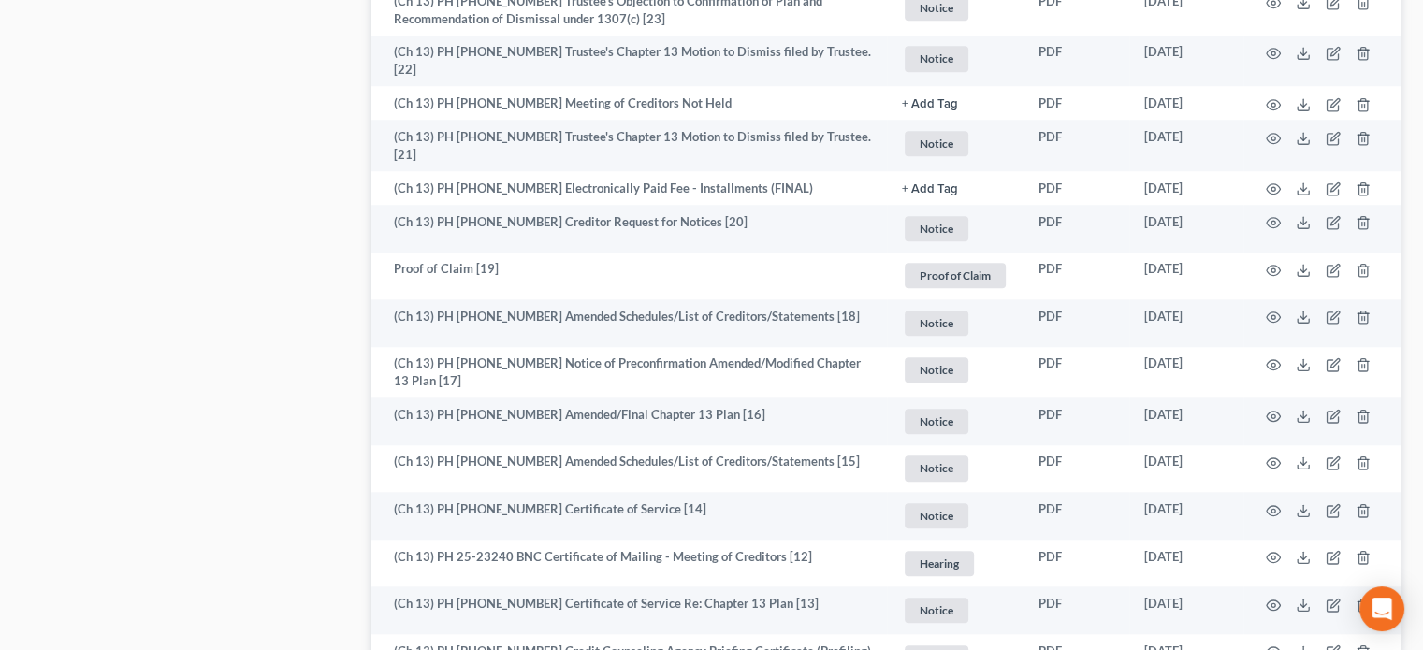
scroll to position [1722, 0]
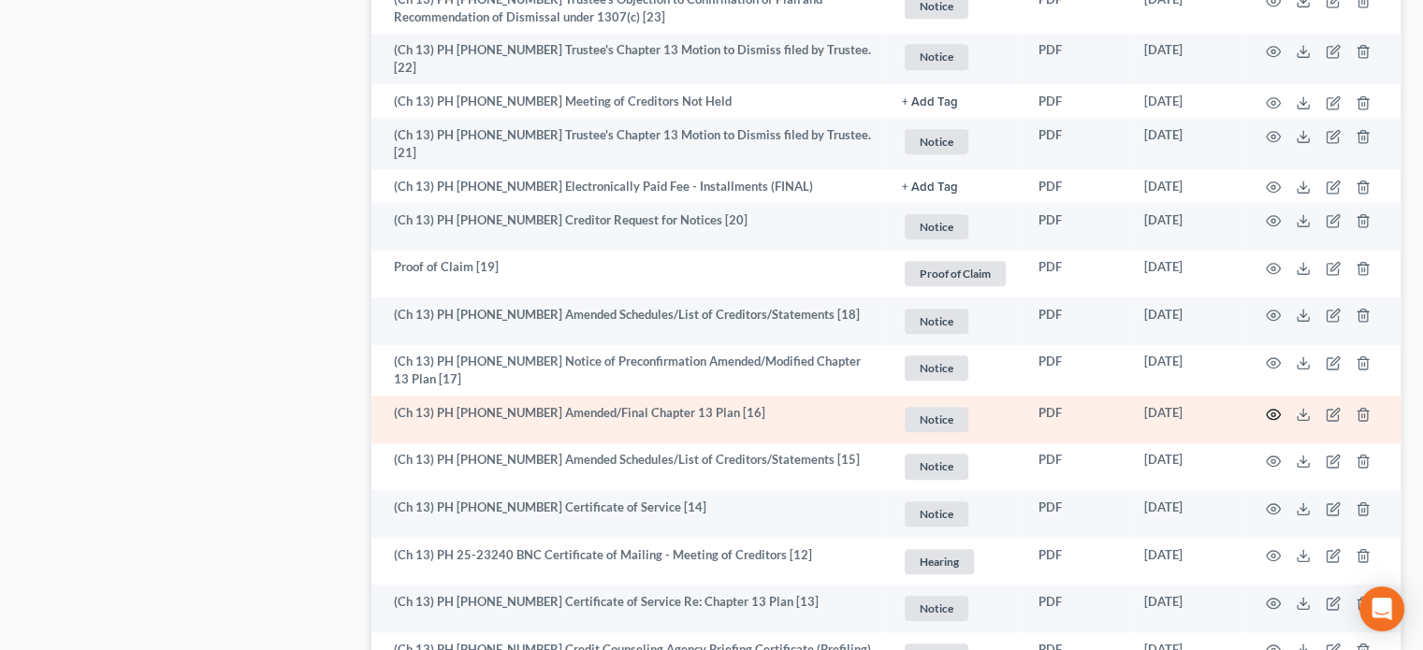
click at [1274, 412] on circle "button" at bounding box center [1273, 414] width 4 height 4
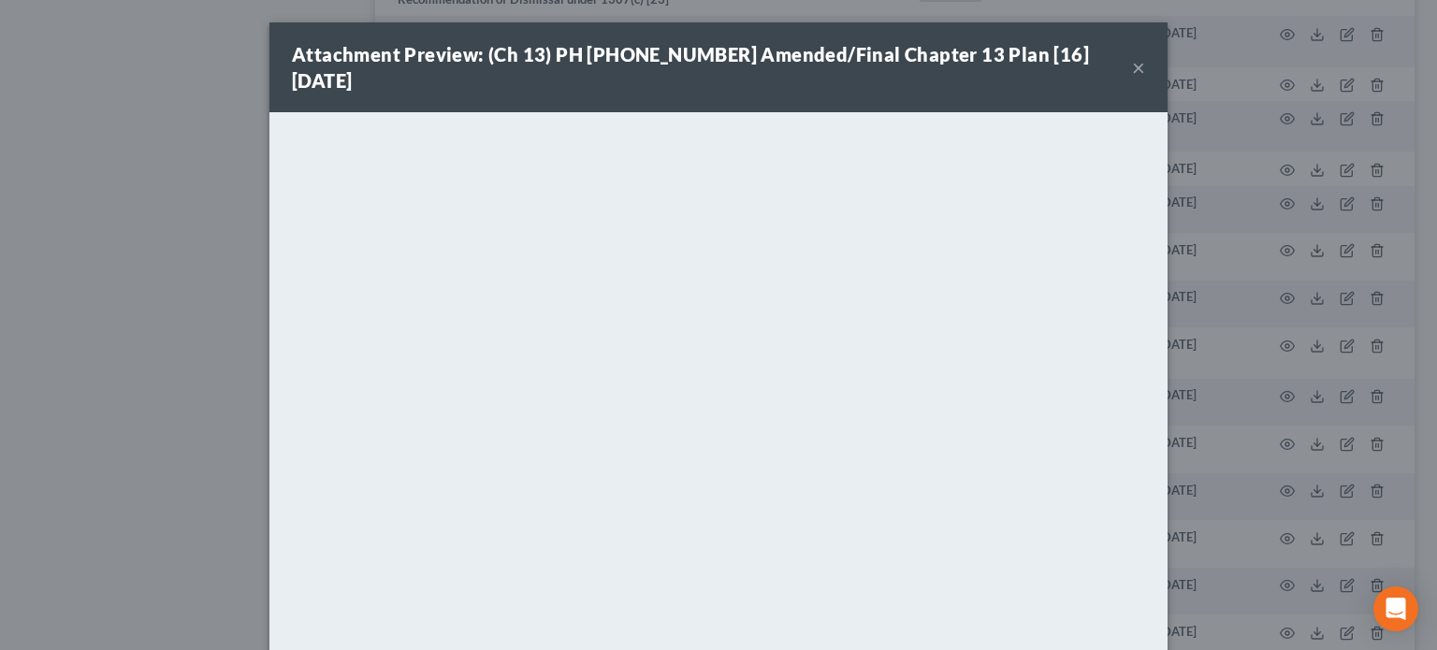
click at [1132, 56] on button "×" at bounding box center [1138, 67] width 13 height 22
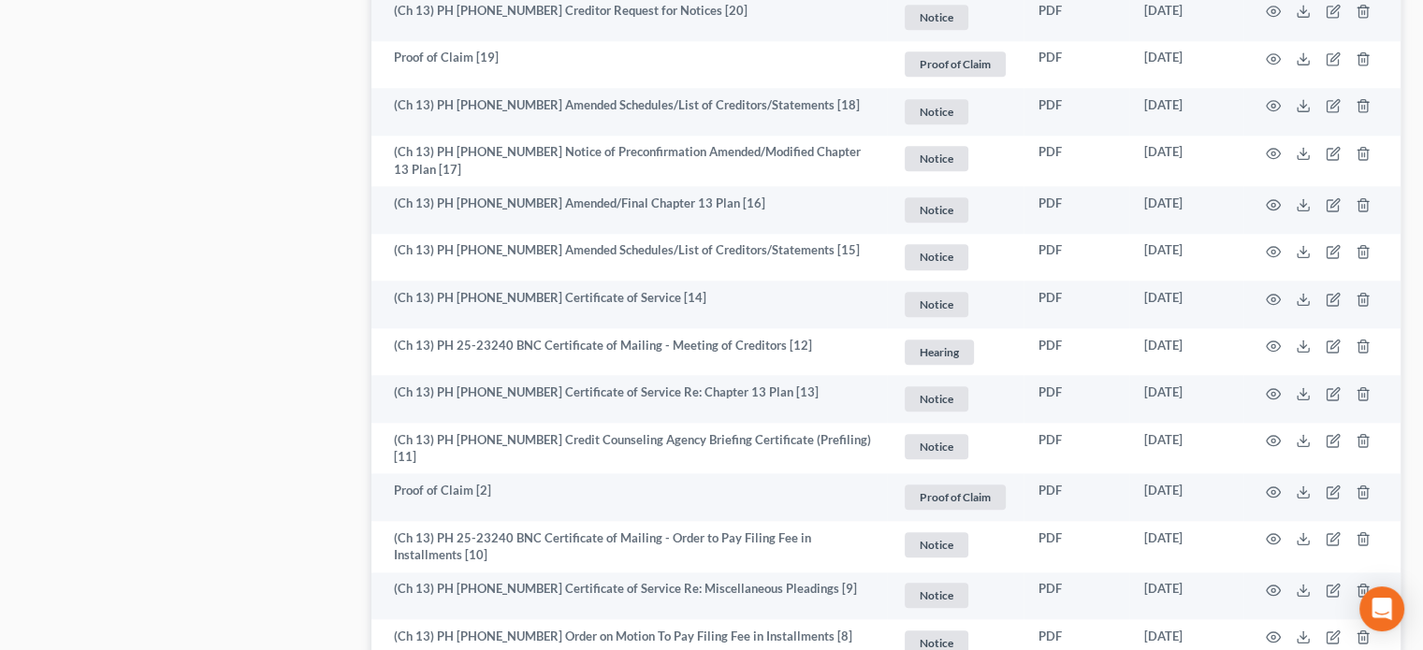
scroll to position [1930, 0]
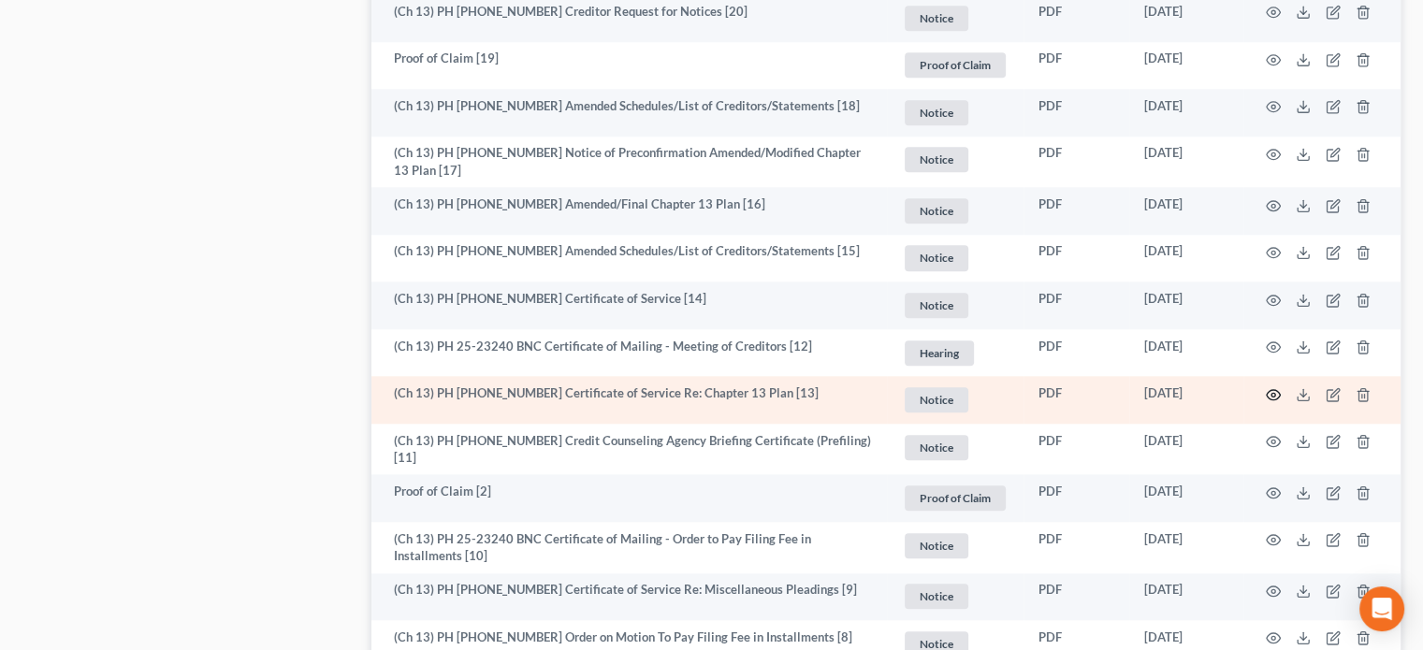
click at [1272, 393] on circle "button" at bounding box center [1273, 395] width 4 height 4
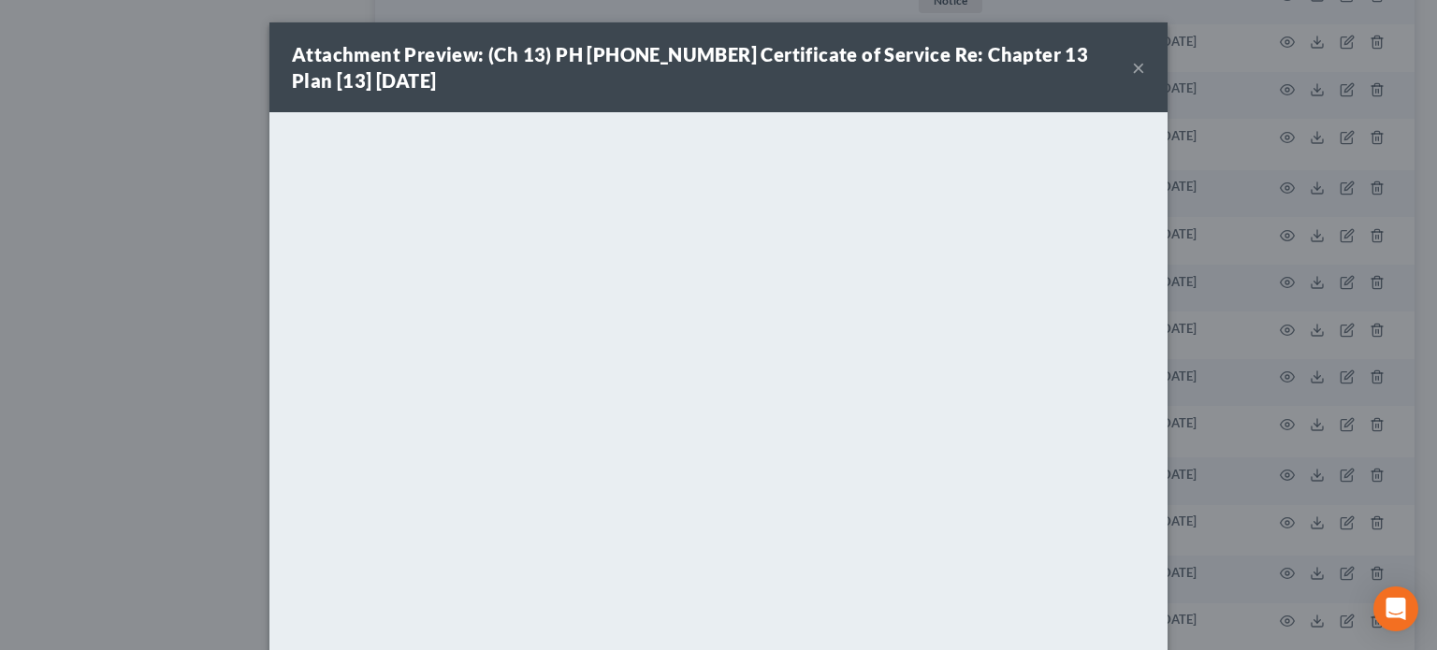
click at [1137, 67] on button "×" at bounding box center [1138, 67] width 13 height 22
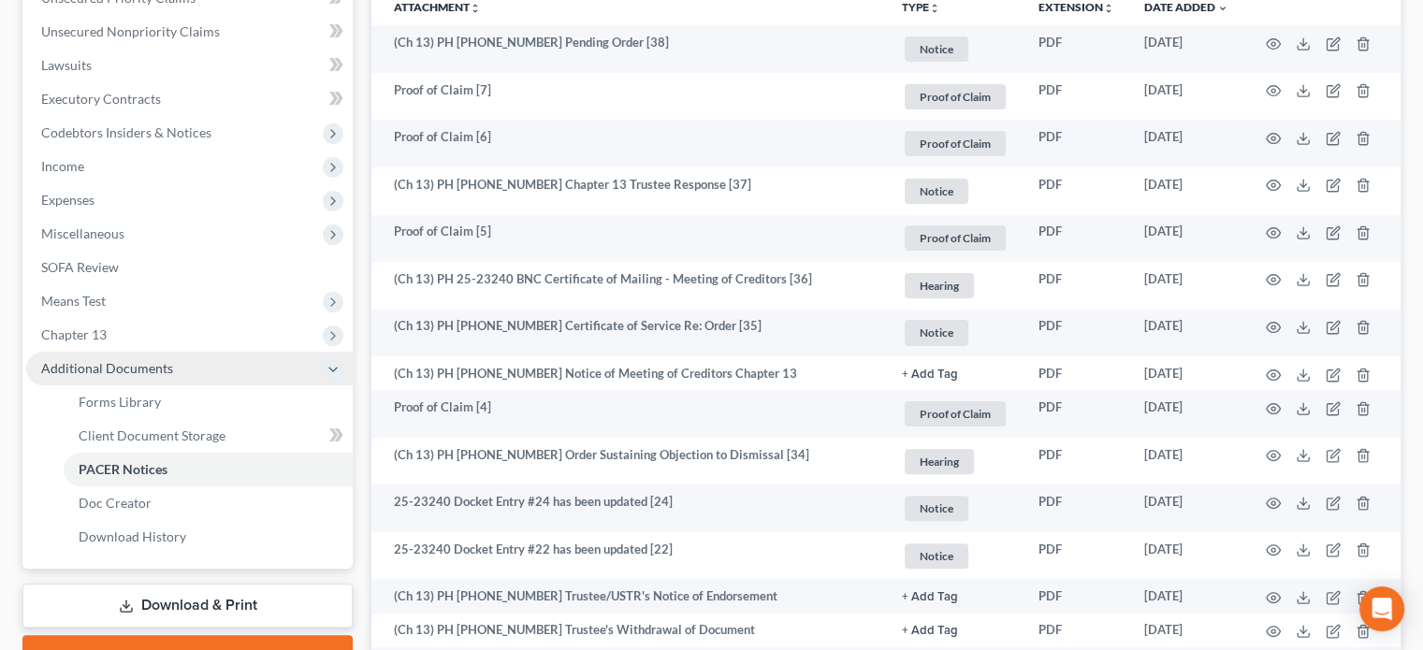
scroll to position [449, 0]
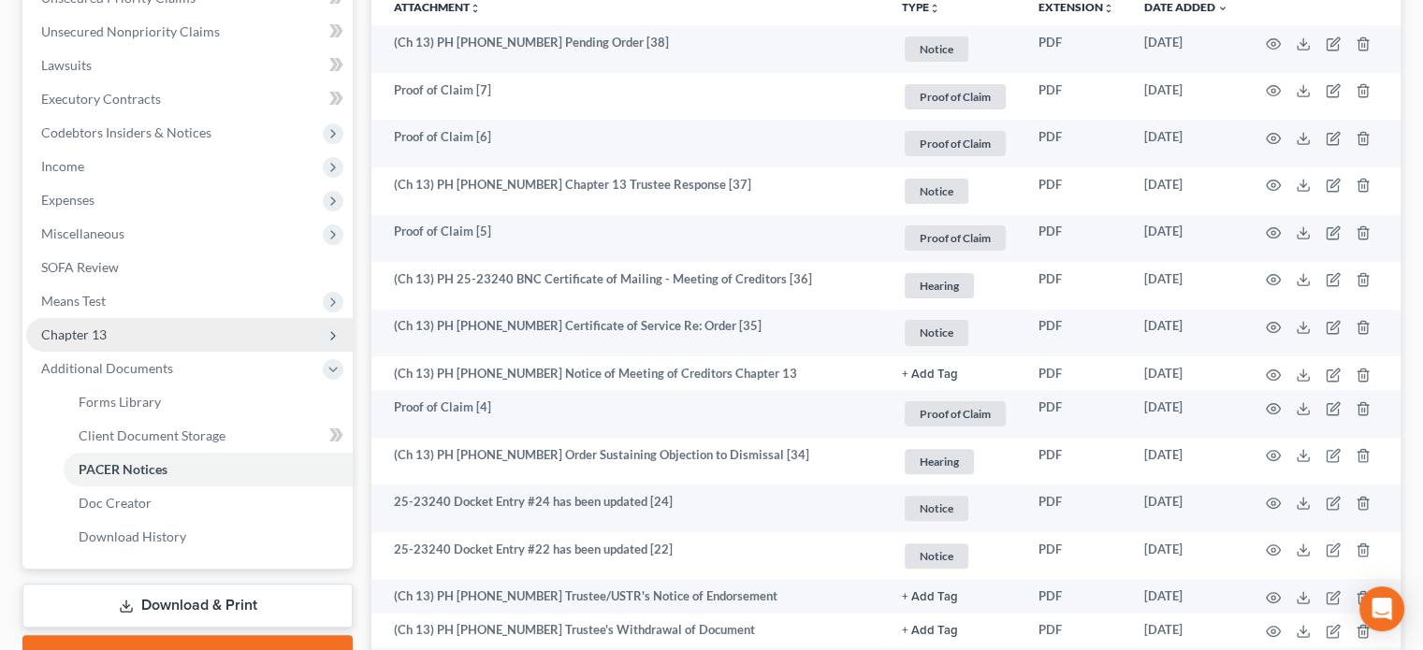
click at [97, 330] on span "Chapter 13" at bounding box center [73, 334] width 65 height 16
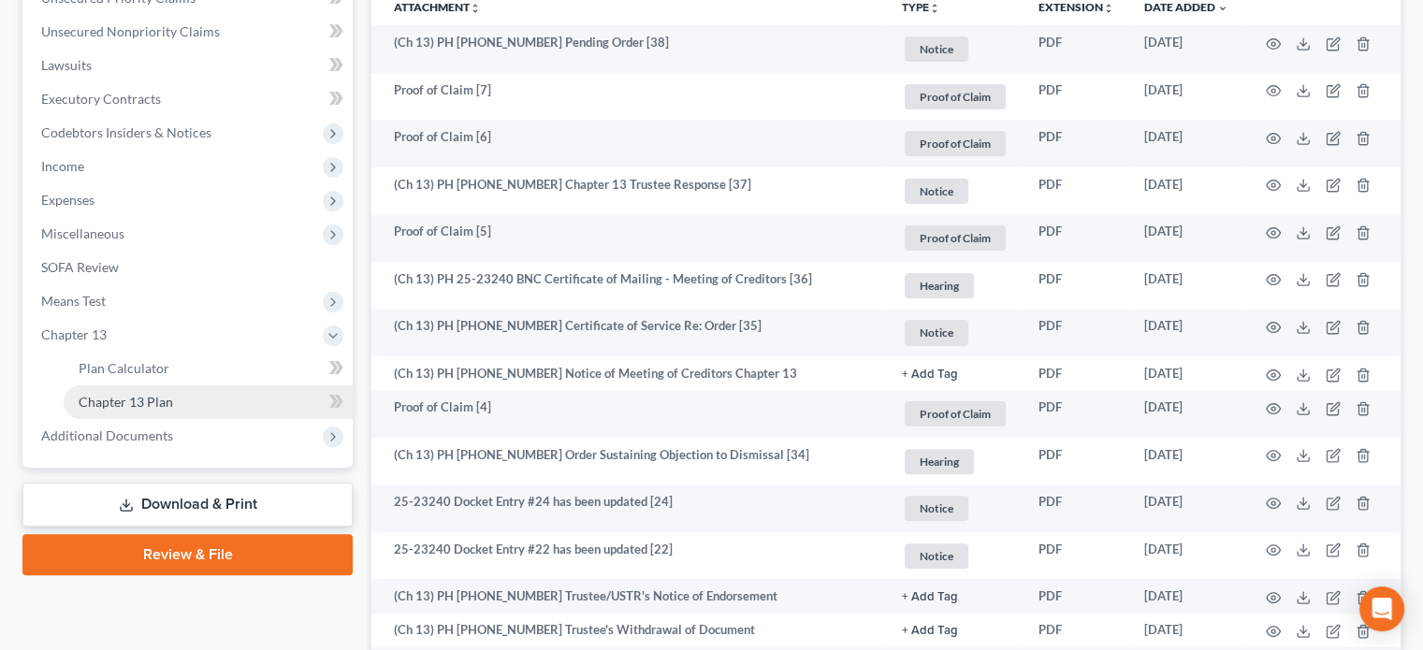
click at [134, 402] on span "Chapter 13 Plan" at bounding box center [126, 402] width 94 height 16
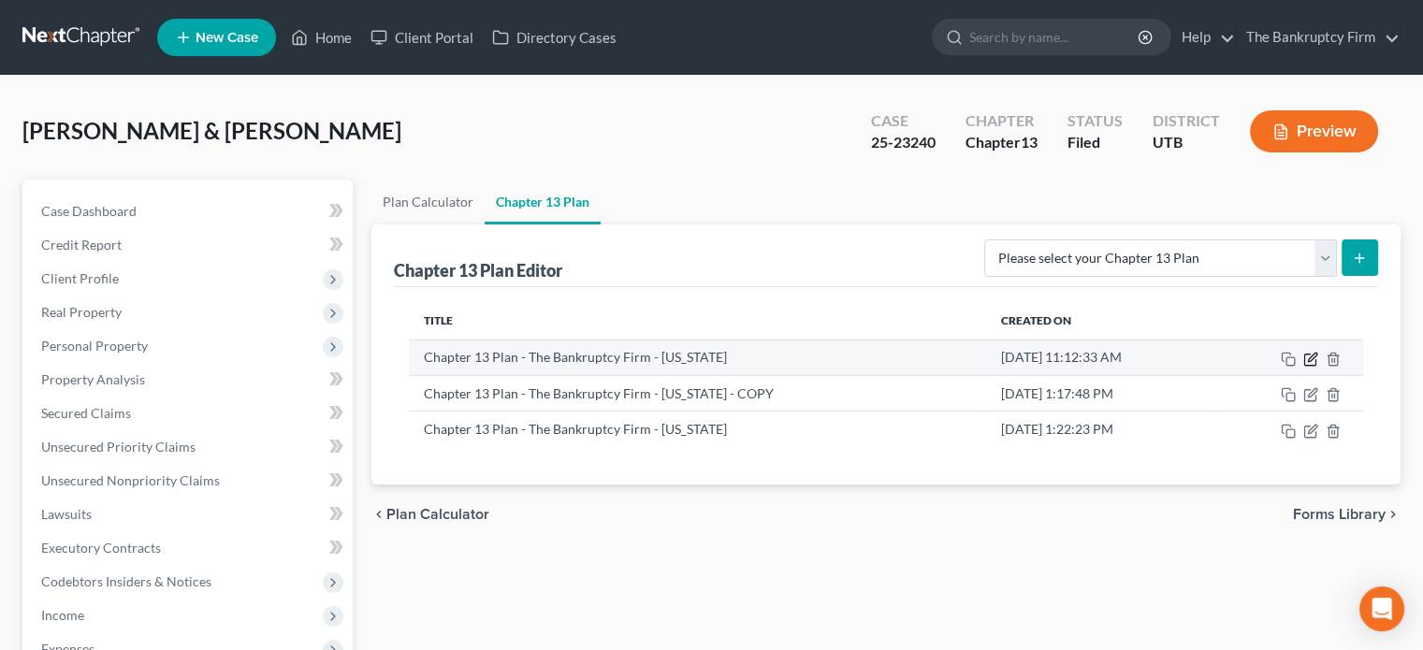
click at [1311, 356] on icon "button" at bounding box center [1310, 359] width 15 height 15
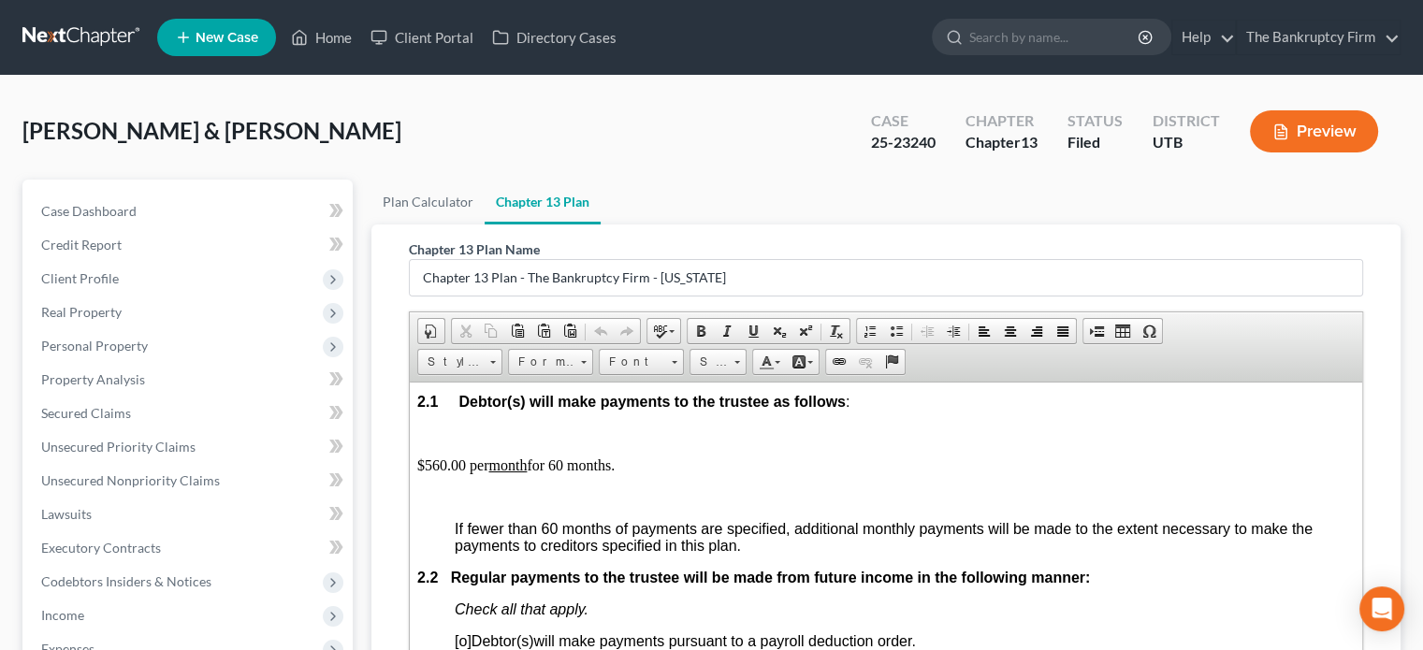
scroll to position [1120, 0]
drag, startPoint x: 638, startPoint y: 470, endPoint x: 415, endPoint y: 460, distance: 222.8
copy p "$560.00 per month for 60 months."
click at [426, 208] on link "Plan Calculator" at bounding box center [427, 202] width 113 height 45
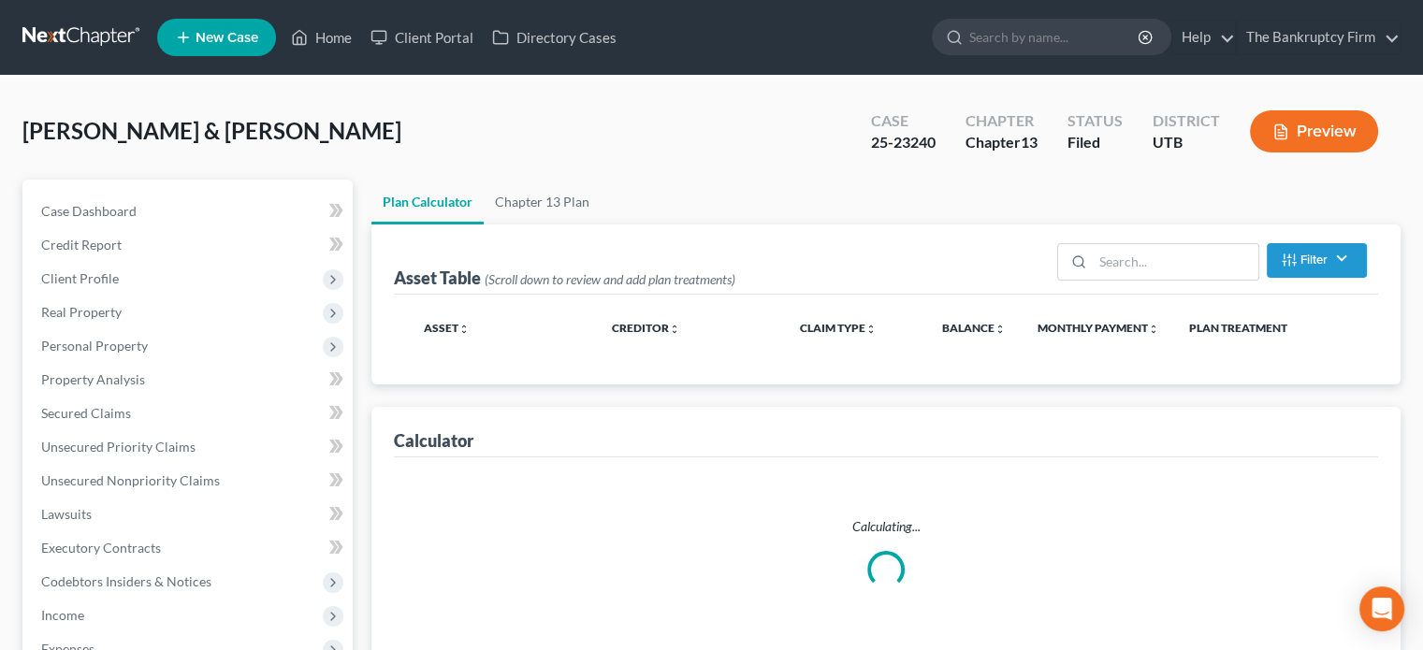
select select "59"
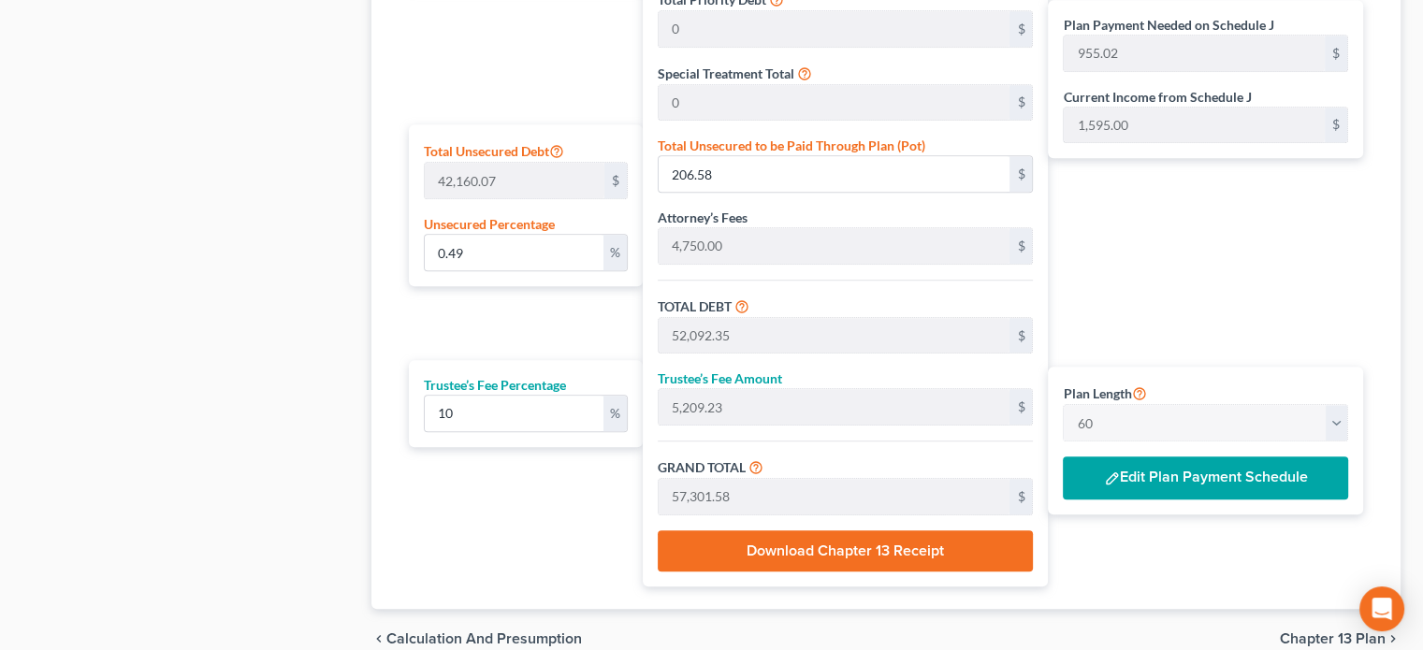
scroll to position [1167, 0]
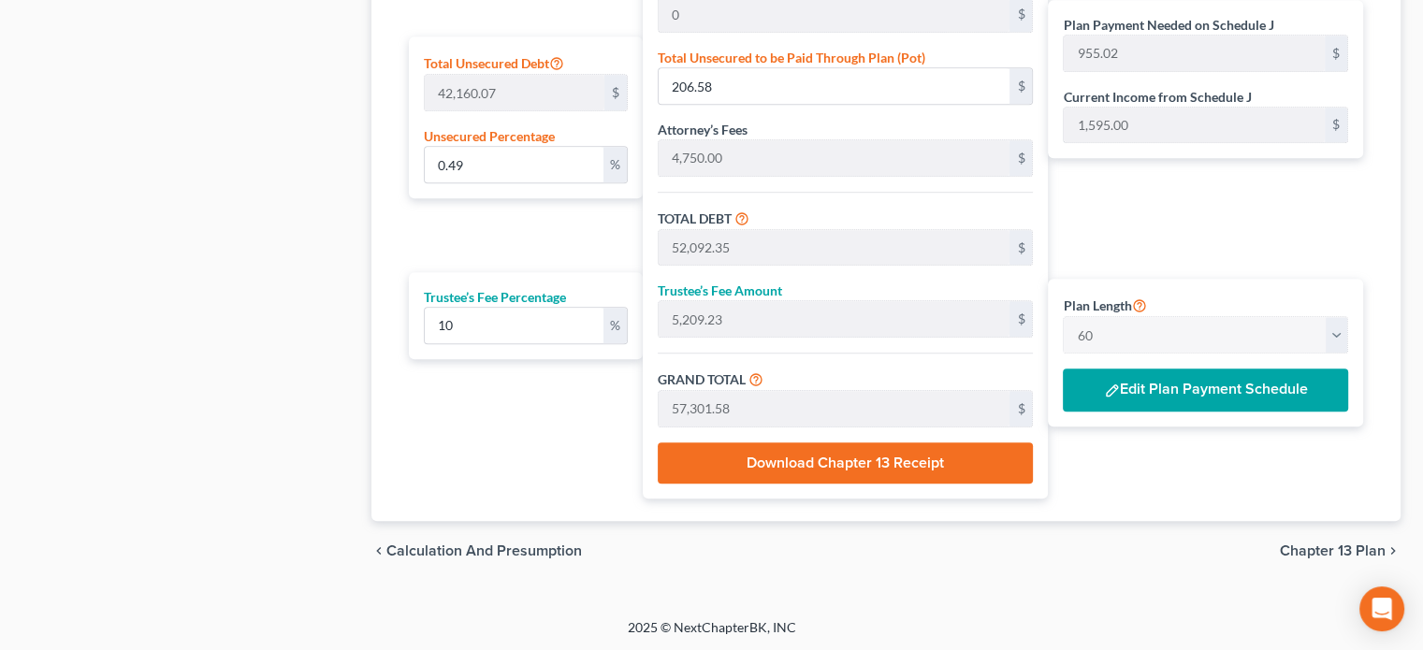
click at [1126, 390] on button "Edit Plan Payment Schedule" at bounding box center [1205, 390] width 285 height 43
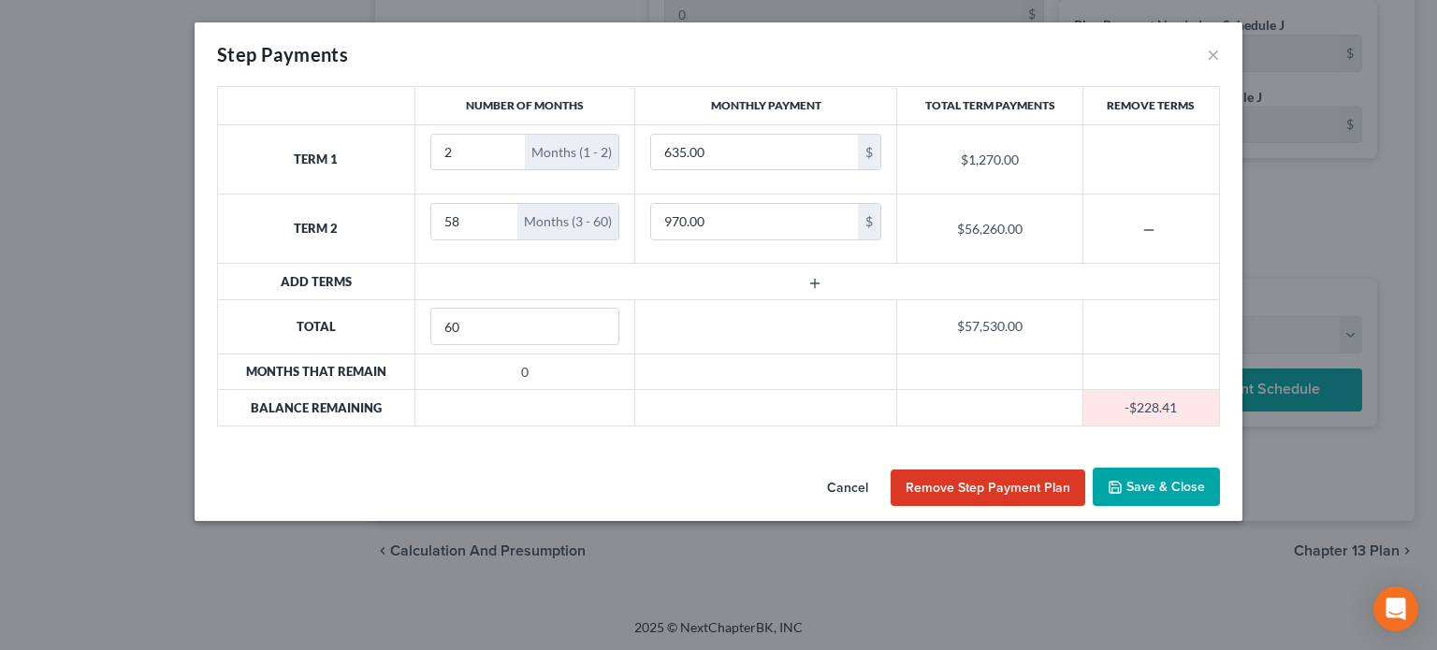
click at [626, 265] on td at bounding box center [816, 282] width 804 height 36
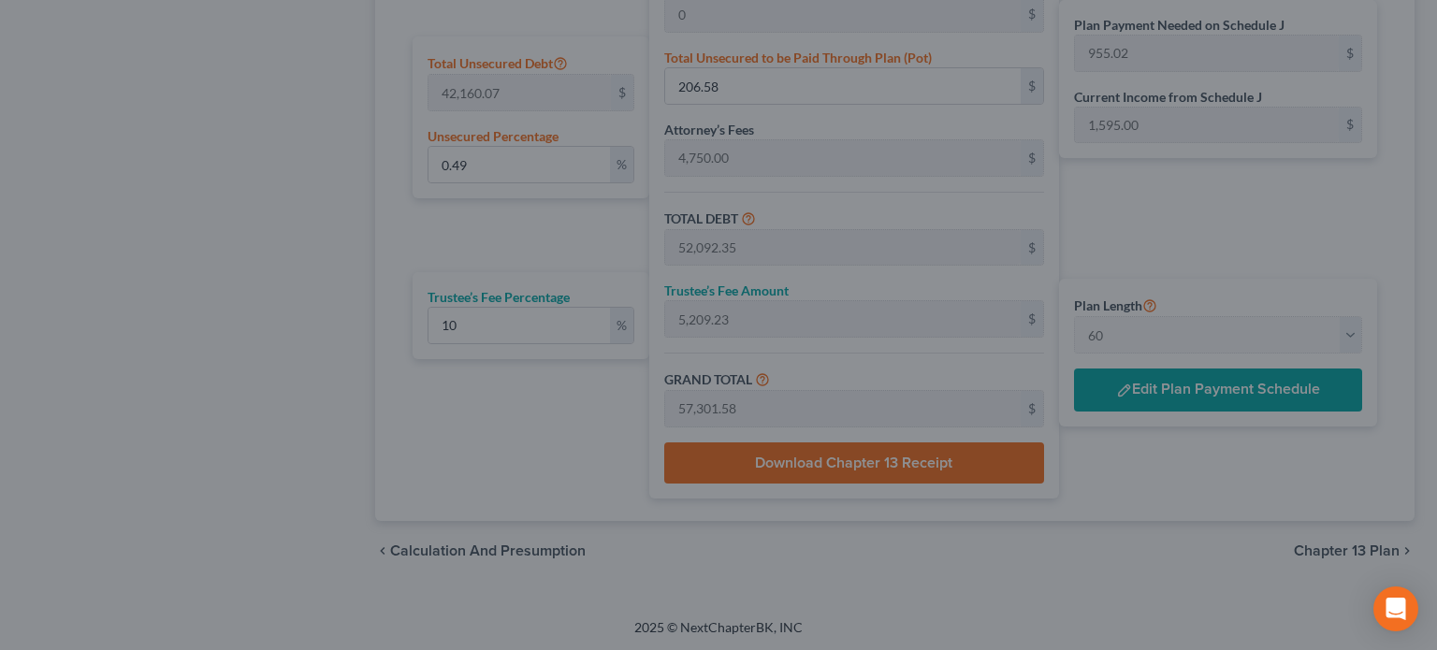
click at [56, 130] on div "Step Payments × Number of Months Monthly Payment Total Term Payments Remove Ter…" at bounding box center [718, 325] width 1437 height 650
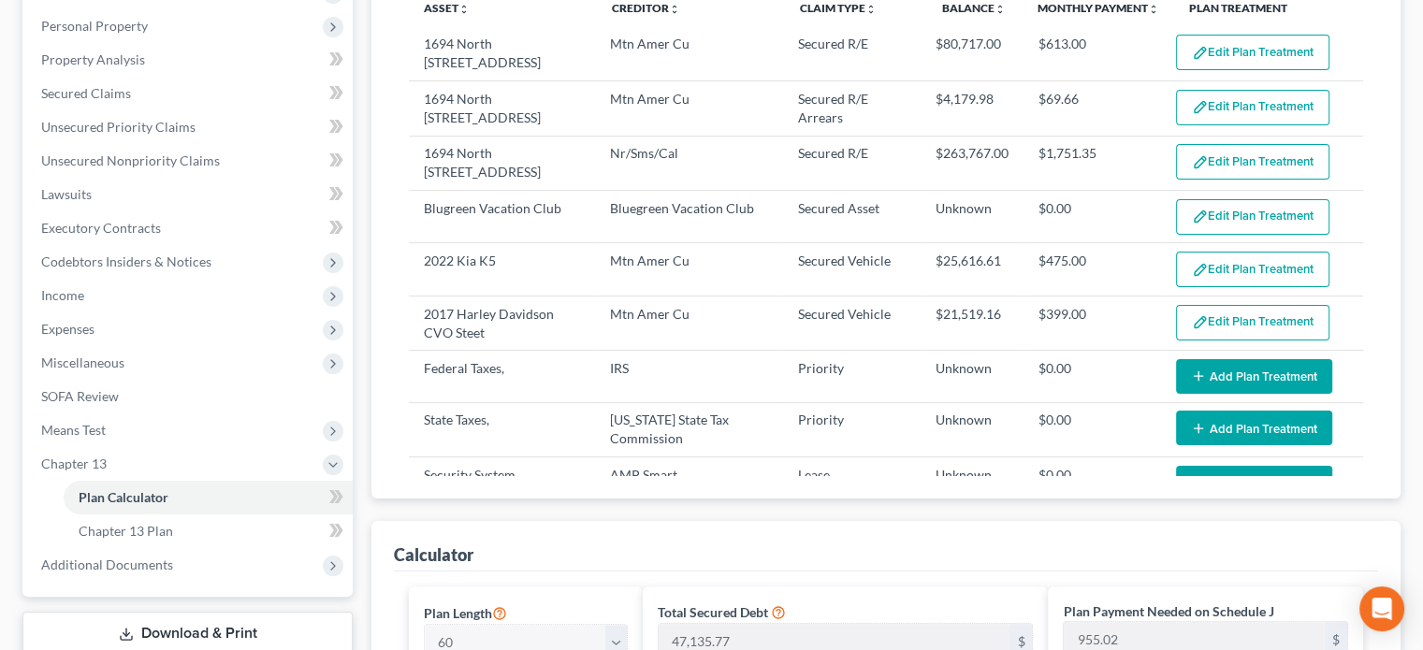
scroll to position [0, 0]
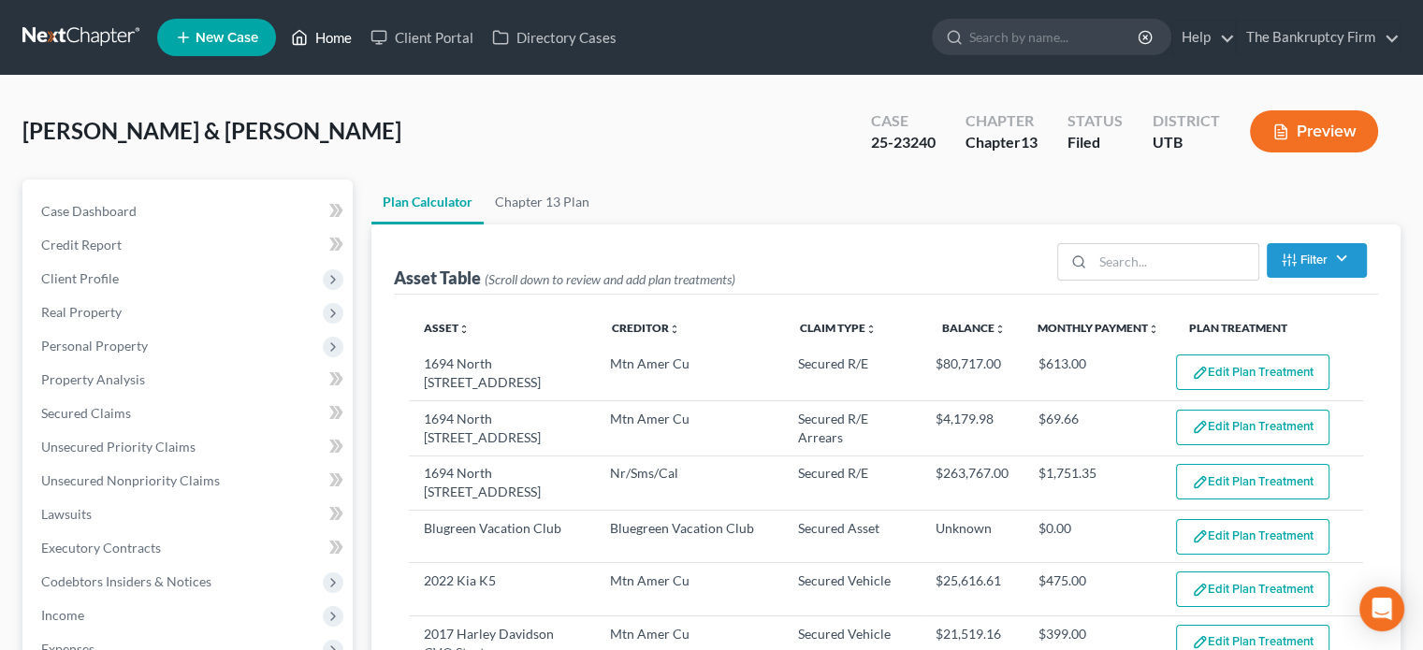
click at [331, 36] on link "Home" at bounding box center [322, 38] width 80 height 34
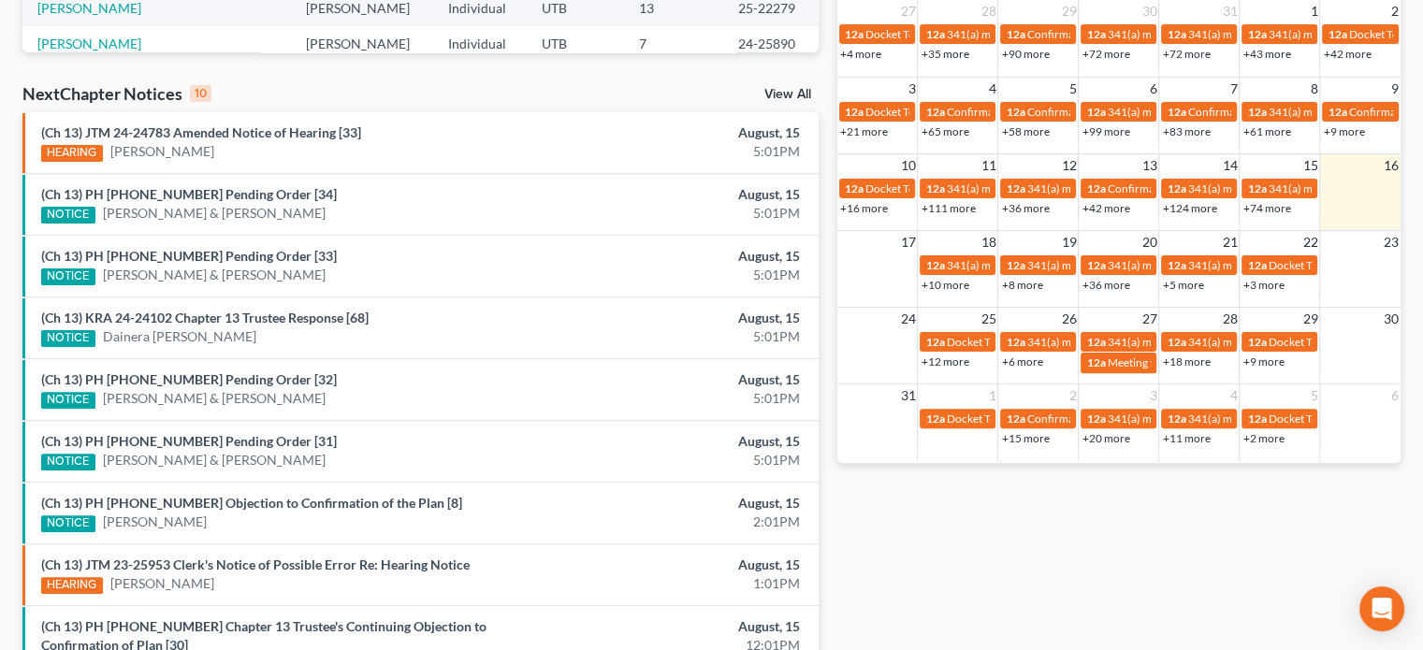
scroll to position [530, 0]
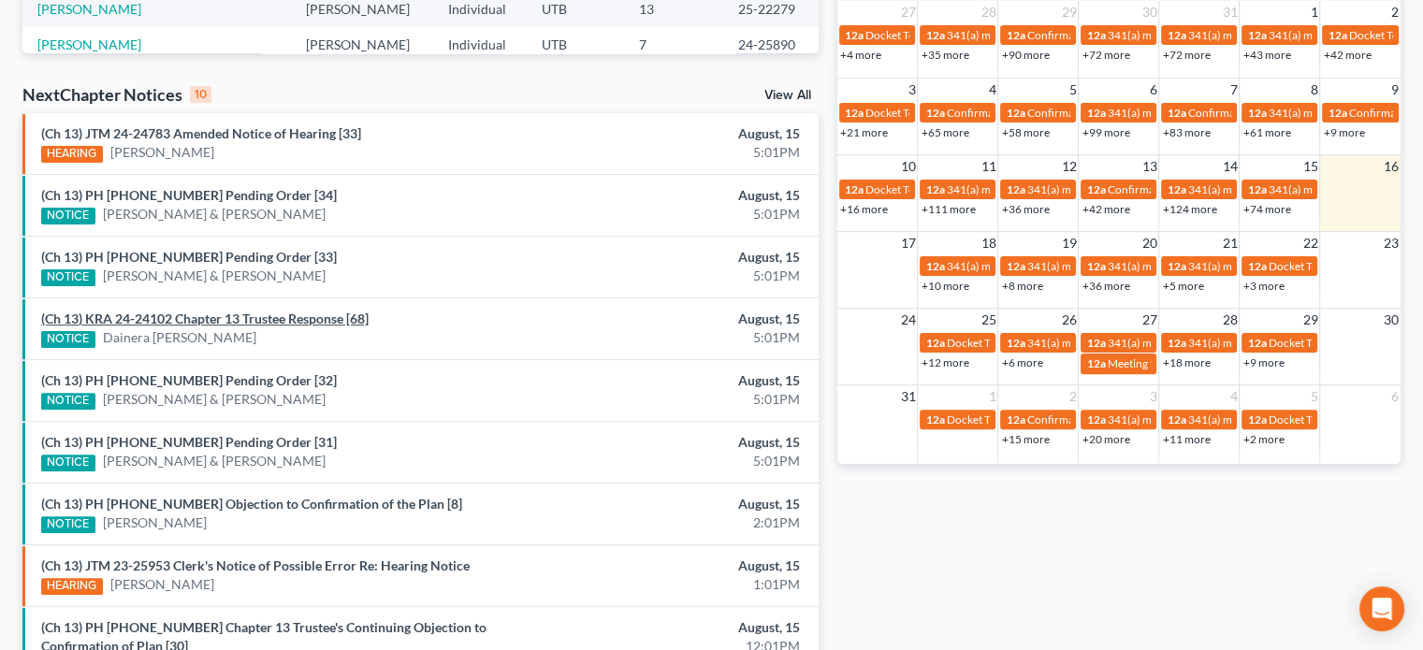
click at [215, 313] on link "(Ch 13) KRA 24-24102 Chapter 13 Trustee Response [68]" at bounding box center [204, 319] width 327 height 16
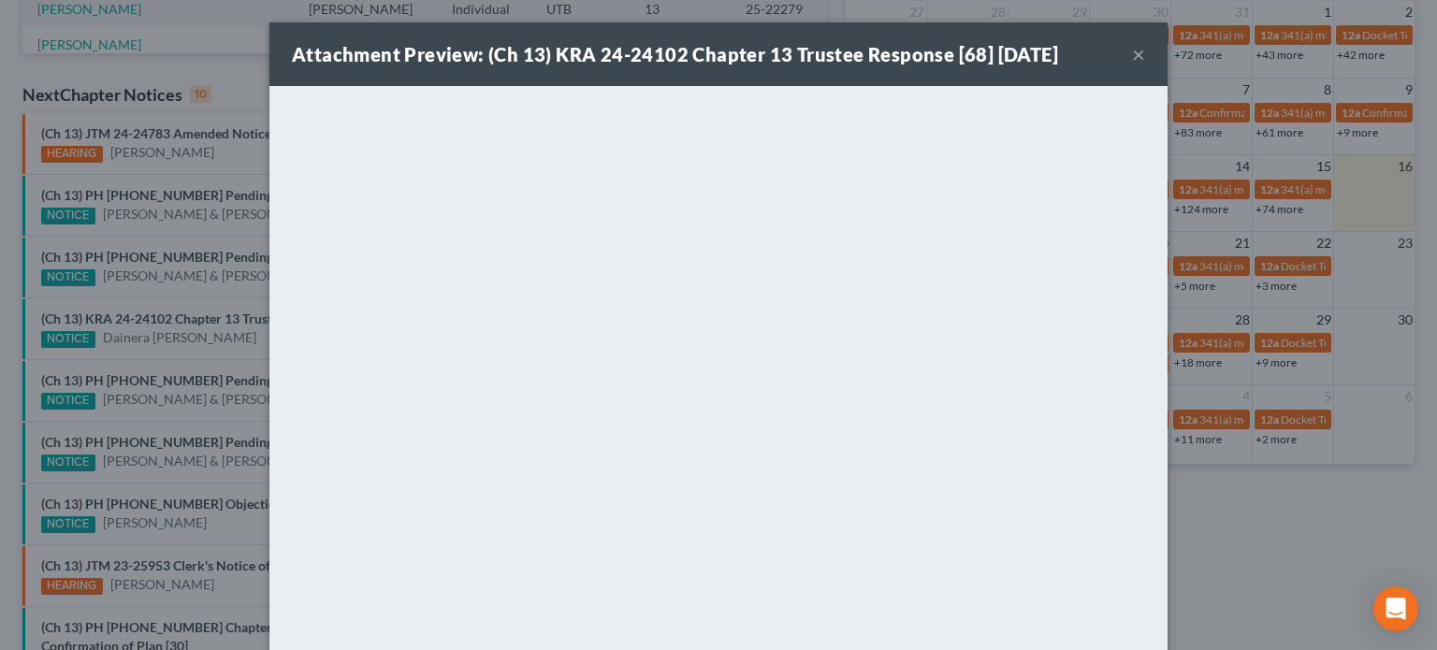
click at [224, 340] on div "Attachment Preview: (Ch 13) KRA 24-24102 Chapter 13 Trustee Response [68] 08/15…" at bounding box center [718, 325] width 1437 height 650
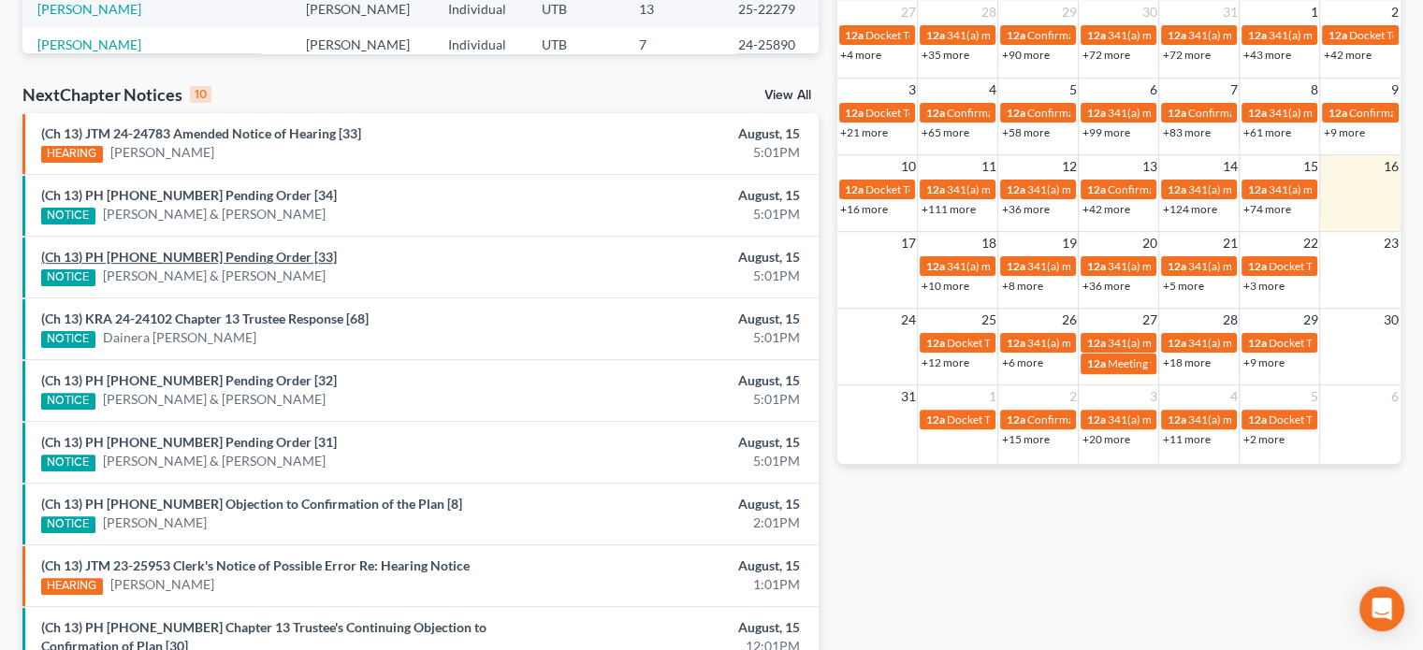
click at [212, 257] on link "(Ch 13) PH 25-22817 Pending Order [33]" at bounding box center [189, 257] width 296 height 16
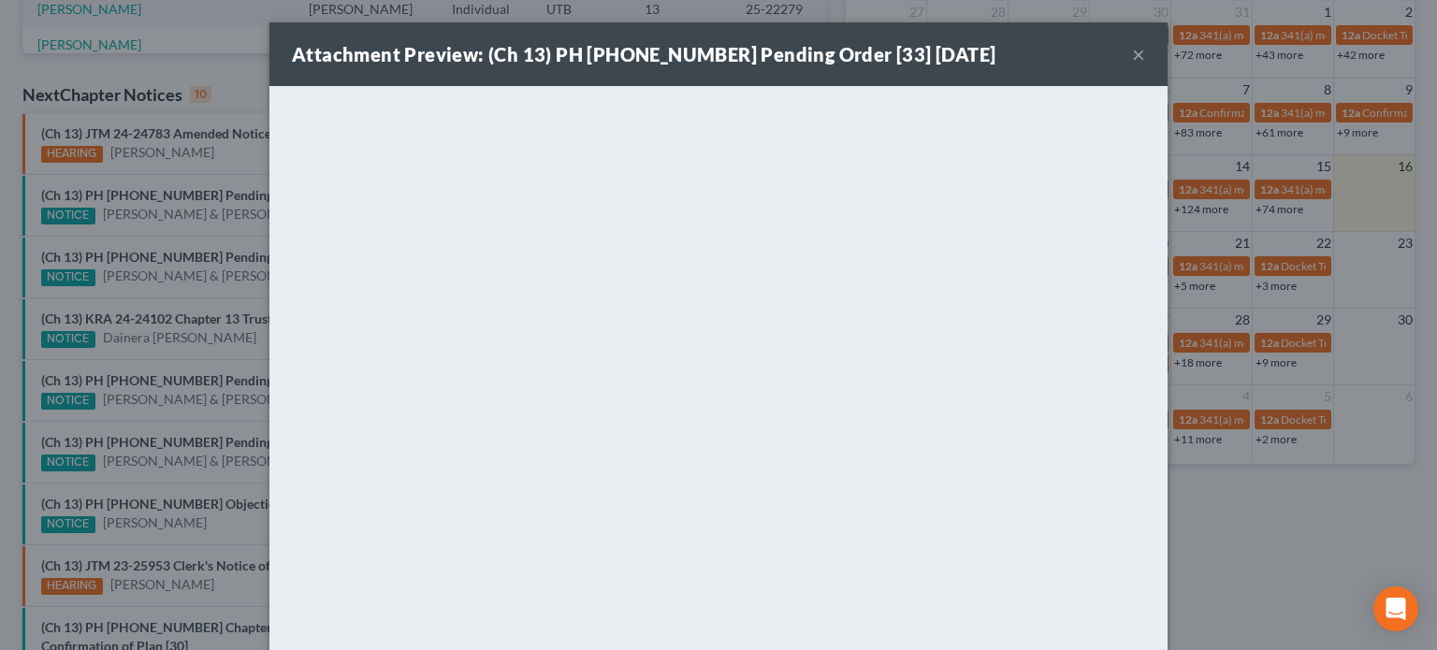
click at [220, 191] on div "Attachment Preview: (Ch 13) PH 25-22817 Pending Order [33] 08/15/2025 × <object…" at bounding box center [718, 325] width 1437 height 650
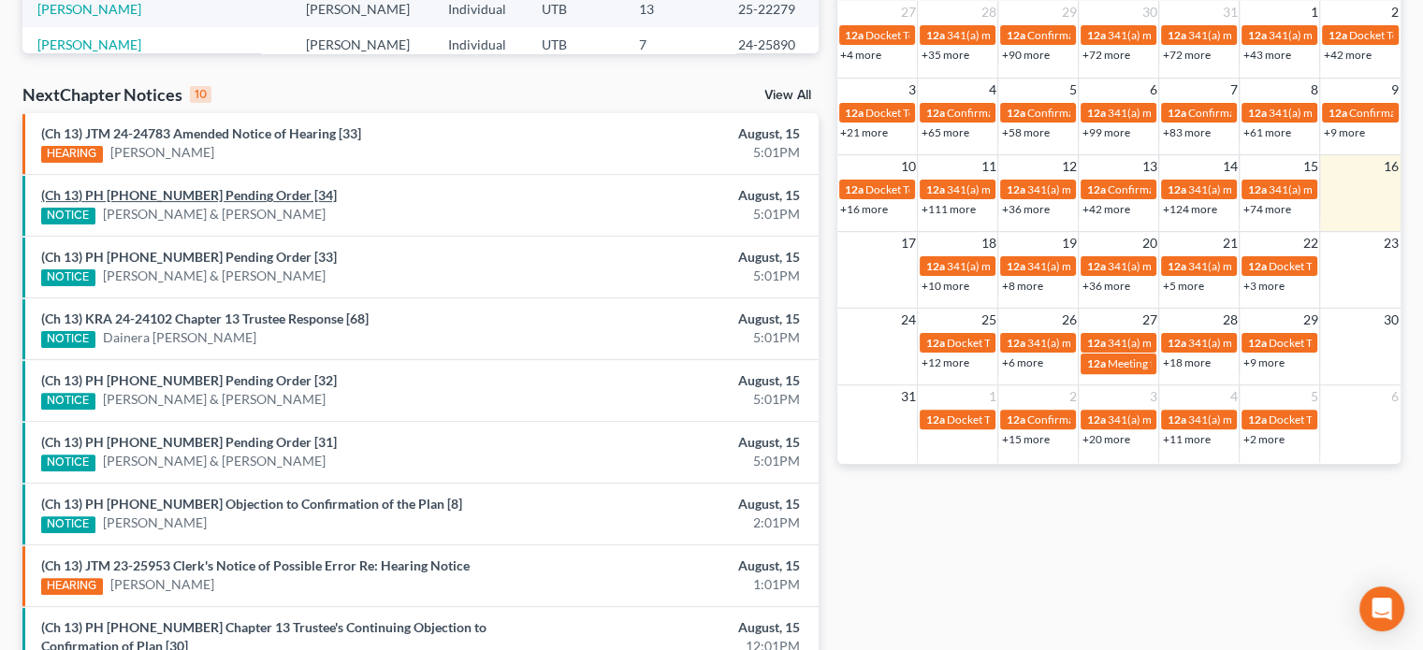
click at [220, 191] on link "(Ch 13) PH 25-22817 Pending Order [34]" at bounding box center [189, 195] width 296 height 16
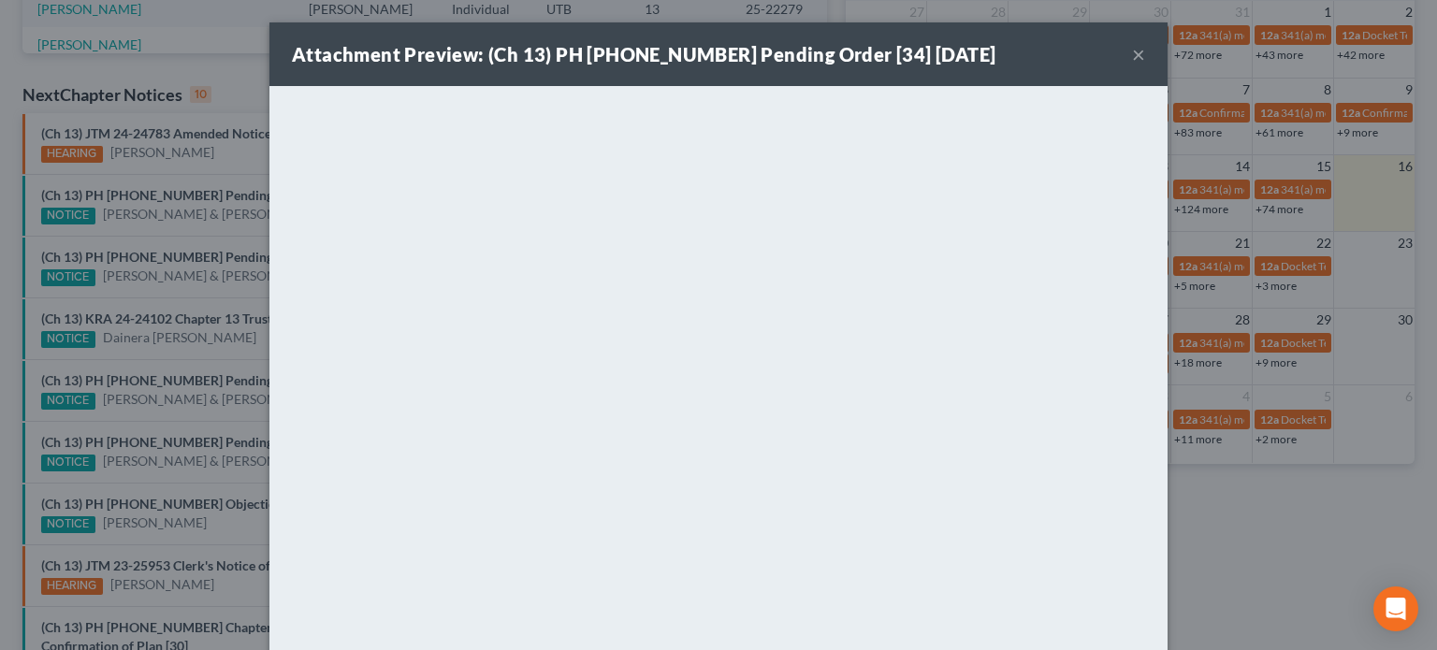
click at [238, 275] on div "Attachment Preview: (Ch 13) PH 25-22817 Pending Order [34] 08/15/2025 × <object…" at bounding box center [718, 325] width 1437 height 650
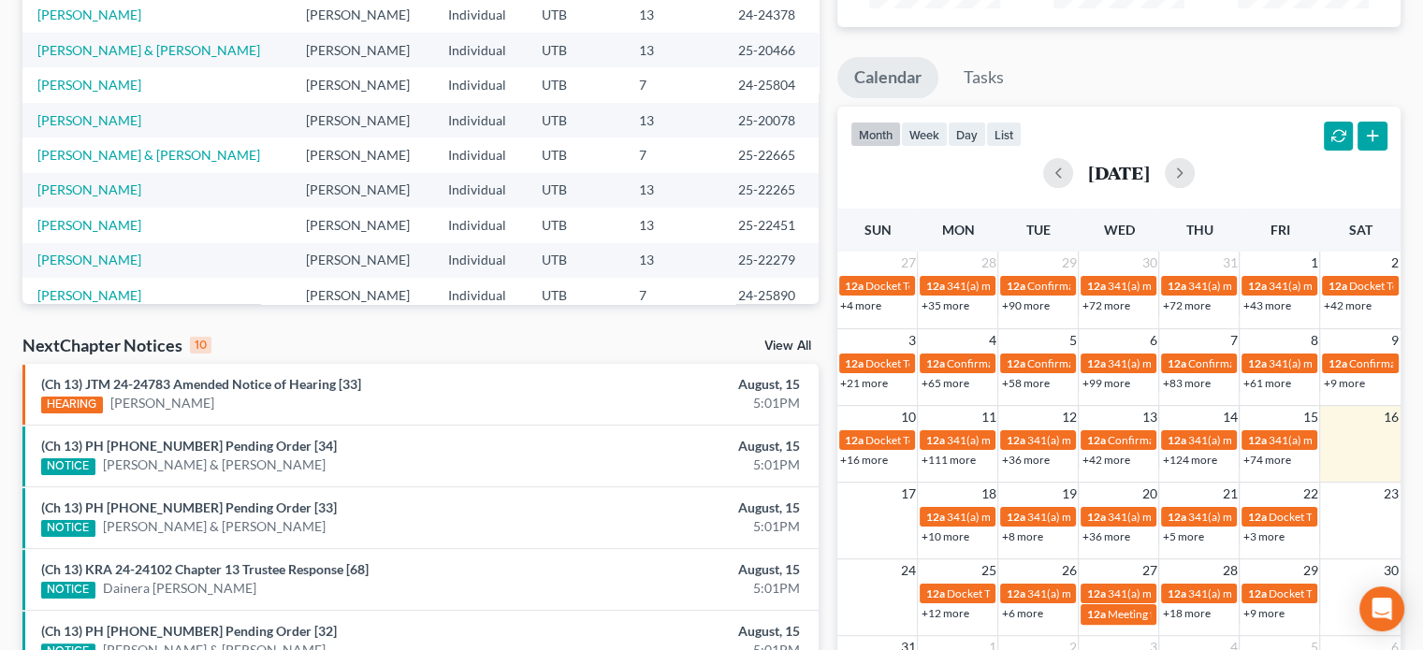
scroll to position [267, 0]
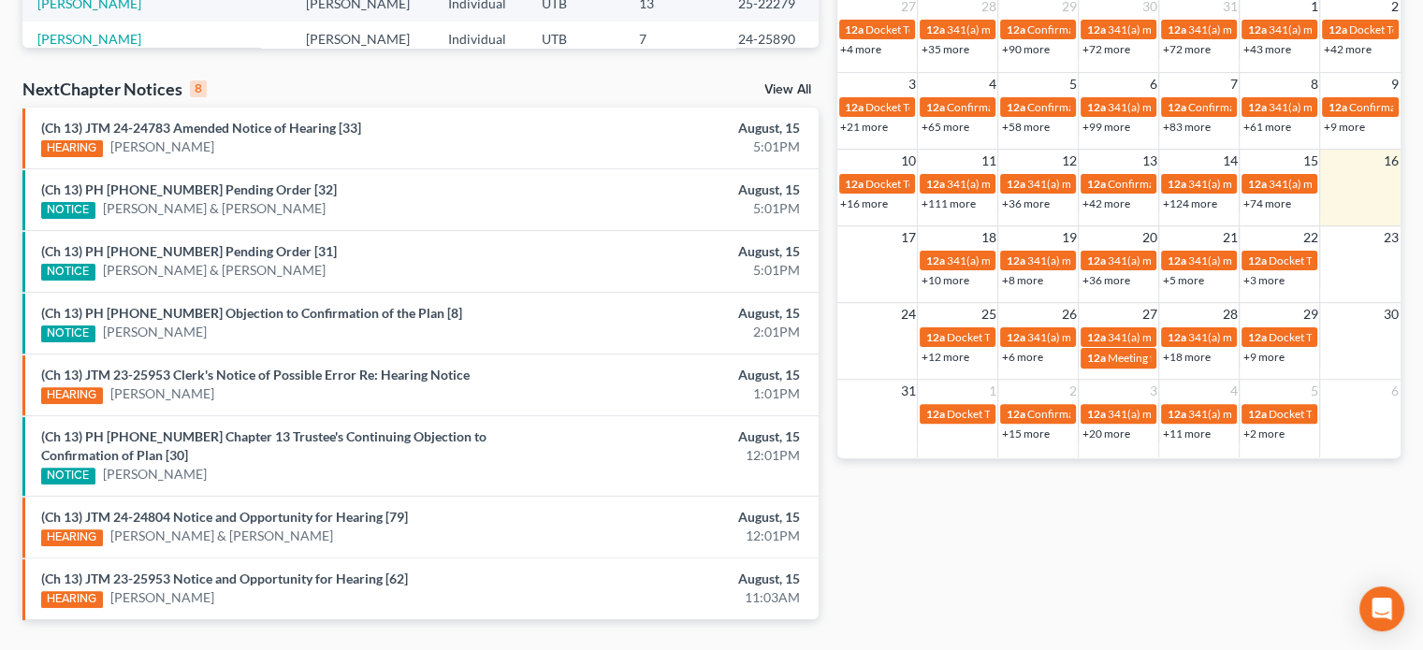
scroll to position [537, 0]
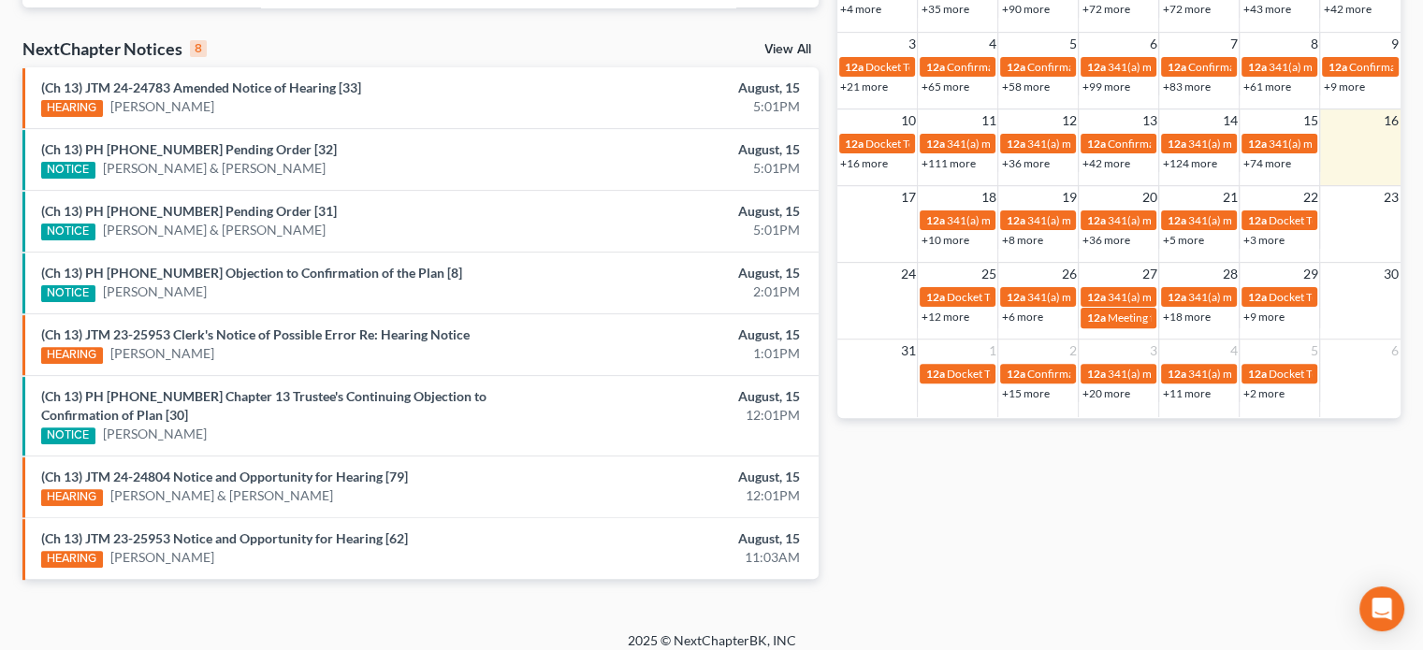
scroll to position [578, 0]
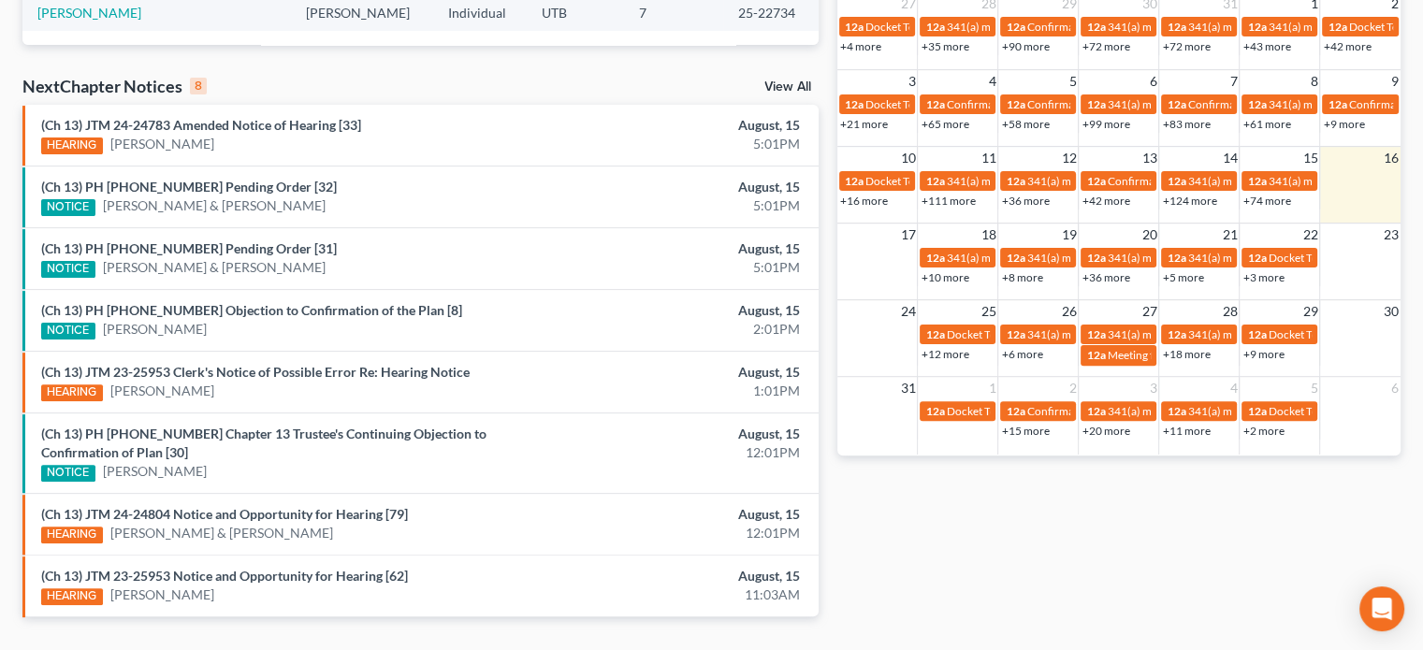
scroll to position [544, 0]
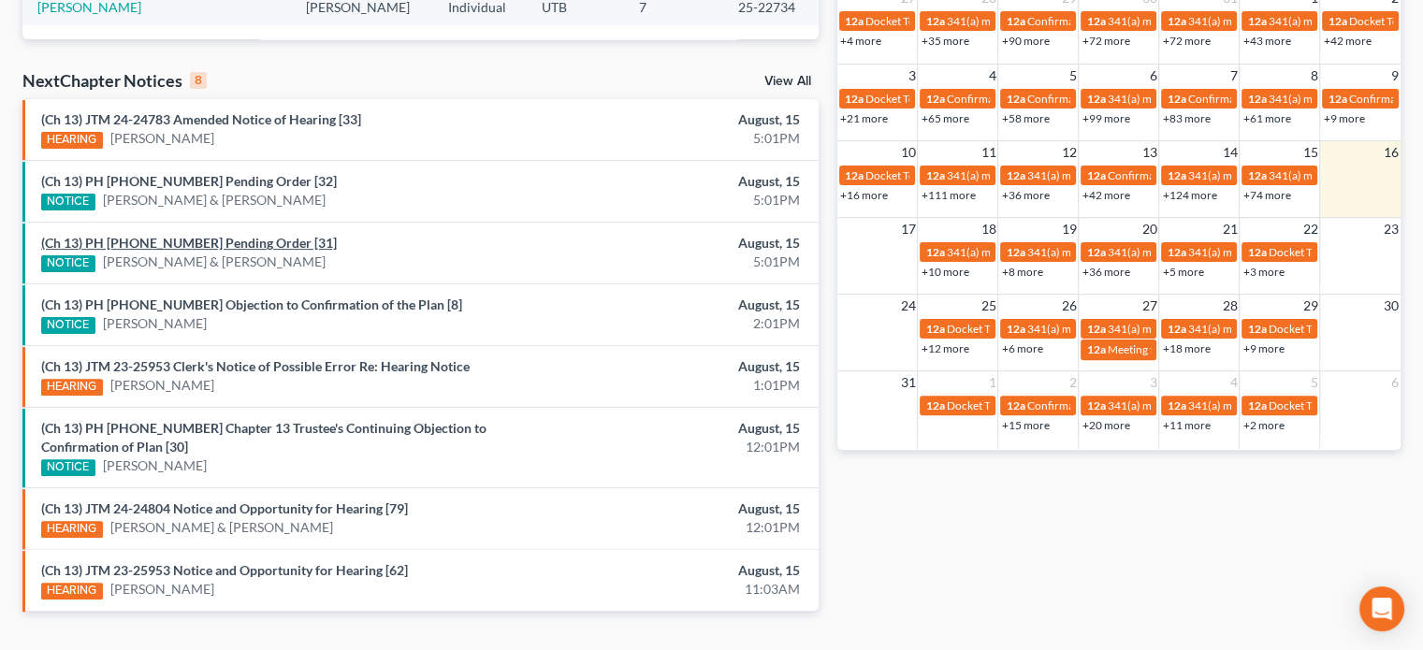
click at [224, 241] on link "(Ch 13) PH 25-22817 Pending Order [31]" at bounding box center [189, 243] width 296 height 16
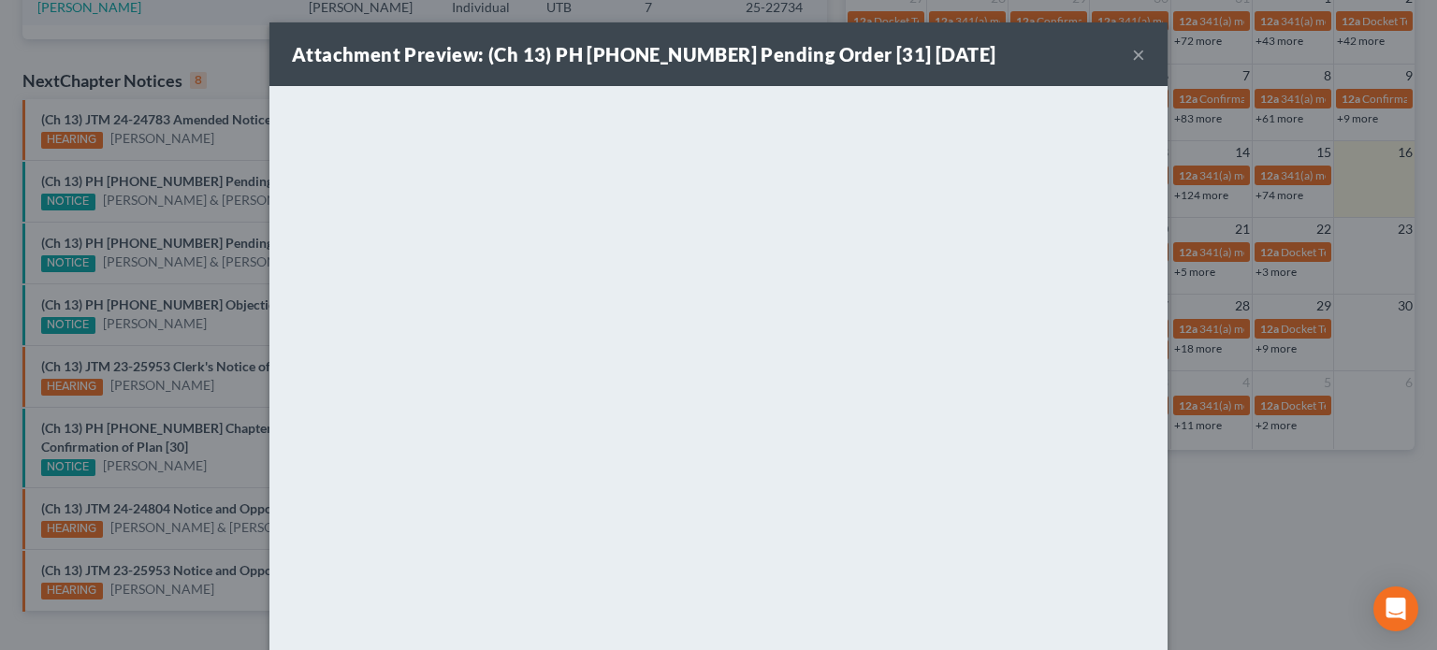
click at [163, 222] on div "Attachment Preview: (Ch 13) PH 25-22817 Pending Order [31] 08/15/2025 × <object…" at bounding box center [718, 325] width 1437 height 650
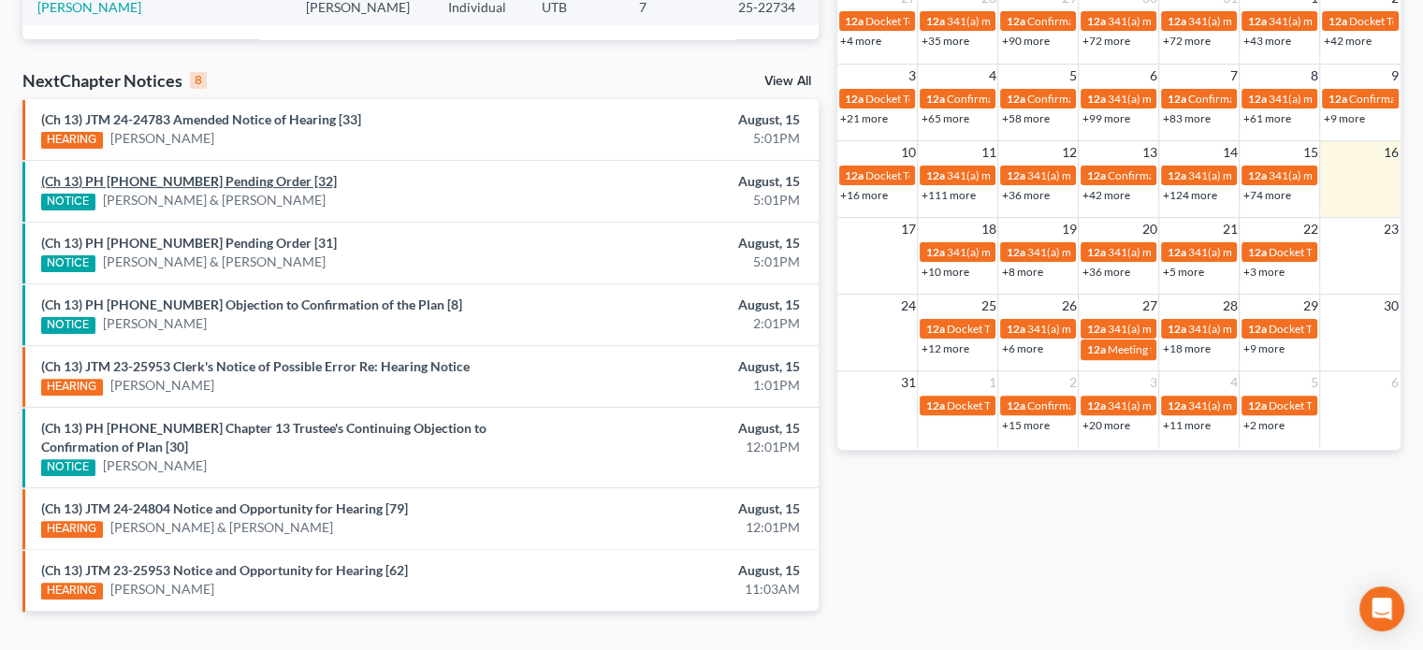
click at [171, 173] on link "(Ch 13) PH 25-22817 Pending Order [32]" at bounding box center [189, 181] width 296 height 16
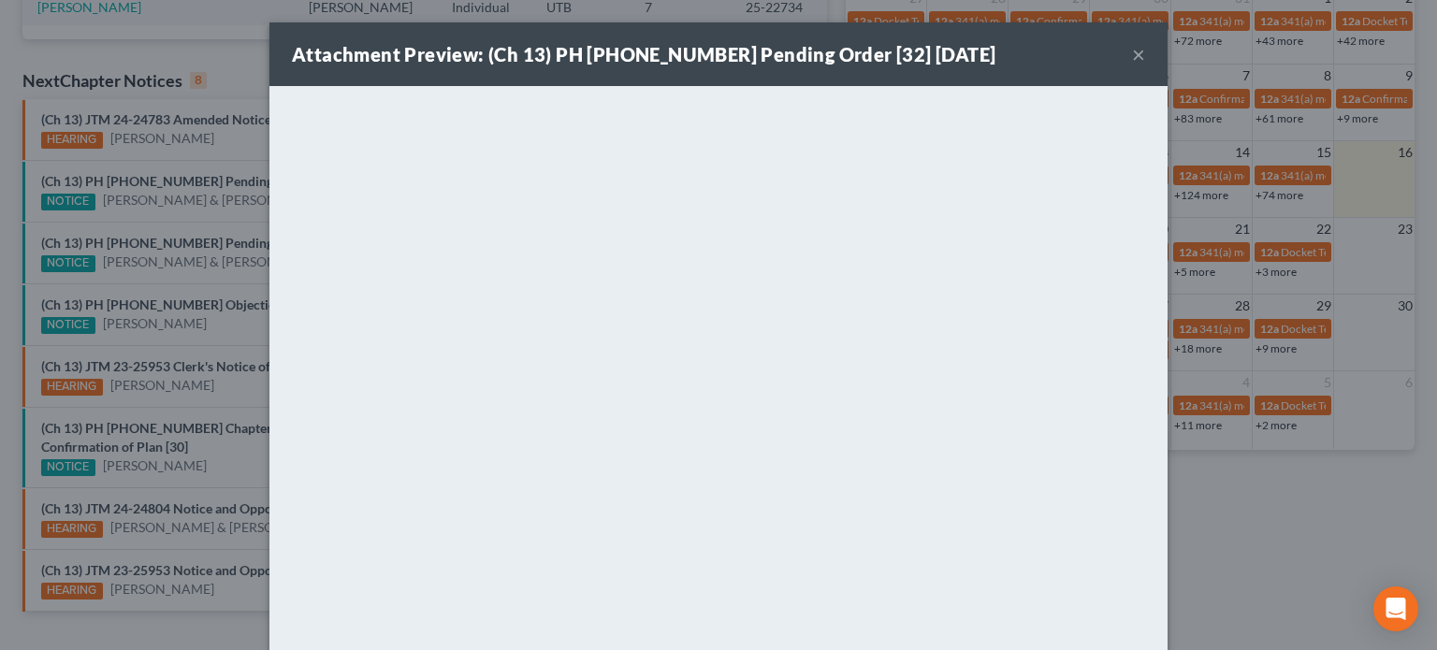
click at [181, 216] on div "Attachment Preview: (Ch 13) PH 25-22817 Pending Order [32] 08/15/2025 × <object…" at bounding box center [718, 325] width 1437 height 650
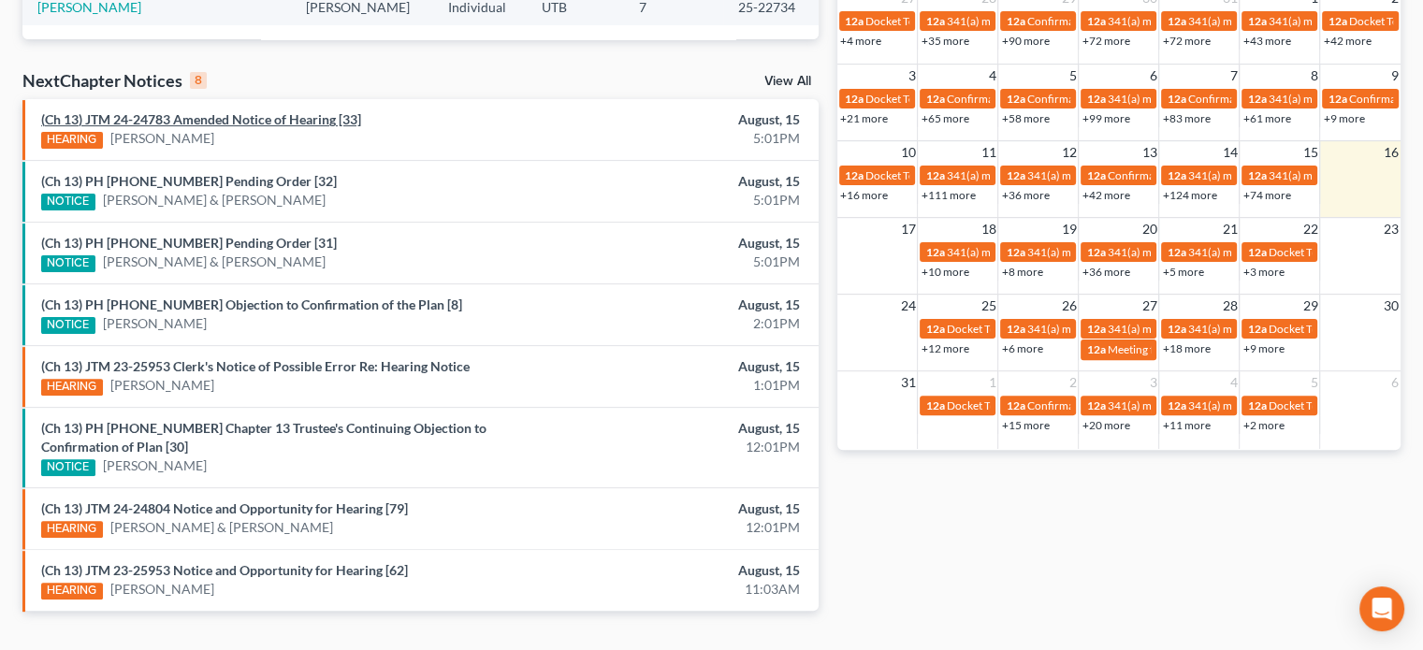
click at [184, 116] on link "(Ch 13) JTM 24-24783 Amended Notice of Hearing [33]" at bounding box center [201, 119] width 320 height 16
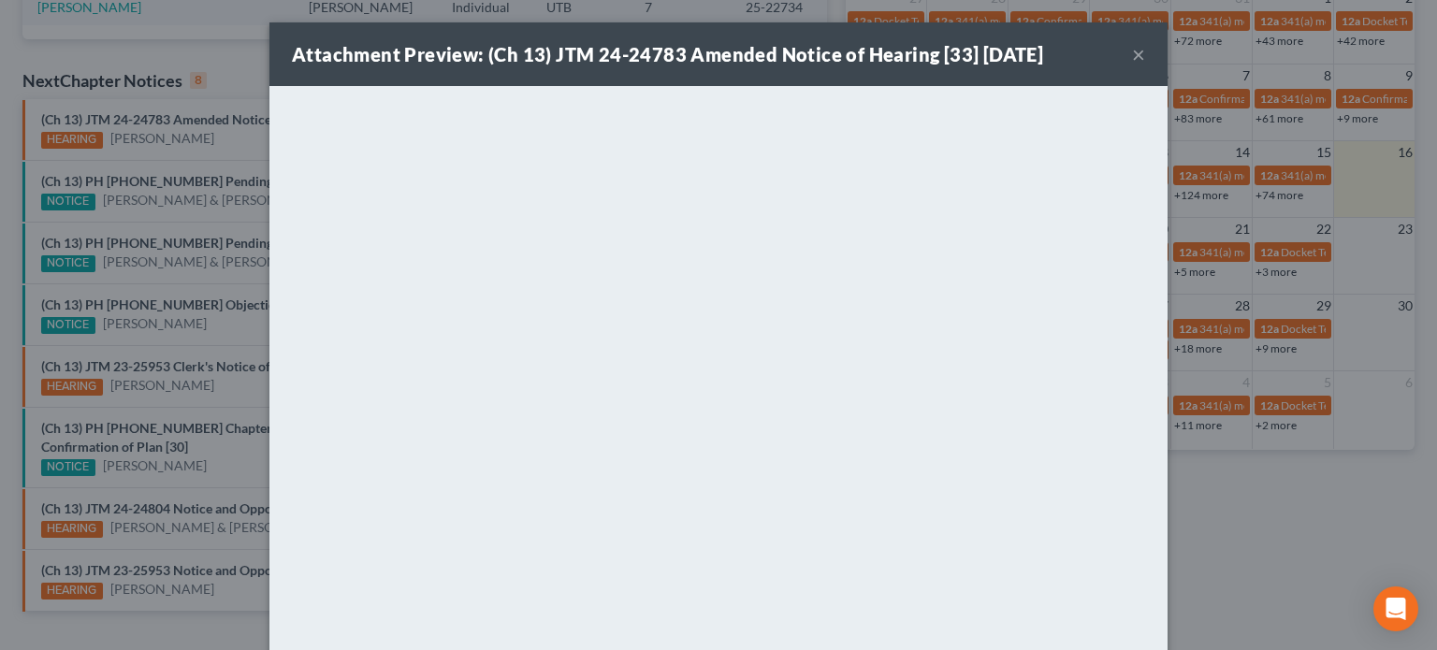
click at [213, 210] on div "Attachment Preview: (Ch 13) JTM 24-24783 Amended Notice of Hearing [33] 08/15/2…" at bounding box center [718, 325] width 1437 height 650
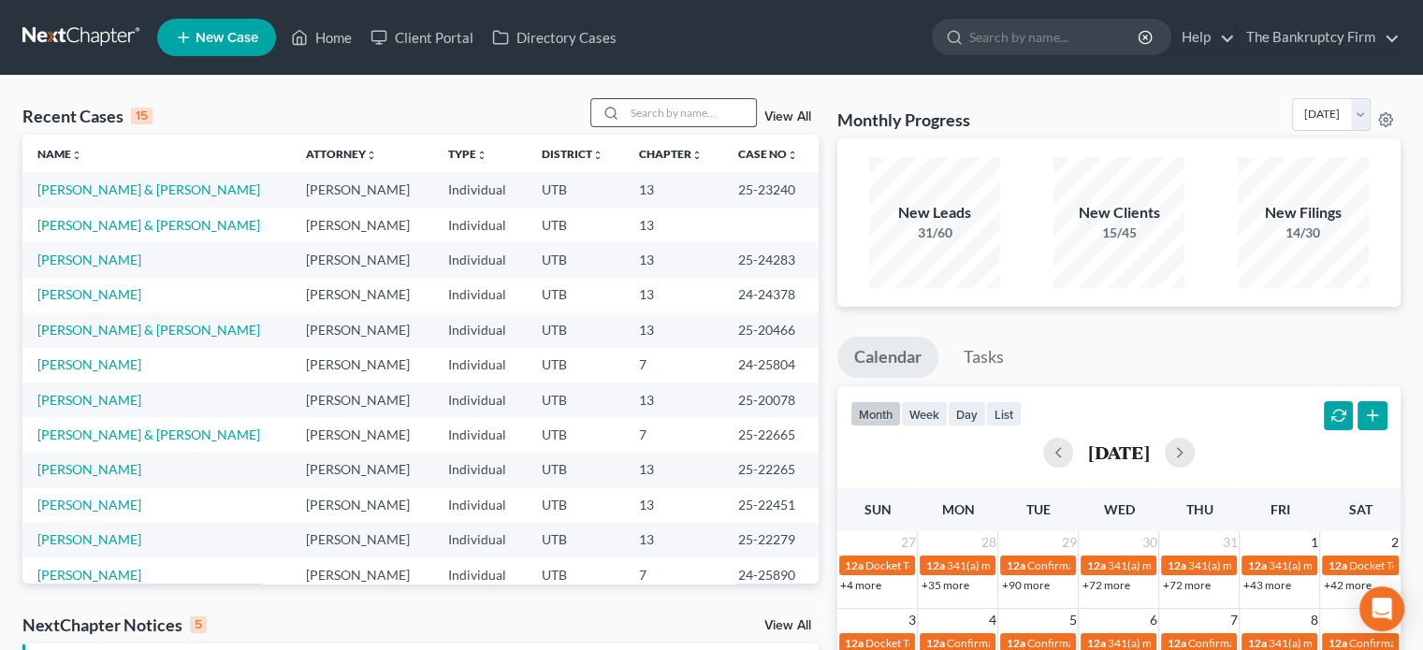
click at [641, 112] on input "search" at bounding box center [690, 112] width 131 height 27
type input "kolten"
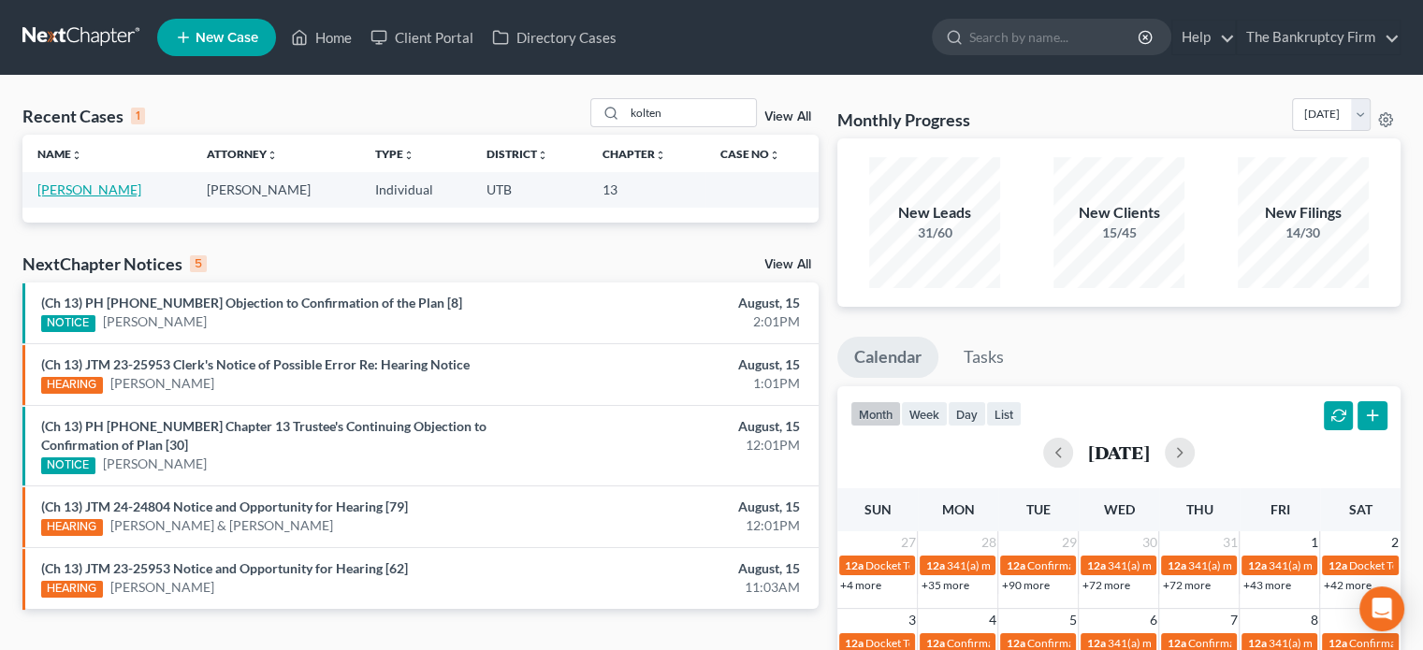
click at [60, 182] on link "[PERSON_NAME]" at bounding box center [89, 189] width 104 height 16
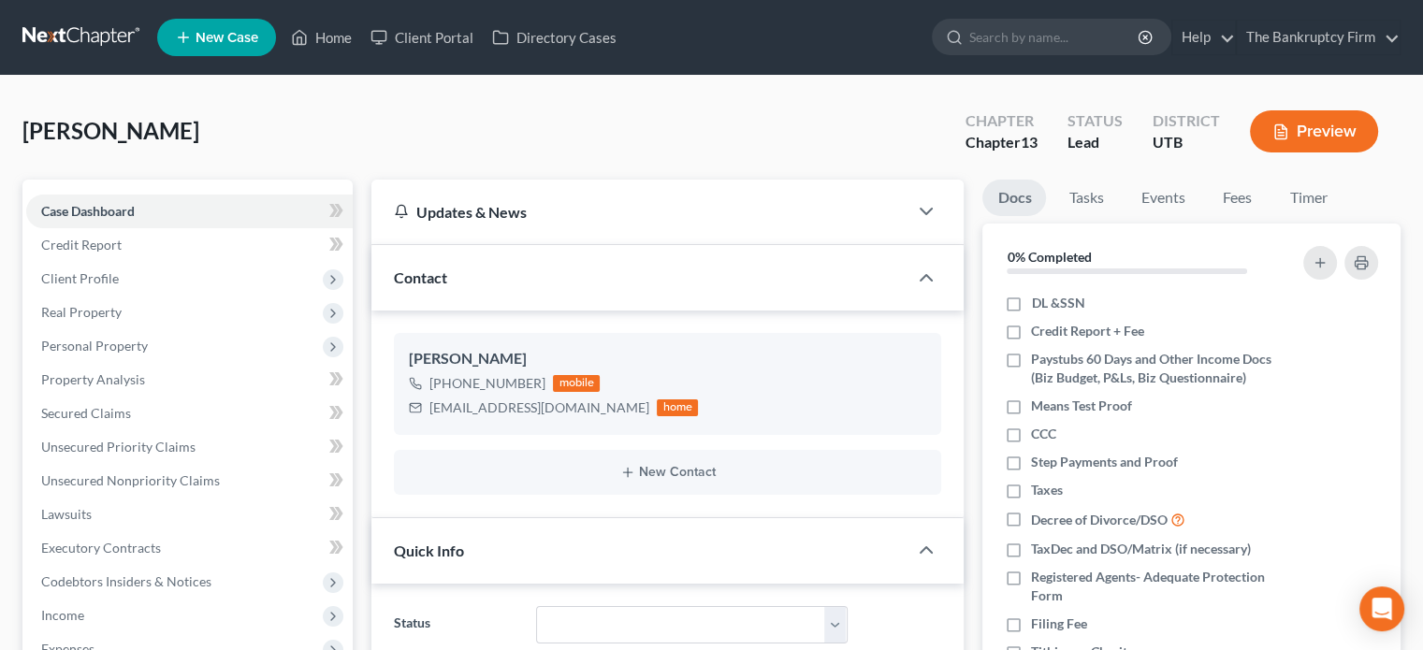
scroll to position [147, 0]
click at [116, 347] on span "Personal Property" at bounding box center [94, 346] width 107 height 16
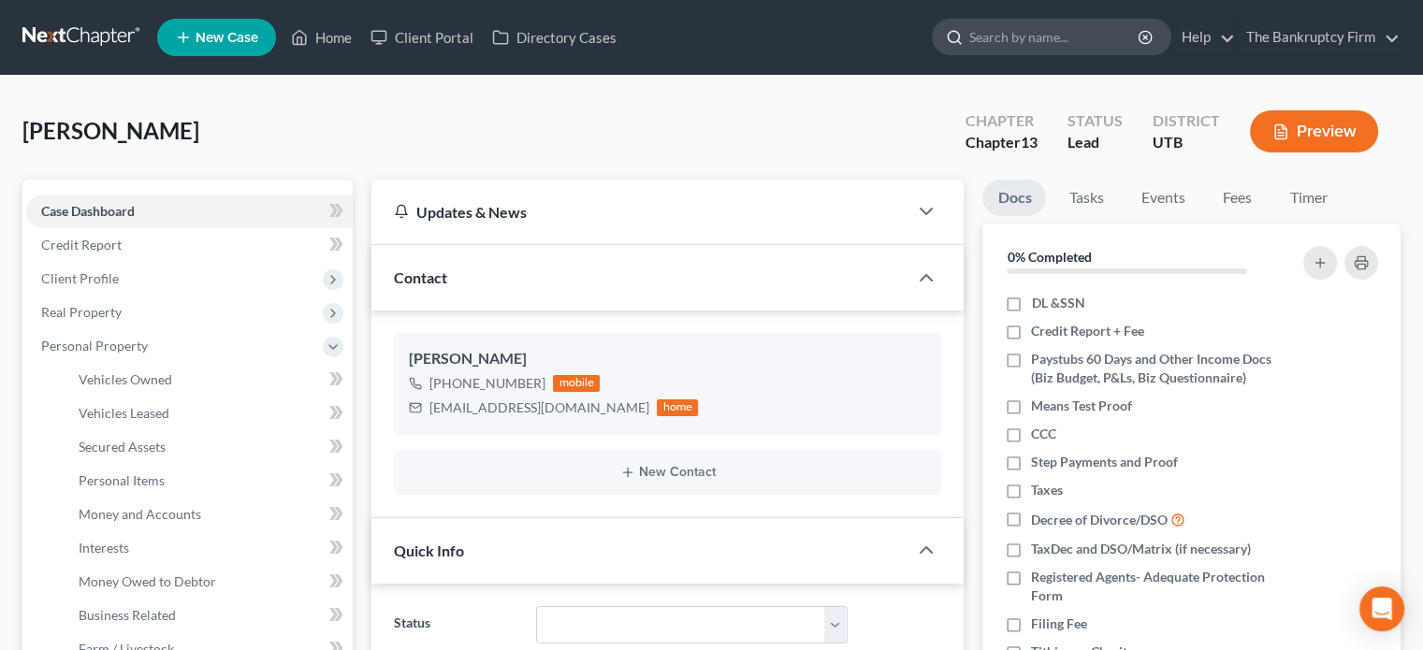
click at [992, 30] on input "search" at bounding box center [1054, 37] width 171 height 35
type input "[PERSON_NAME]"
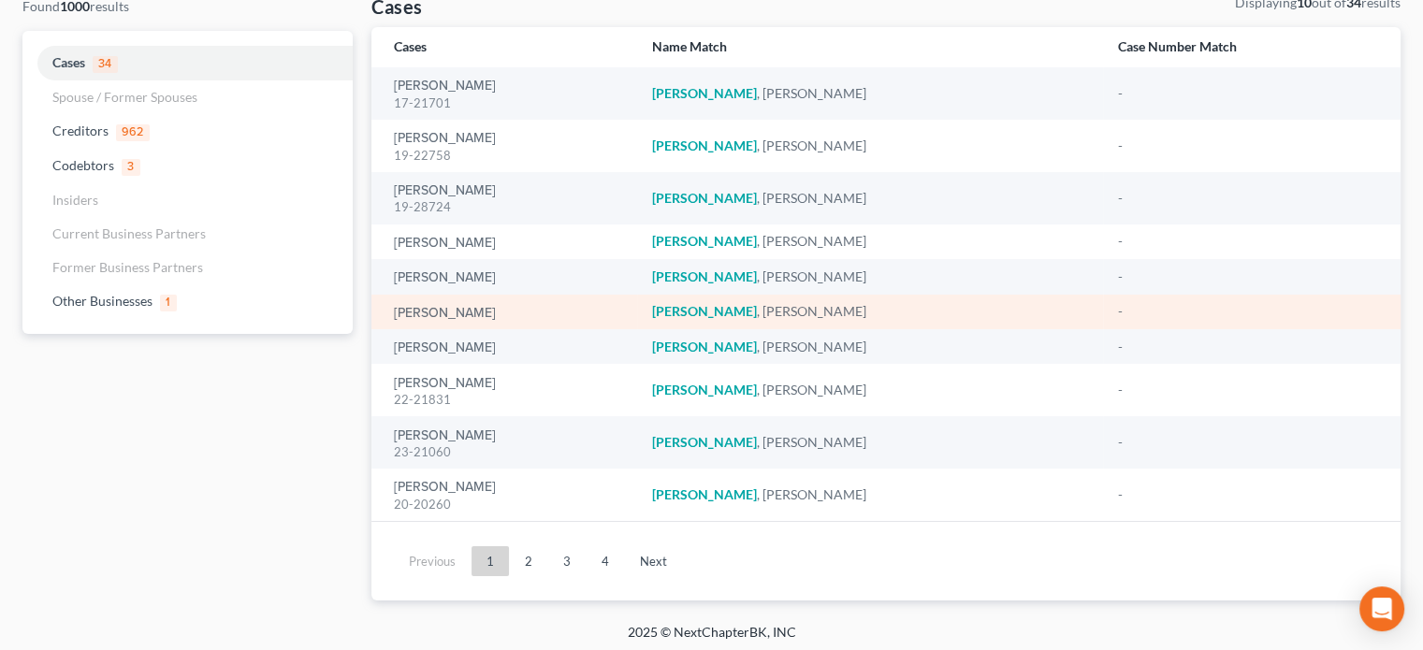
scroll to position [131, 0]
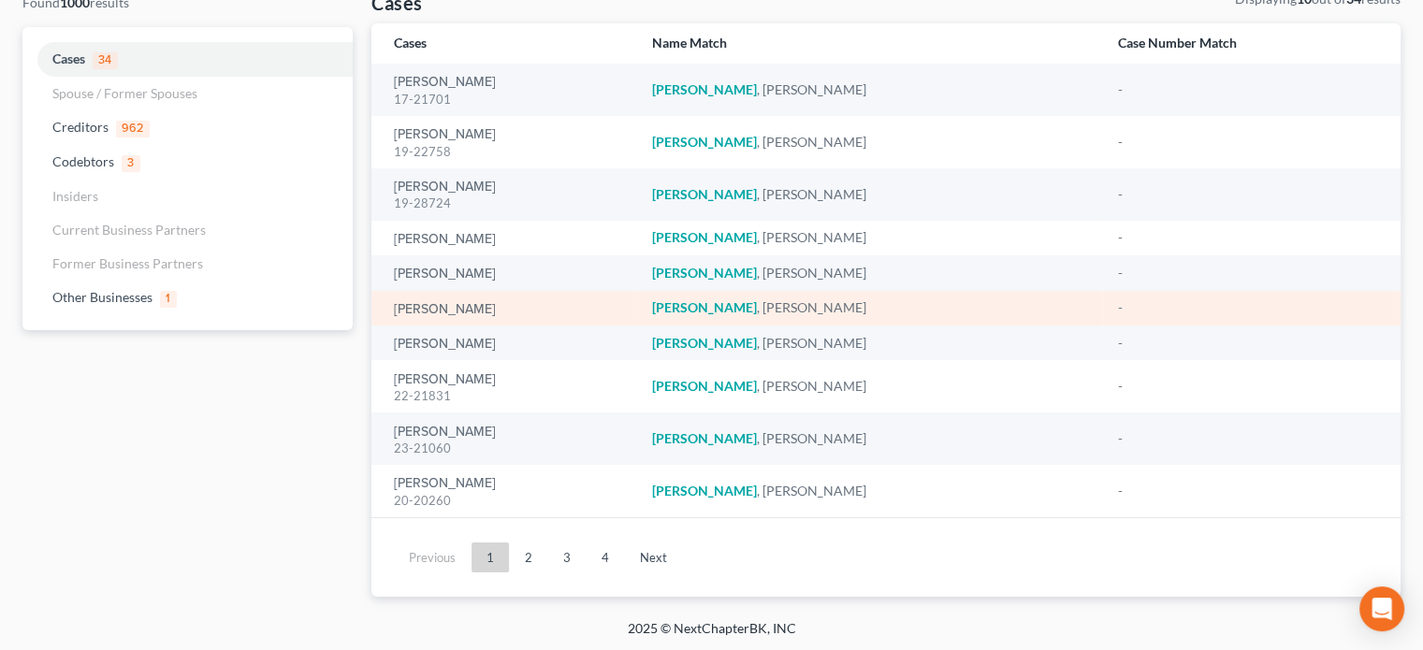
click at [508, 451] on div "23-21060" at bounding box center [508, 449] width 228 height 18
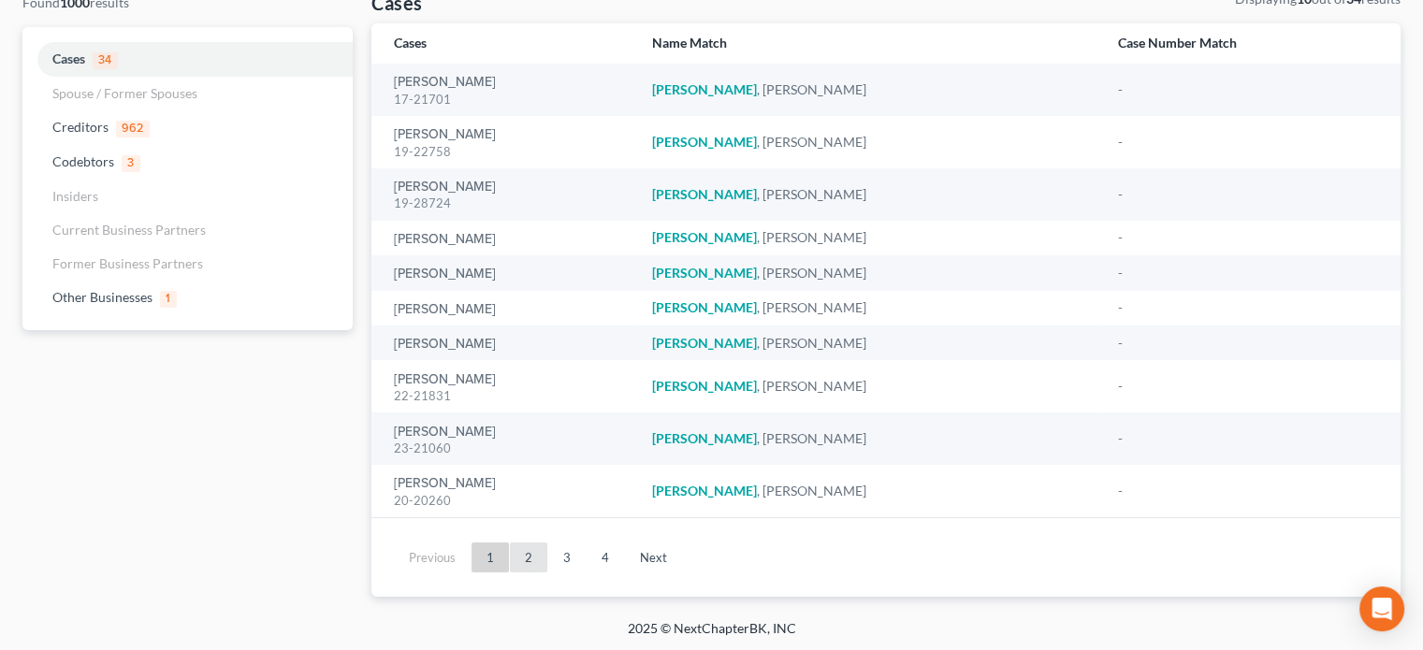
click at [528, 562] on link "2" at bounding box center [528, 557] width 37 height 30
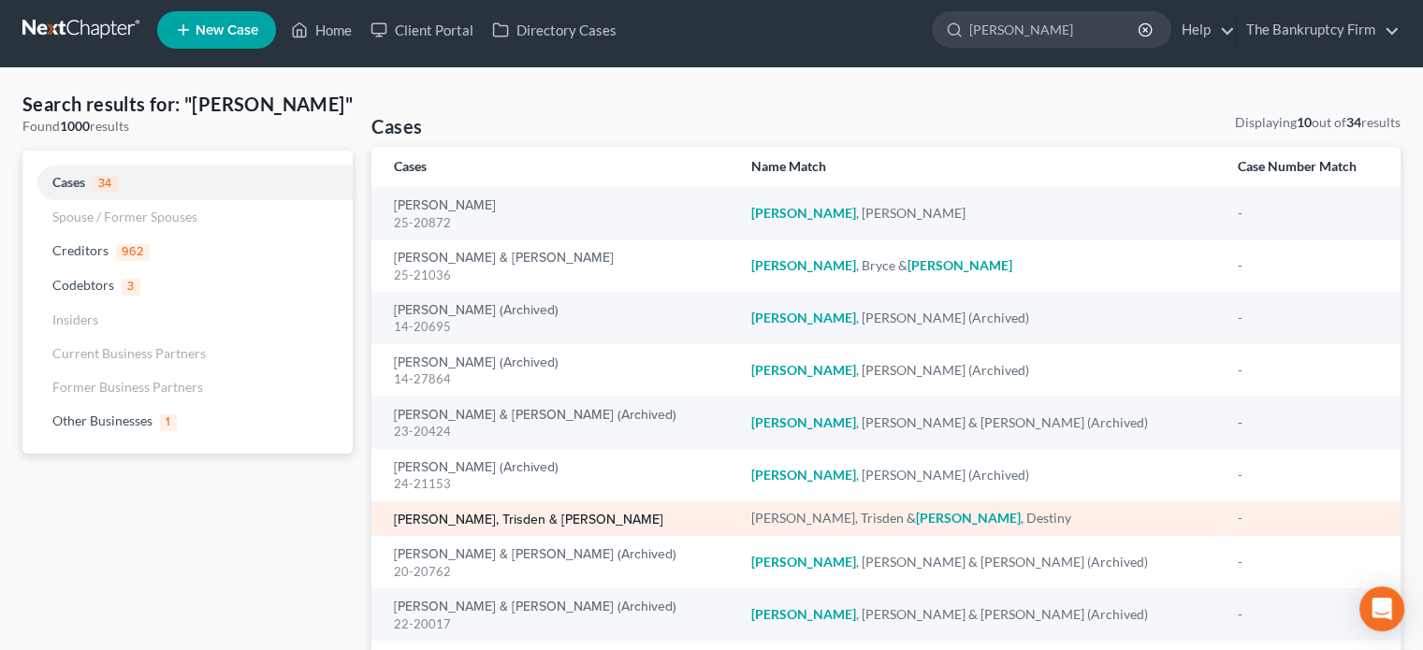
scroll to position [0, 0]
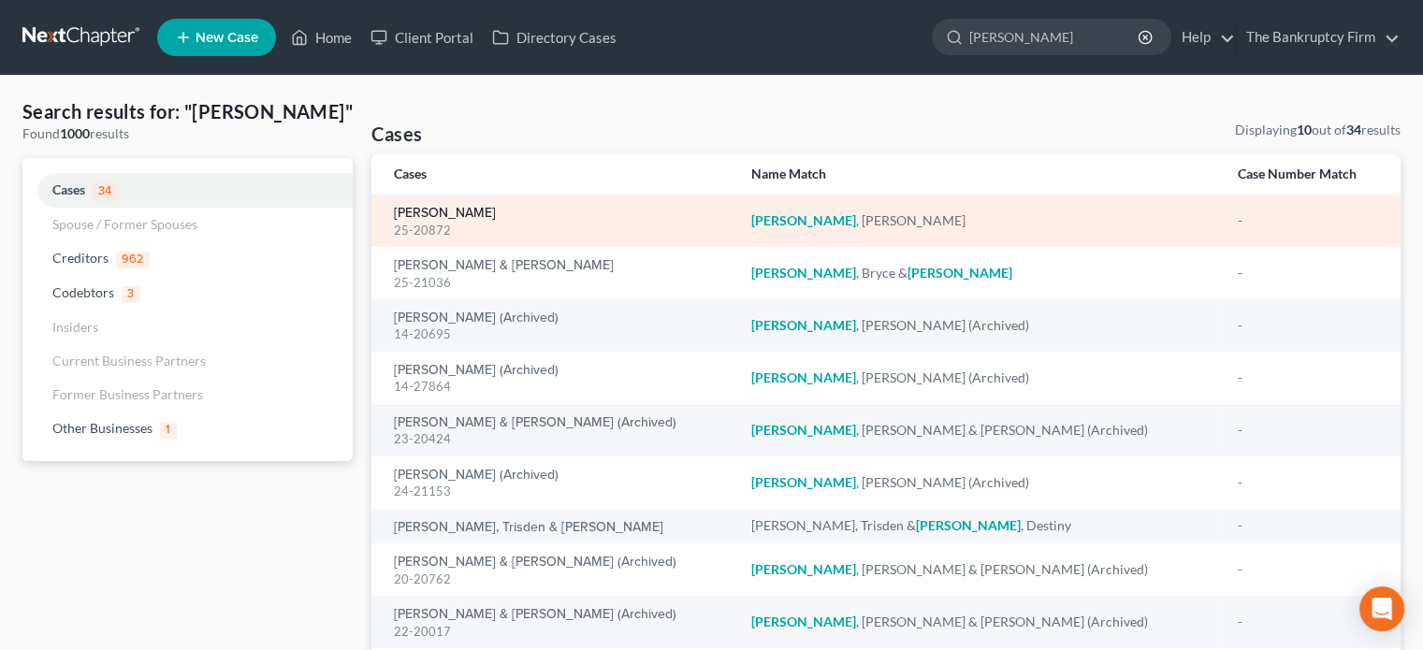
click at [424, 210] on link "[PERSON_NAME]" at bounding box center [445, 213] width 102 height 13
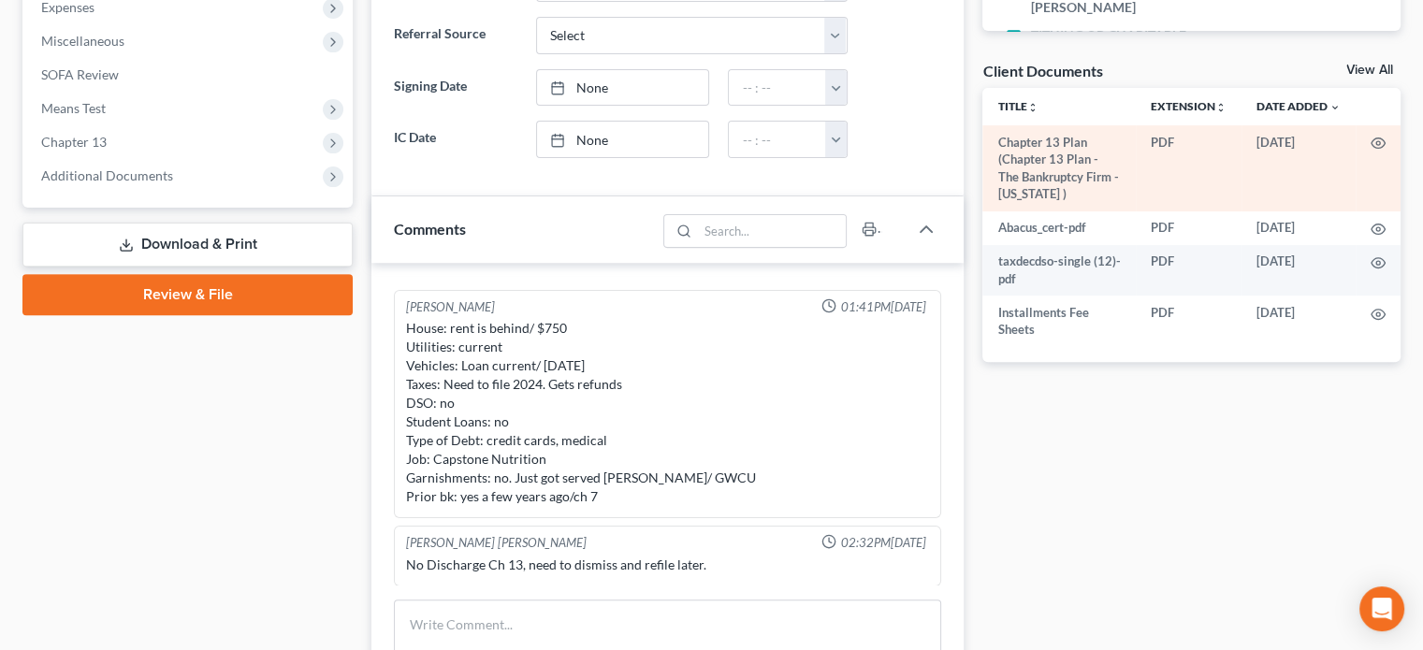
scroll to position [643, 0]
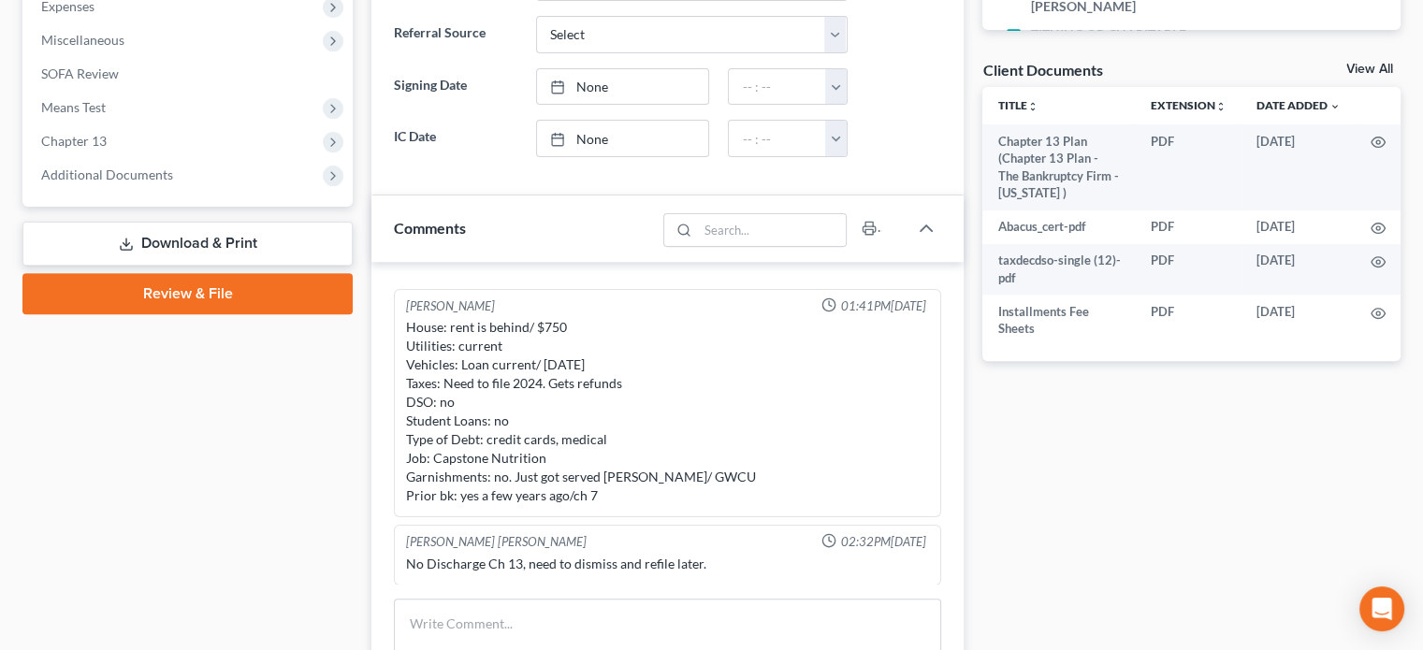
click at [1350, 70] on link "View All" at bounding box center [1369, 69] width 47 height 13
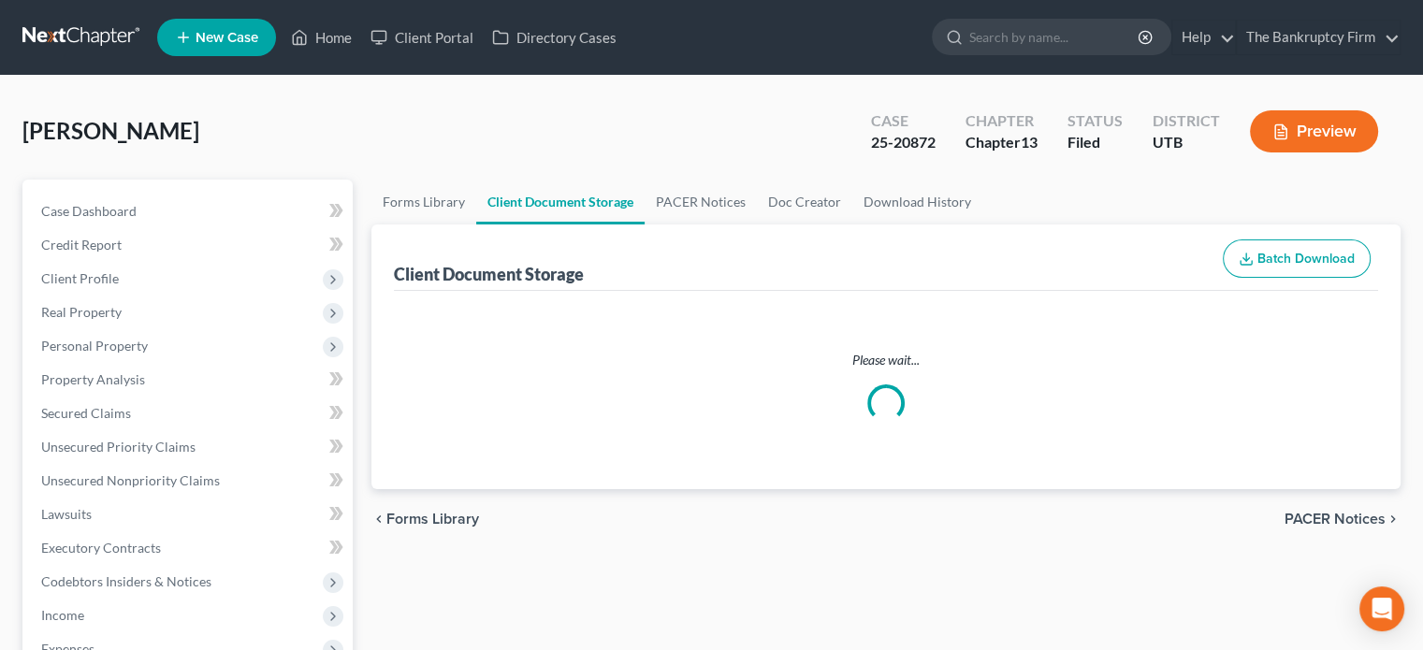
select select "53"
select select "30"
select select "26"
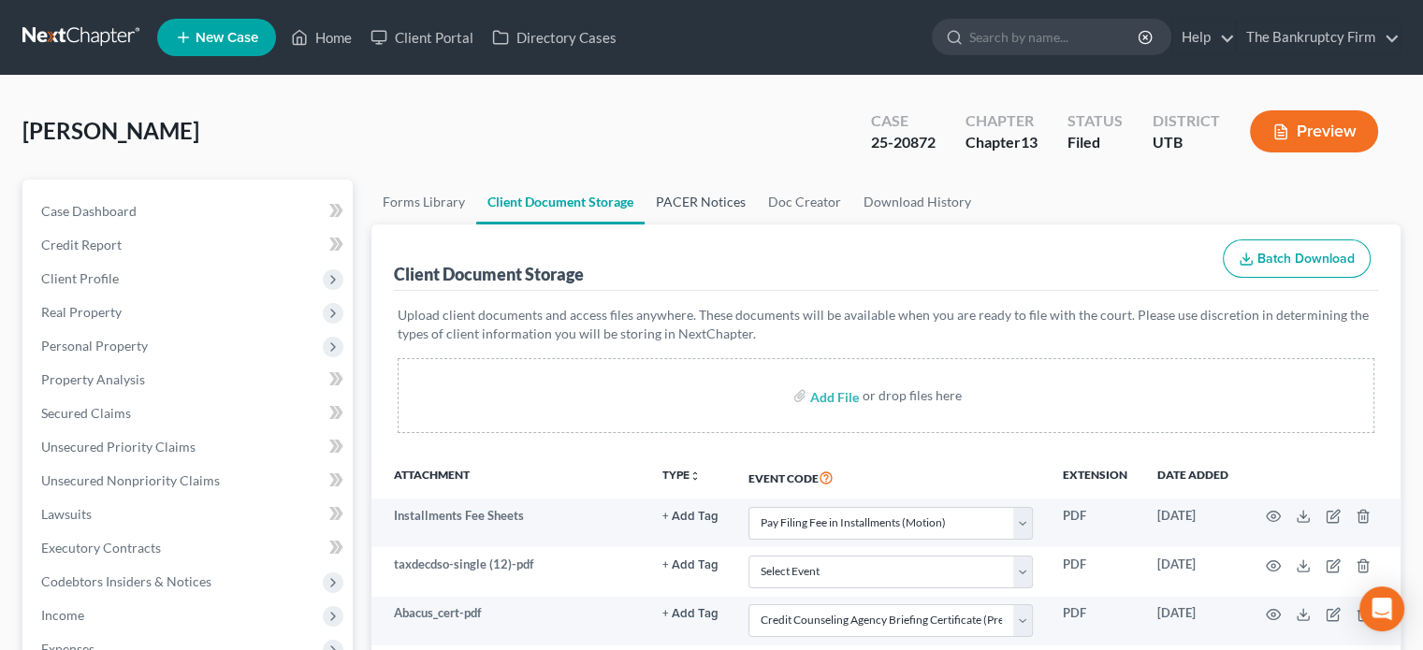
click at [685, 201] on link "PACER Notices" at bounding box center [700, 202] width 112 height 45
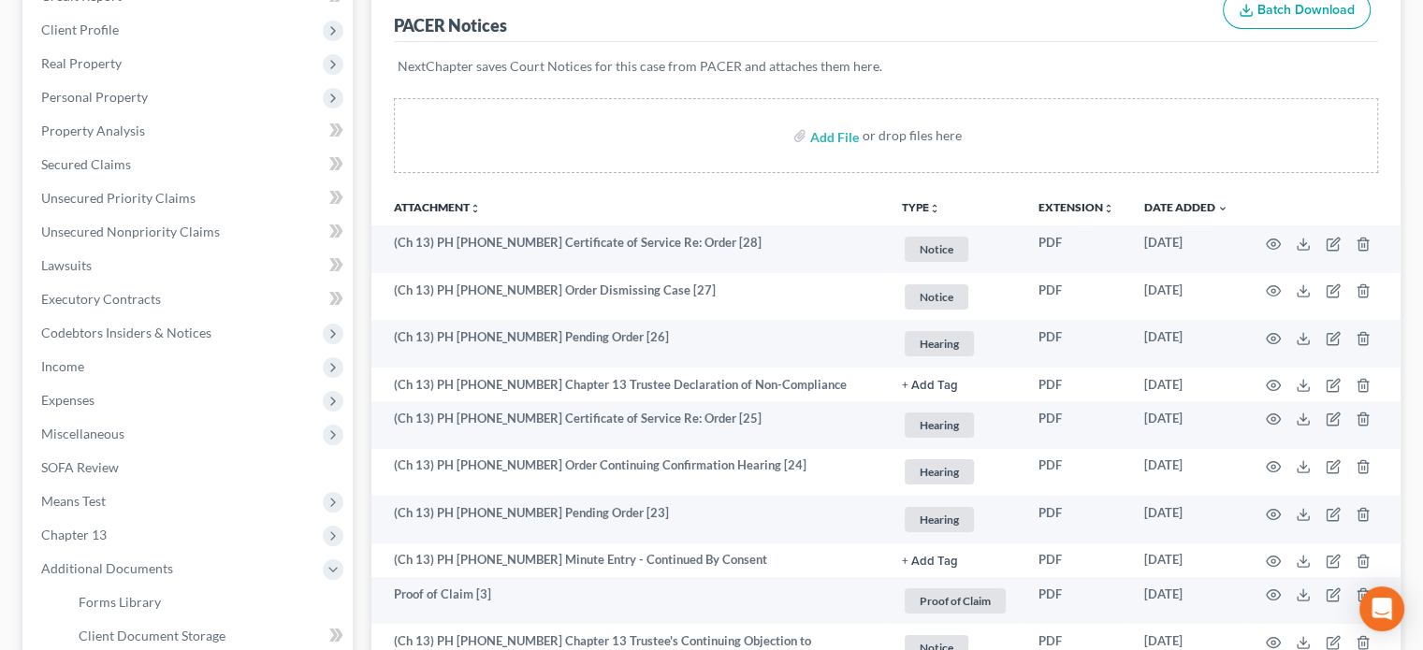
scroll to position [251, 0]
